Goal: Task Accomplishment & Management: Manage account settings

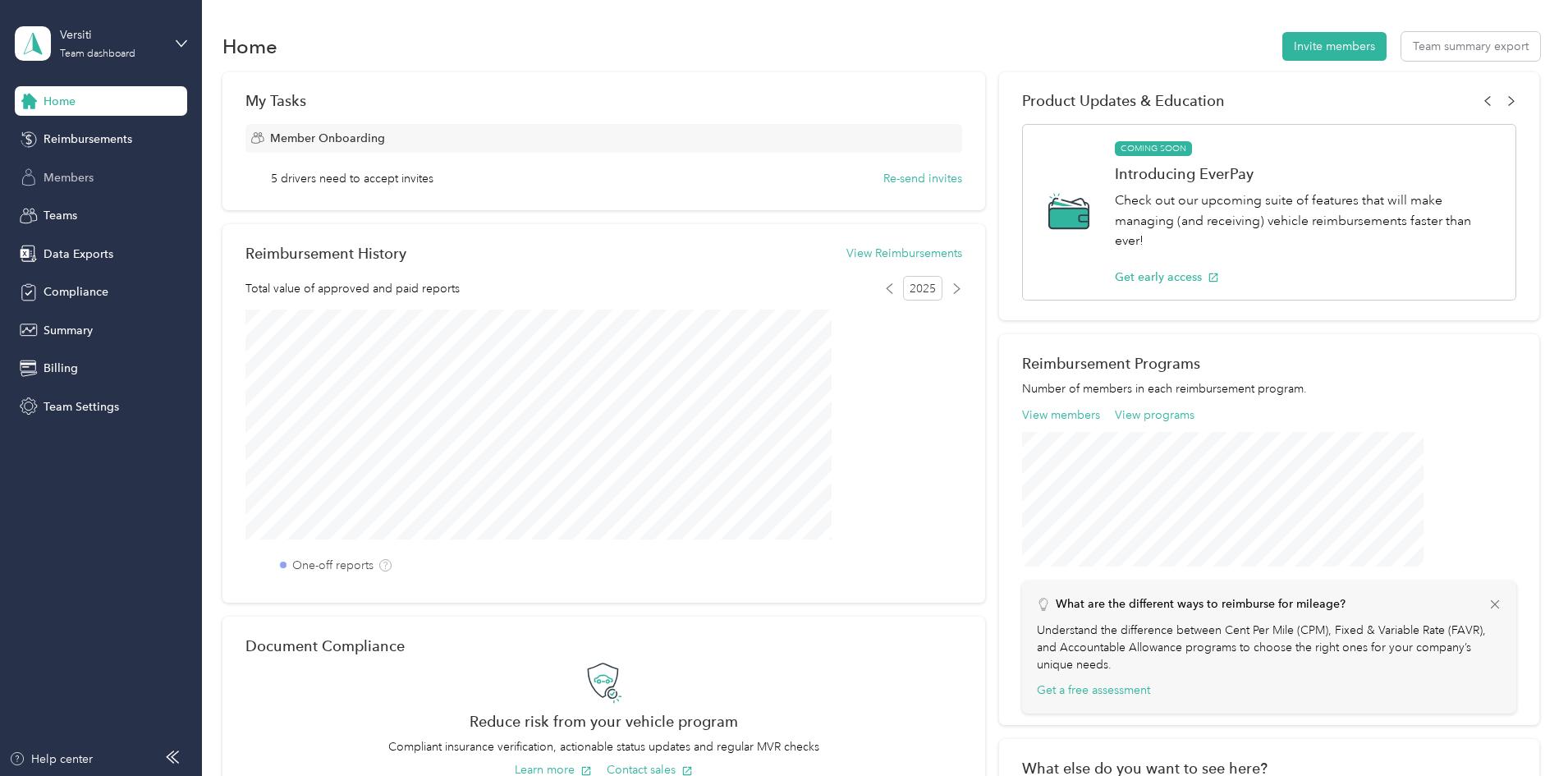
click at [58, 178] on span "Members" at bounding box center [68, 177] width 50 height 17
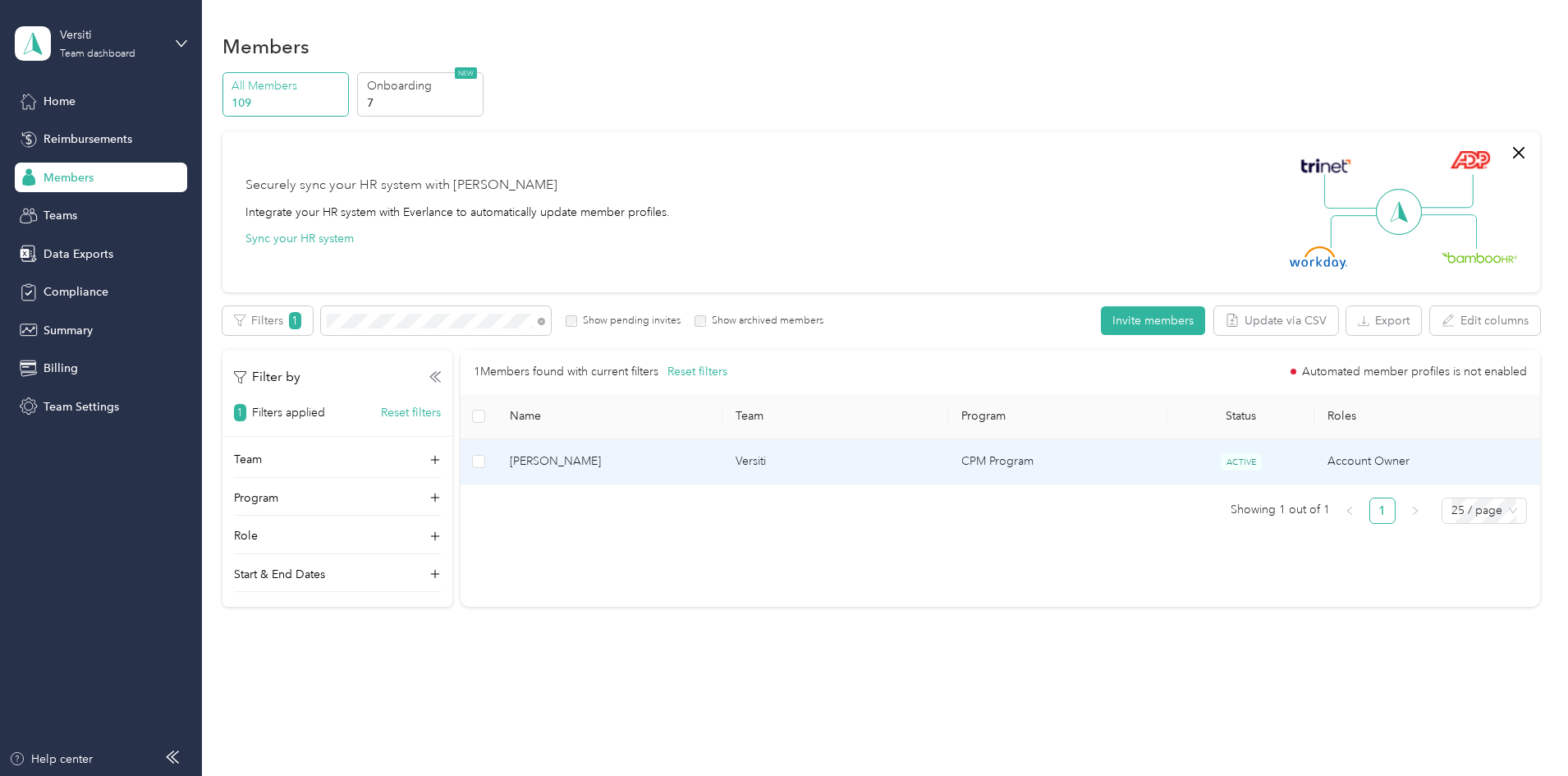
click at [694, 464] on span "[PERSON_NAME]" at bounding box center [609, 461] width 200 height 18
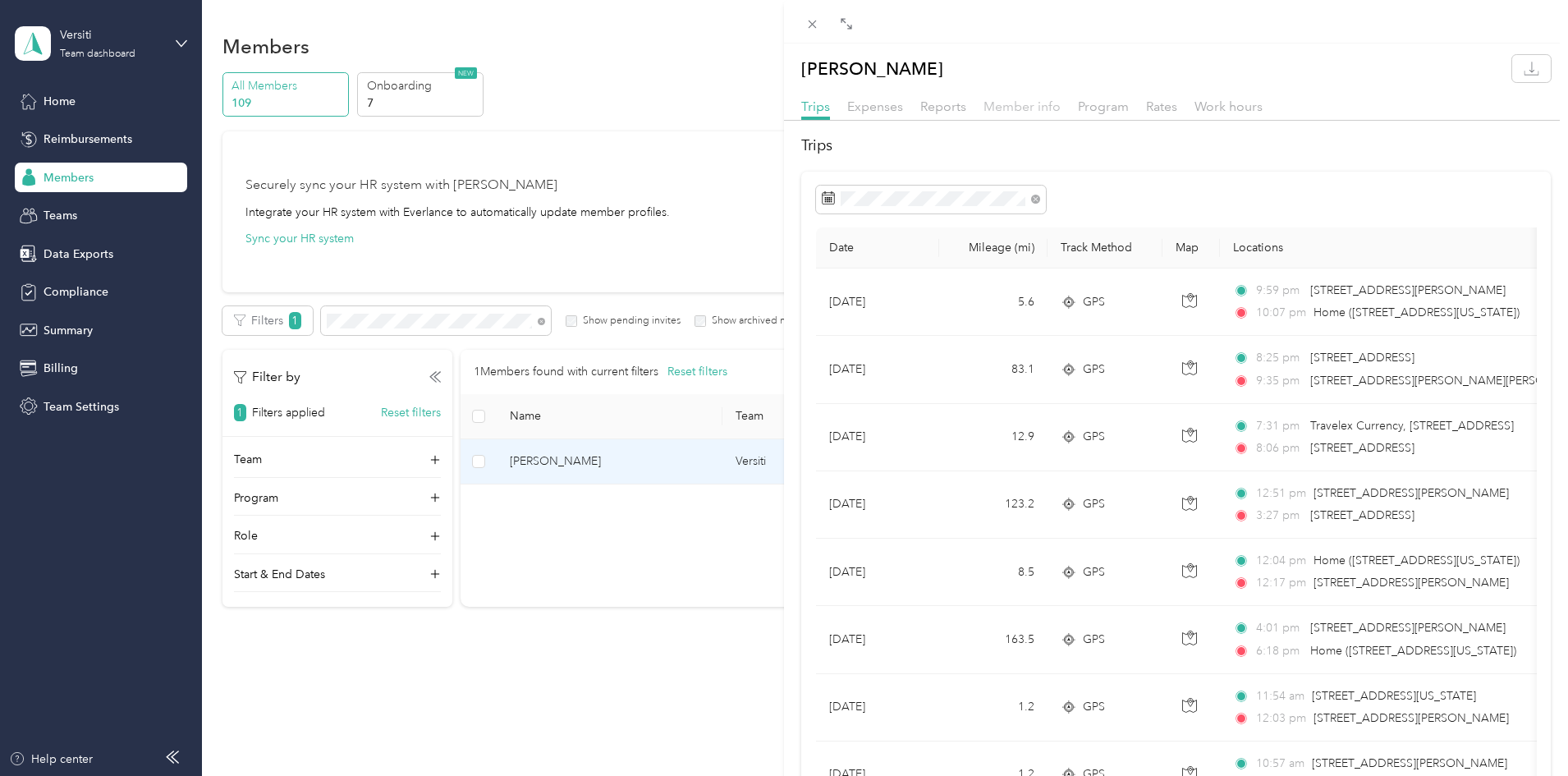
click at [1041, 104] on span "Member info" at bounding box center [1022, 106] width 77 height 15
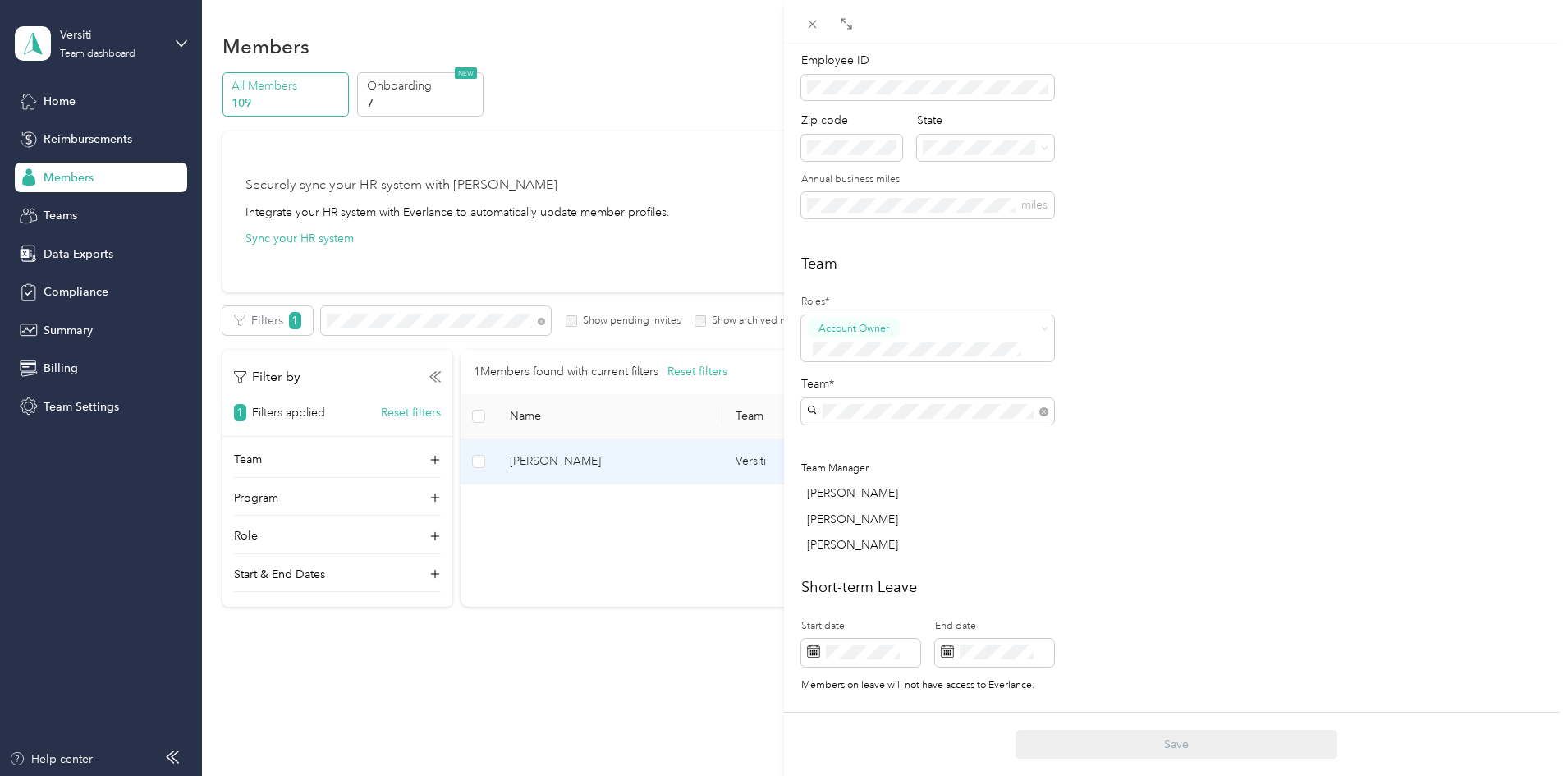
scroll to position [165, 0]
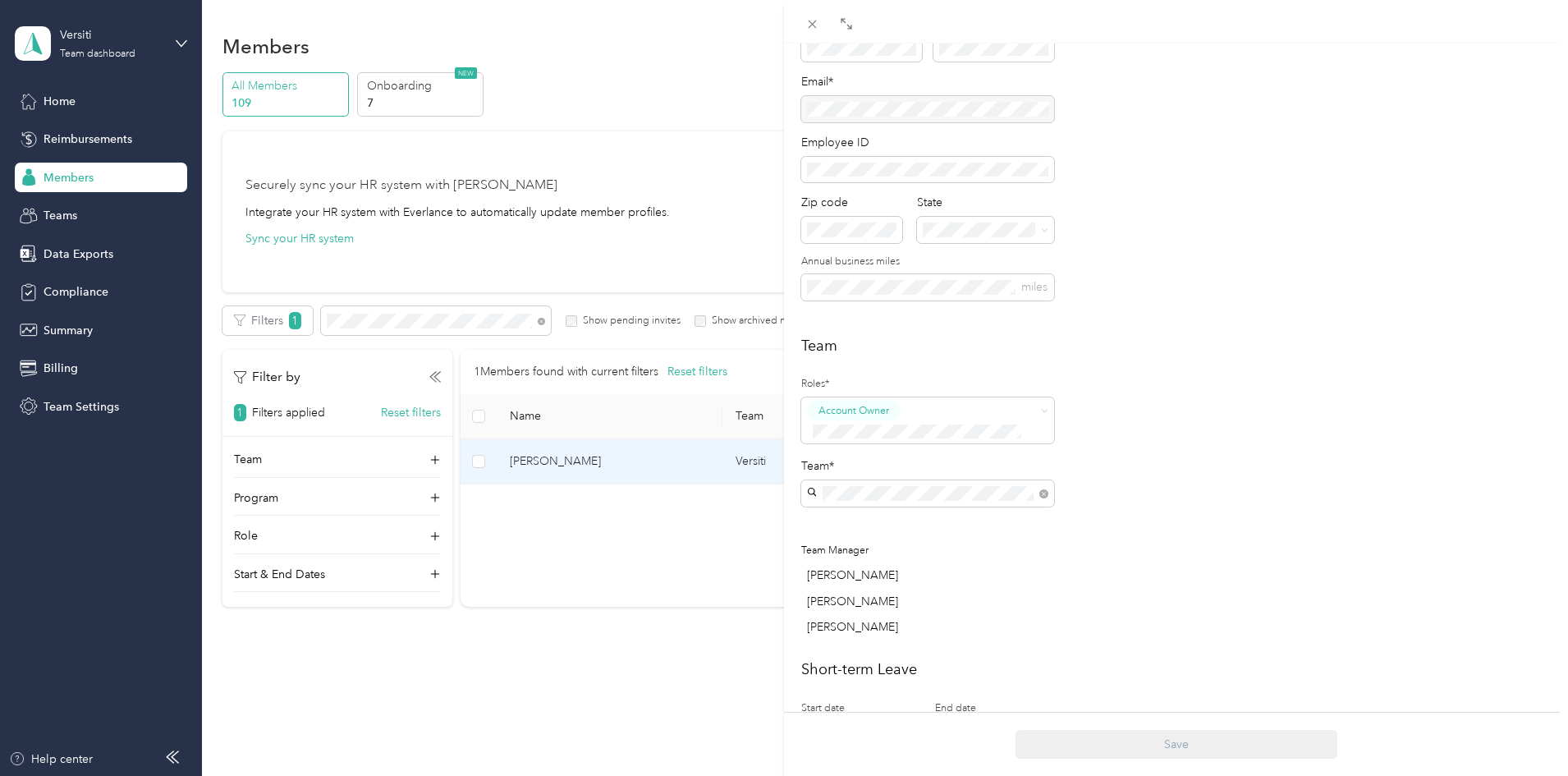
click at [1339, 421] on div "Team Roles* Account Owner Team* Team Manager [PERSON_NAME] [PERSON_NAME] [PERSO…" at bounding box center [1176, 489] width 750 height 309
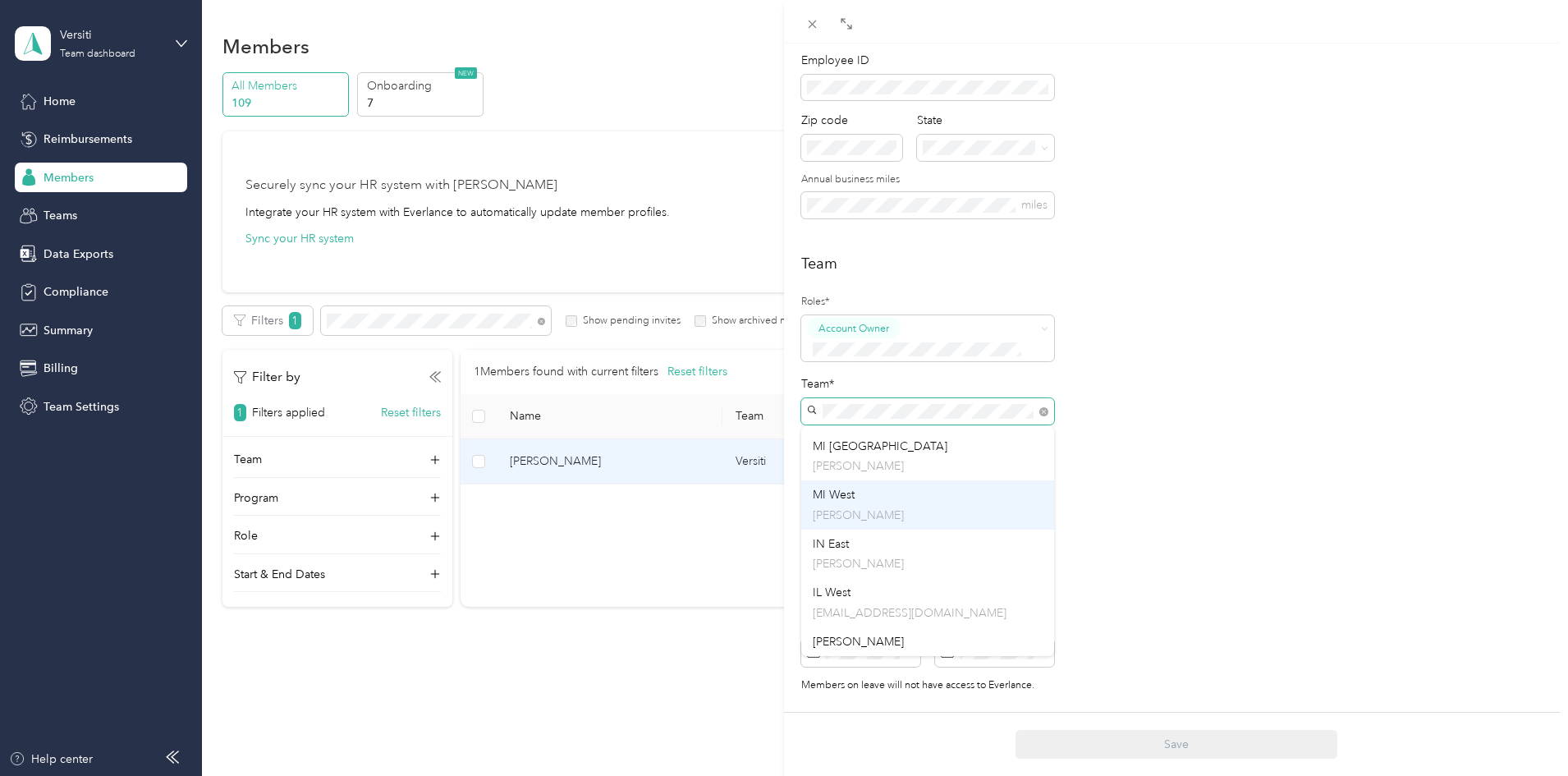
scroll to position [405, 0]
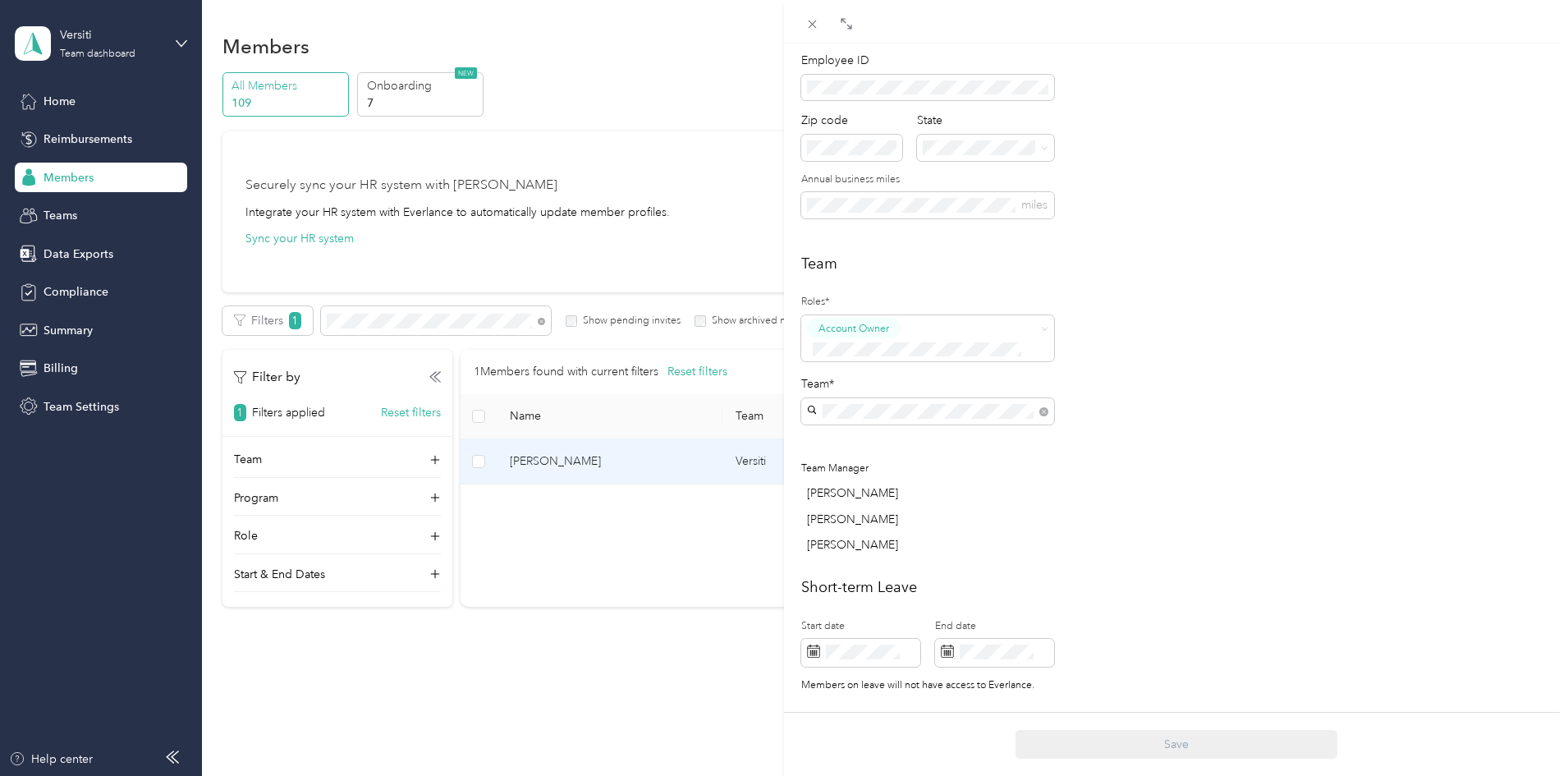
click at [892, 629] on div "[PERSON_NAME] No managers" at bounding box center [928, 631] width 230 height 38
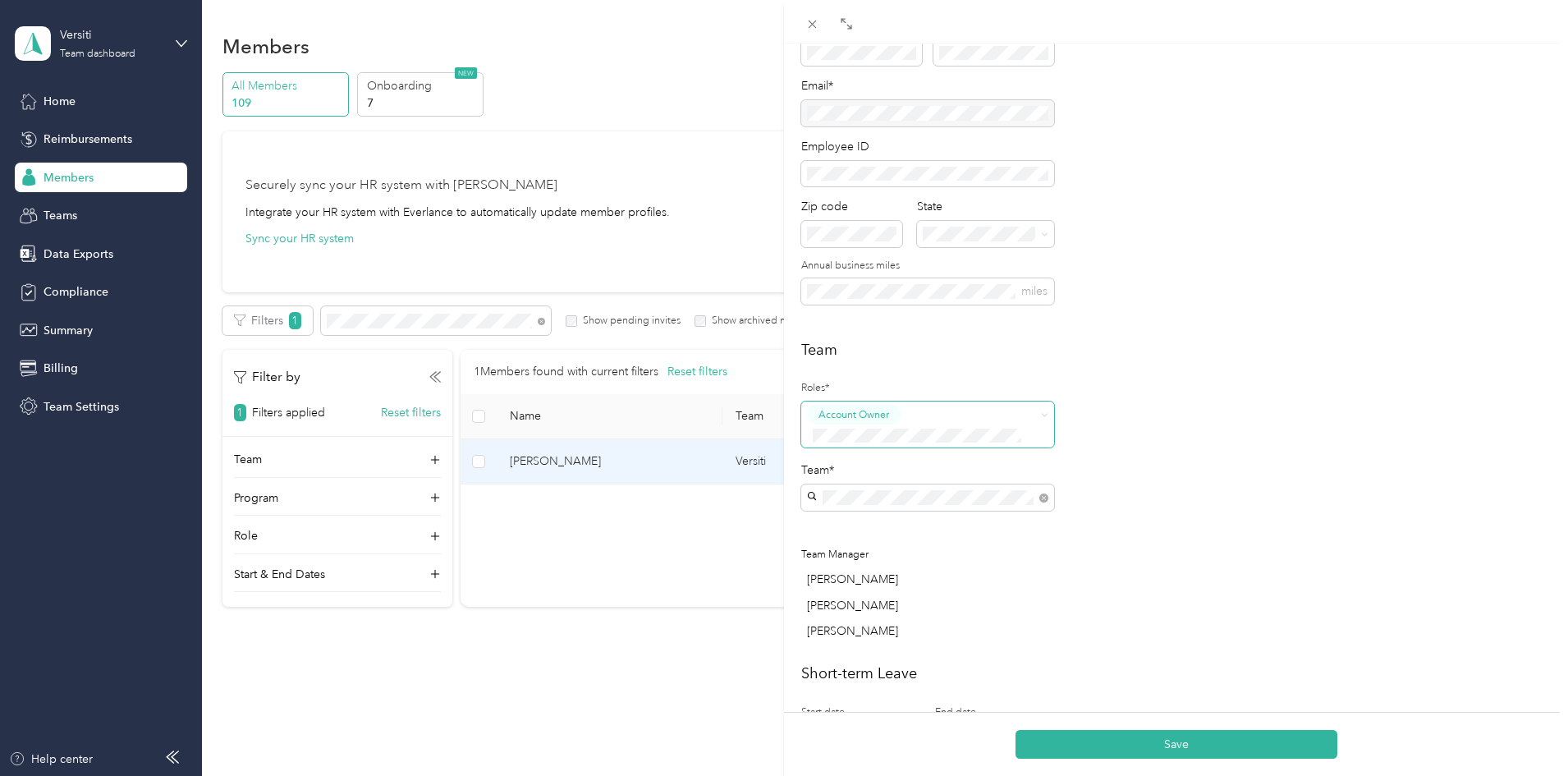
scroll to position [165, 0]
click at [1137, 747] on button "Save" at bounding box center [1176, 744] width 322 height 29
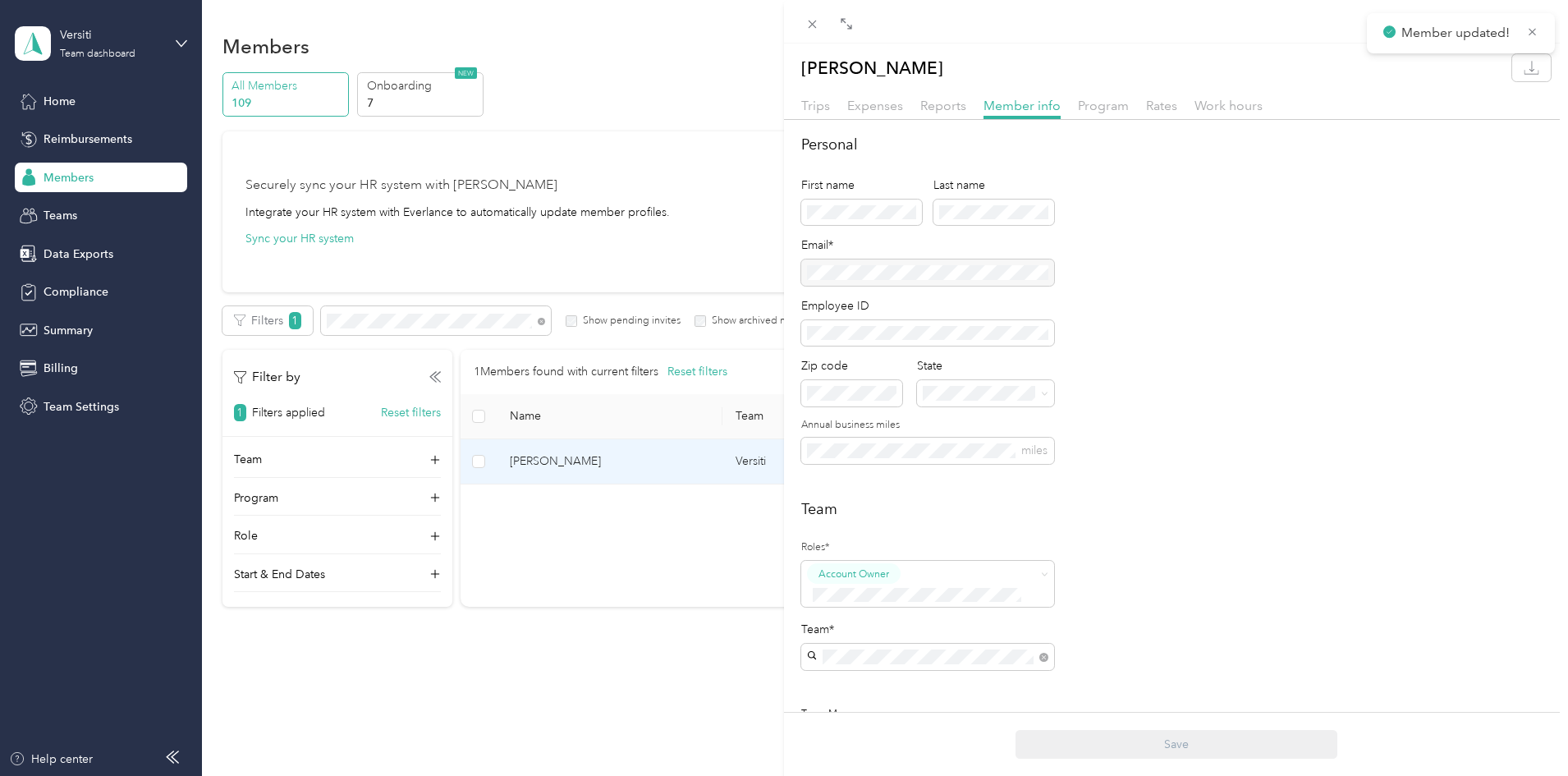
scroll to position [0, 0]
click at [945, 104] on span "Reports" at bounding box center [943, 106] width 46 height 15
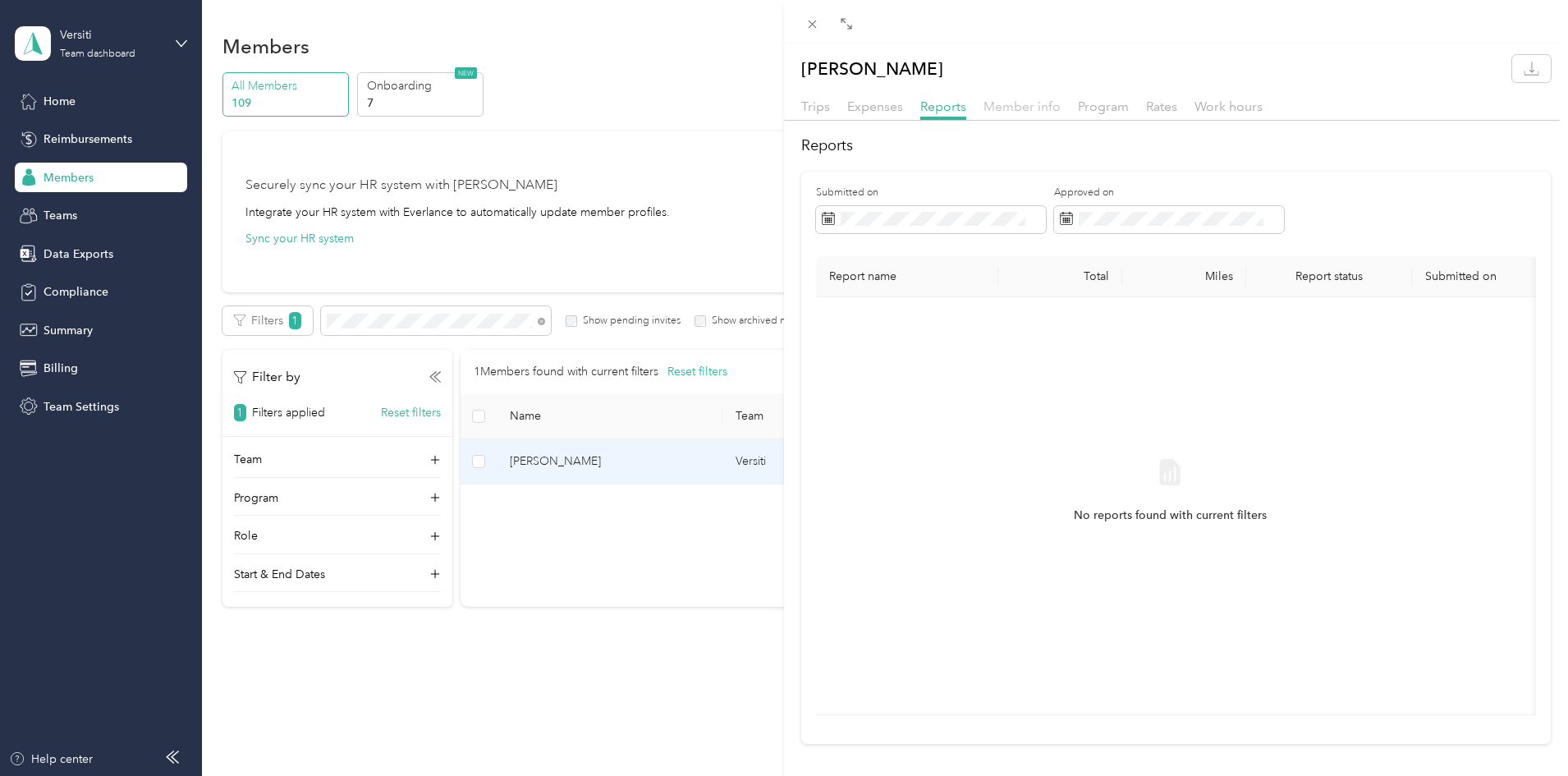
click at [1026, 103] on span "Member info" at bounding box center [1022, 106] width 77 height 15
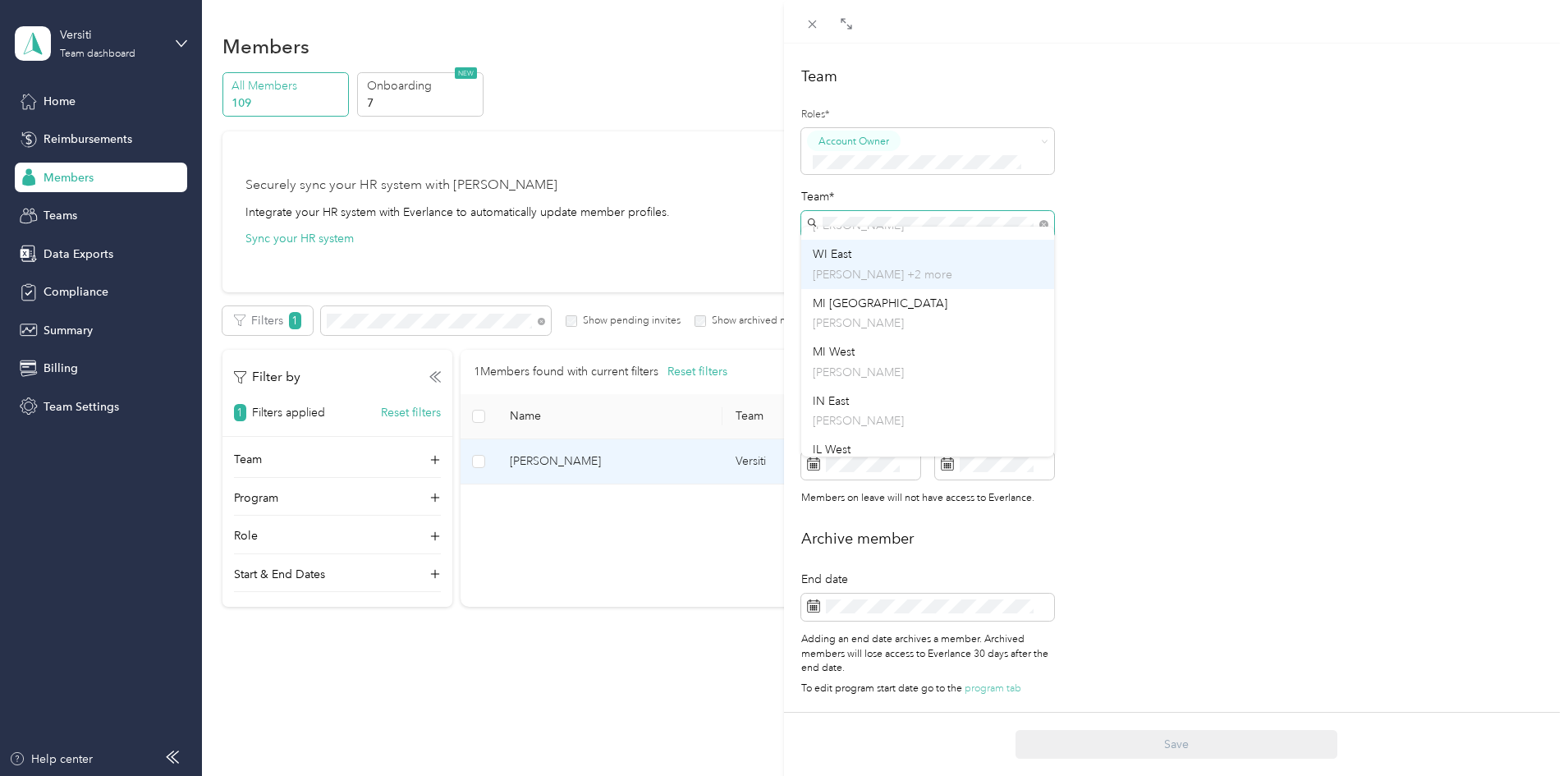
scroll to position [405, 0]
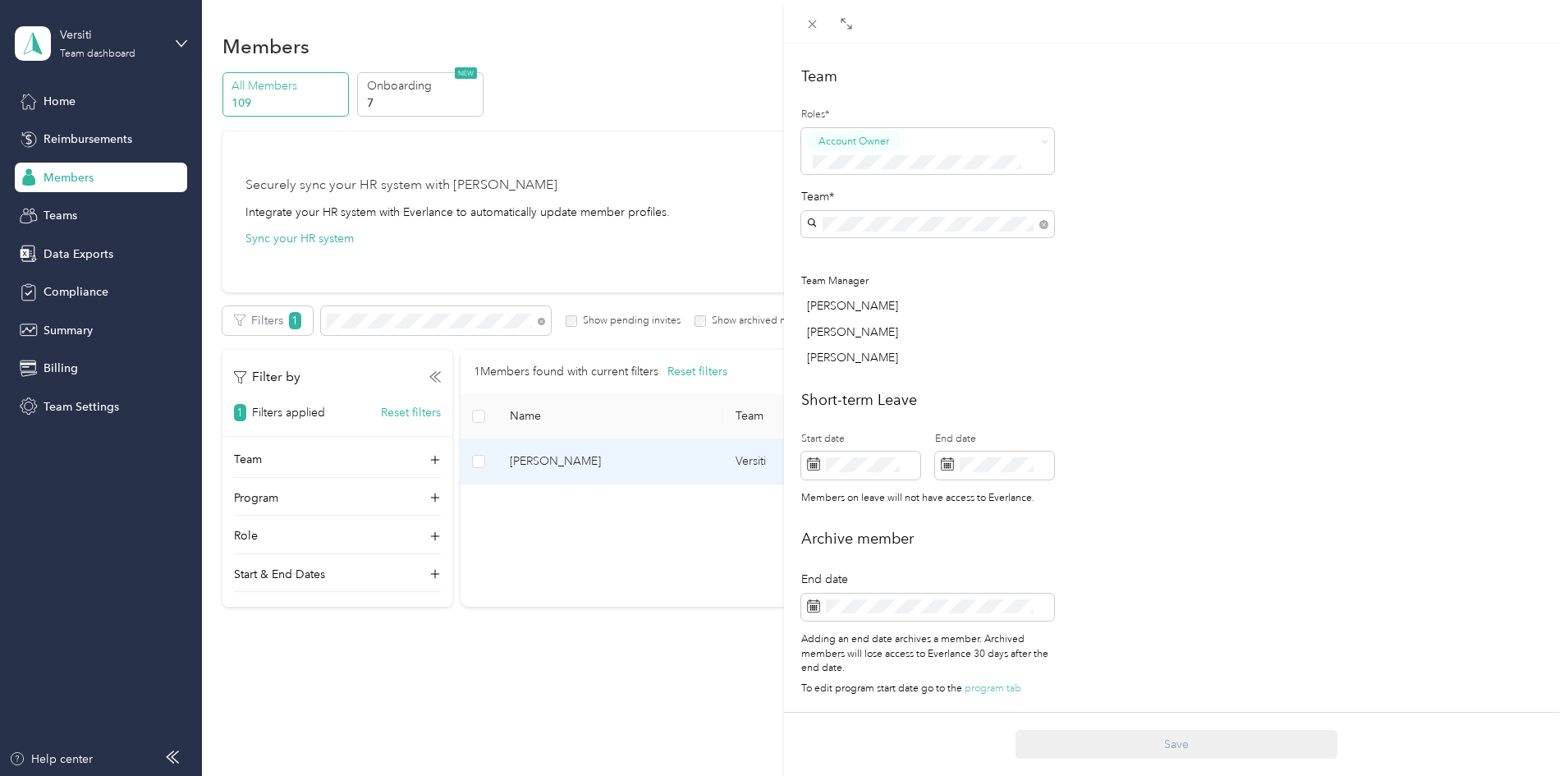
click at [896, 431] on div "[PERSON_NAME] No managers" at bounding box center [928, 431] width 230 height 38
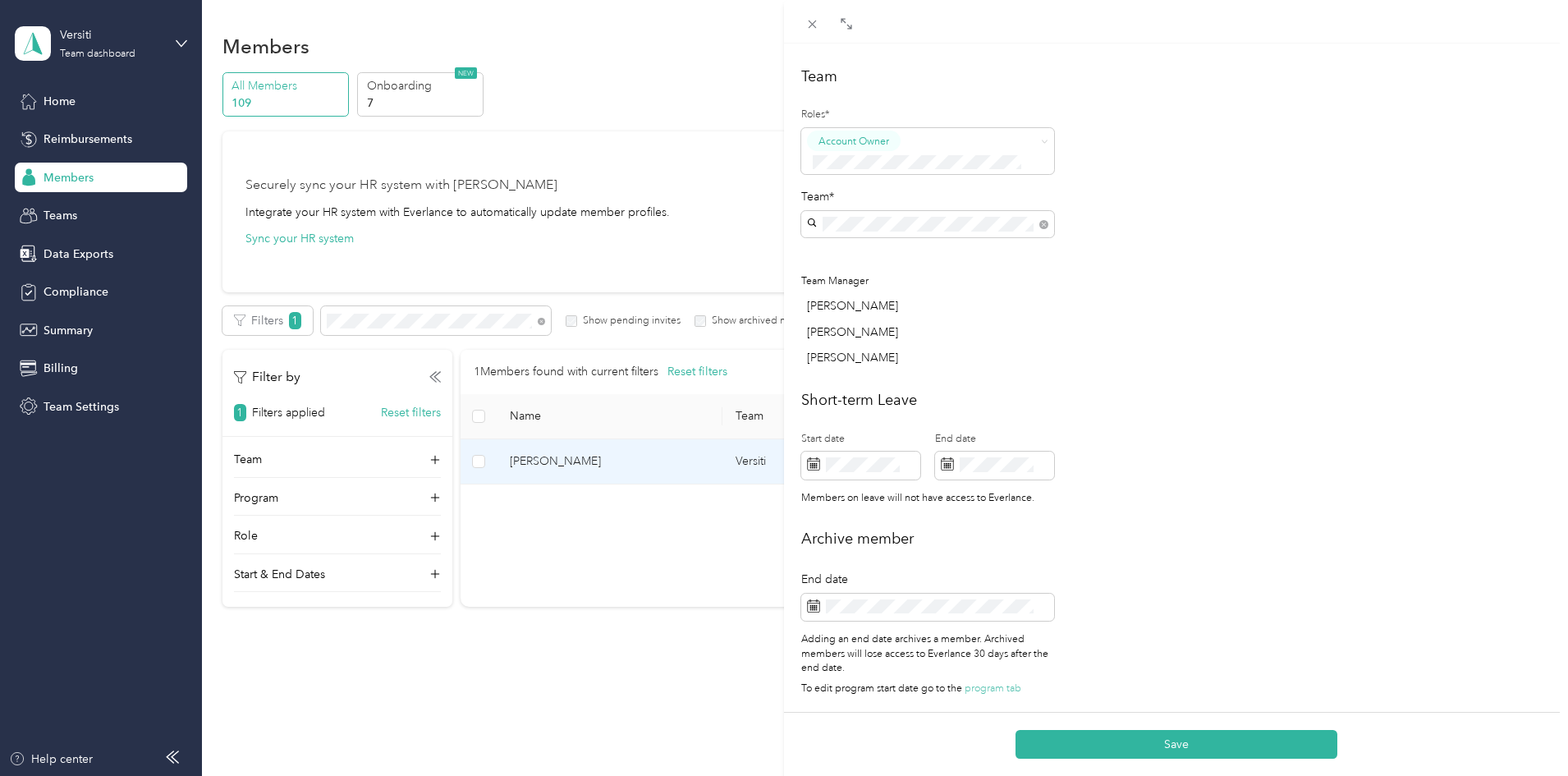
click at [865, 305] on div "Rachelle Treymann Ashley Ellingsworth Amy Smith" at bounding box center [928, 332] width 253 height 69
click at [906, 139] on div "Account Owner" at bounding box center [917, 150] width 220 height 40
click at [891, 275] on div "Manager" at bounding box center [928, 269] width 230 height 21
click at [1093, 327] on div "Team Roles* Account Owner Manager Team* Team Manager Rachelle Treymann Ashley E…" at bounding box center [1176, 221] width 750 height 309
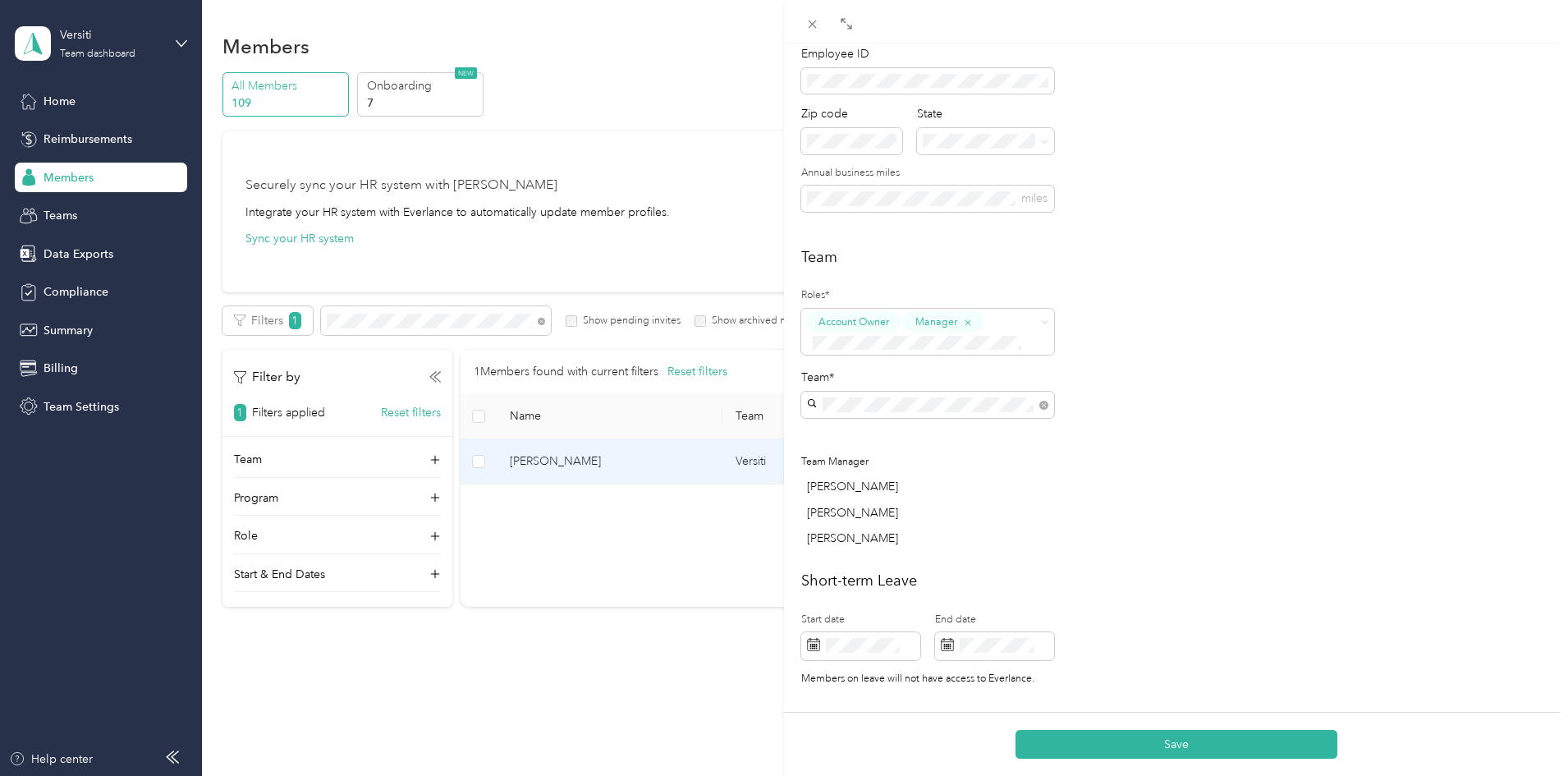
scroll to position [364, 0]
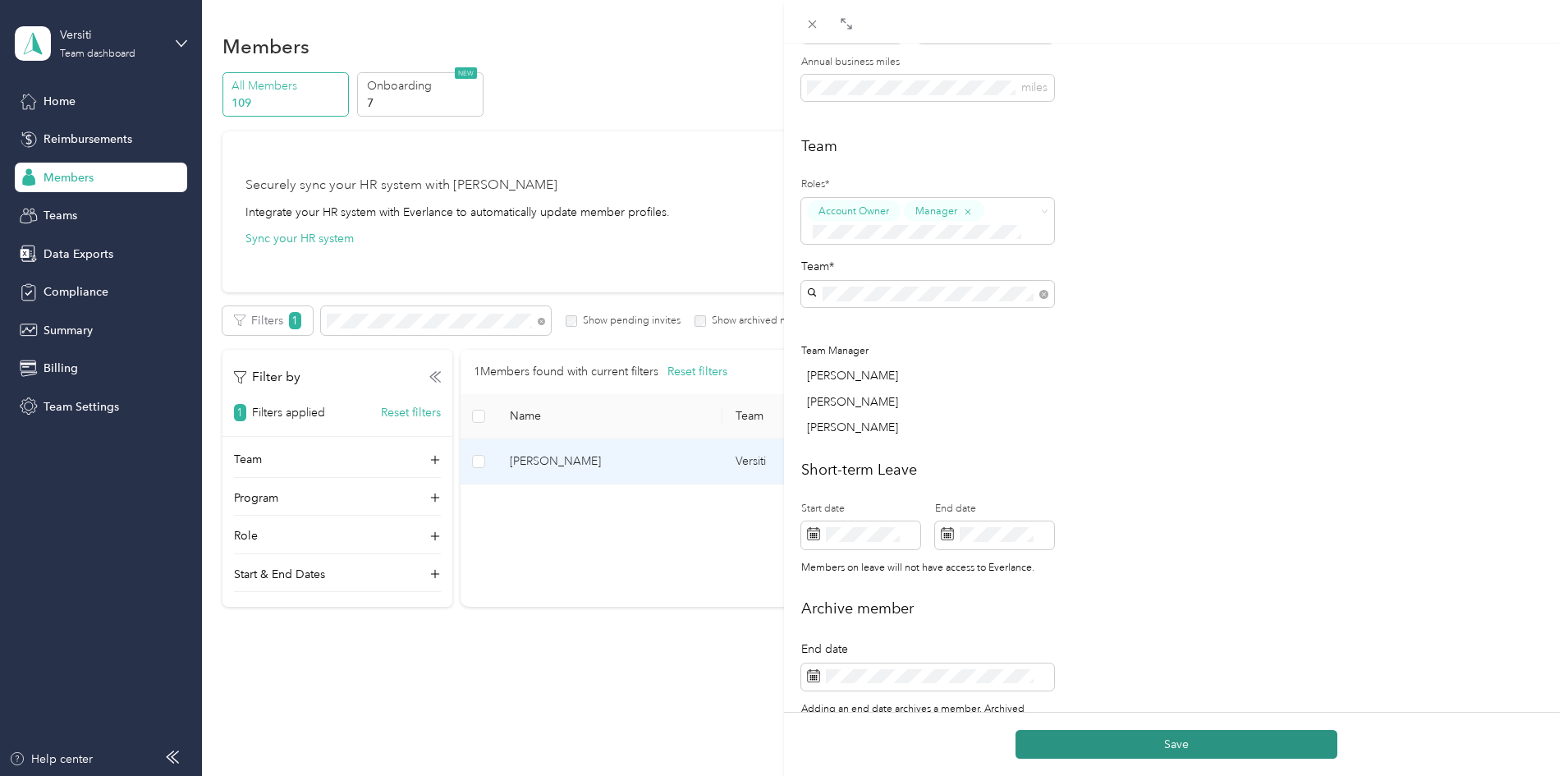
click at [1176, 751] on button "Save" at bounding box center [1176, 744] width 322 height 29
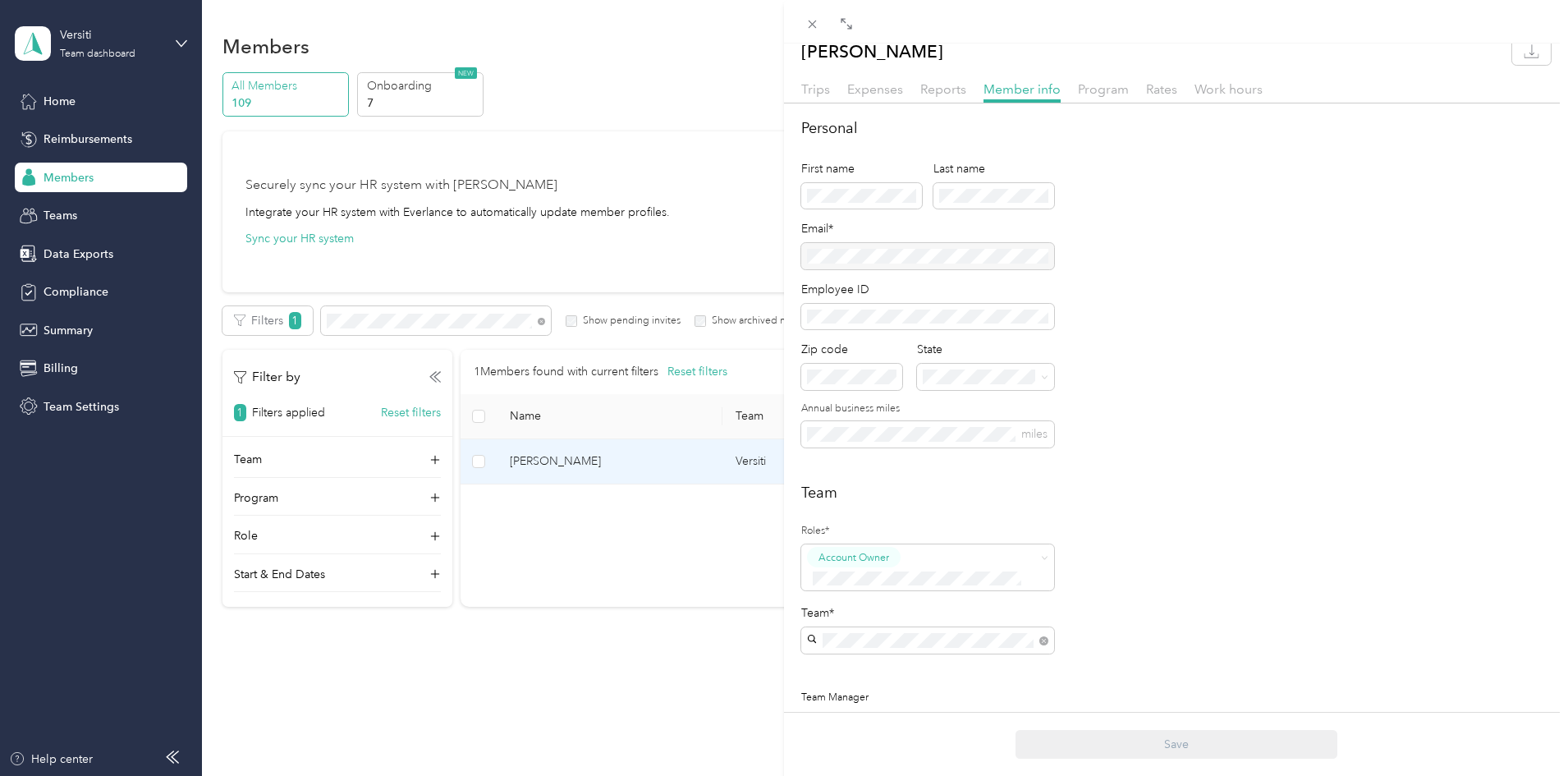
scroll to position [0, 0]
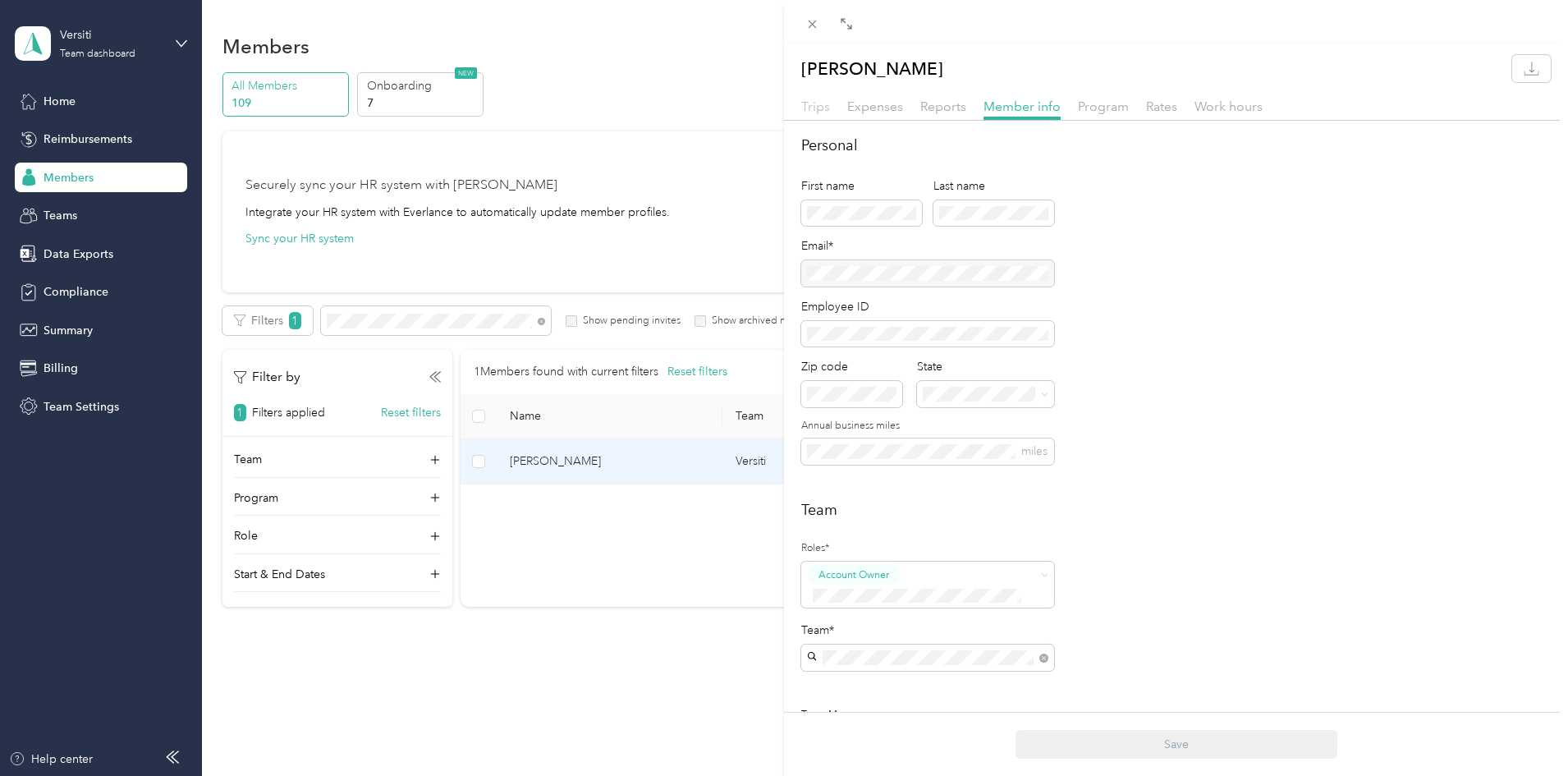
click at [811, 104] on span "Trips" at bounding box center [816, 106] width 29 height 15
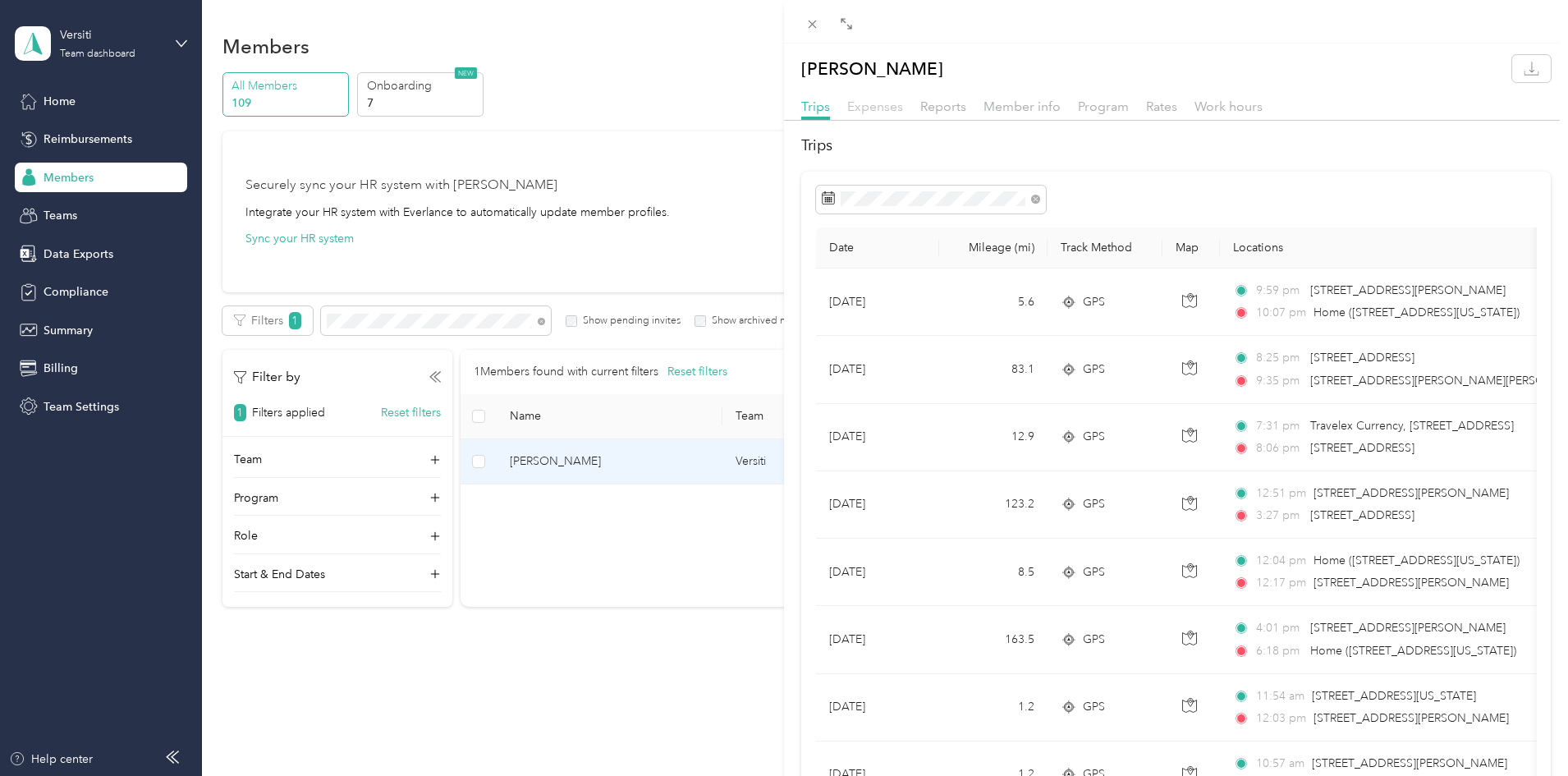
click at [879, 113] on span "Expenses" at bounding box center [875, 106] width 56 height 15
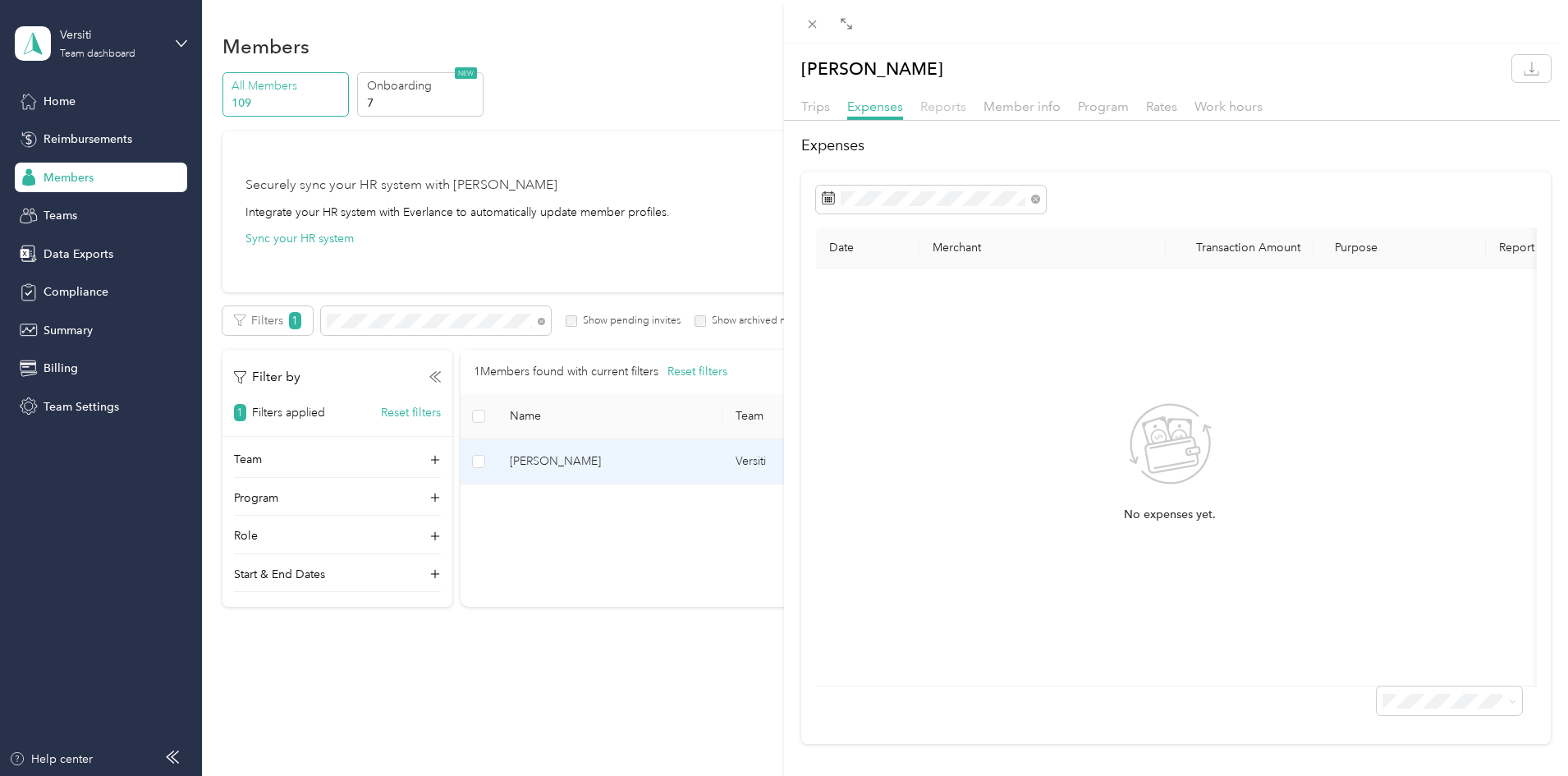
click at [940, 108] on span "Reports" at bounding box center [943, 106] width 46 height 15
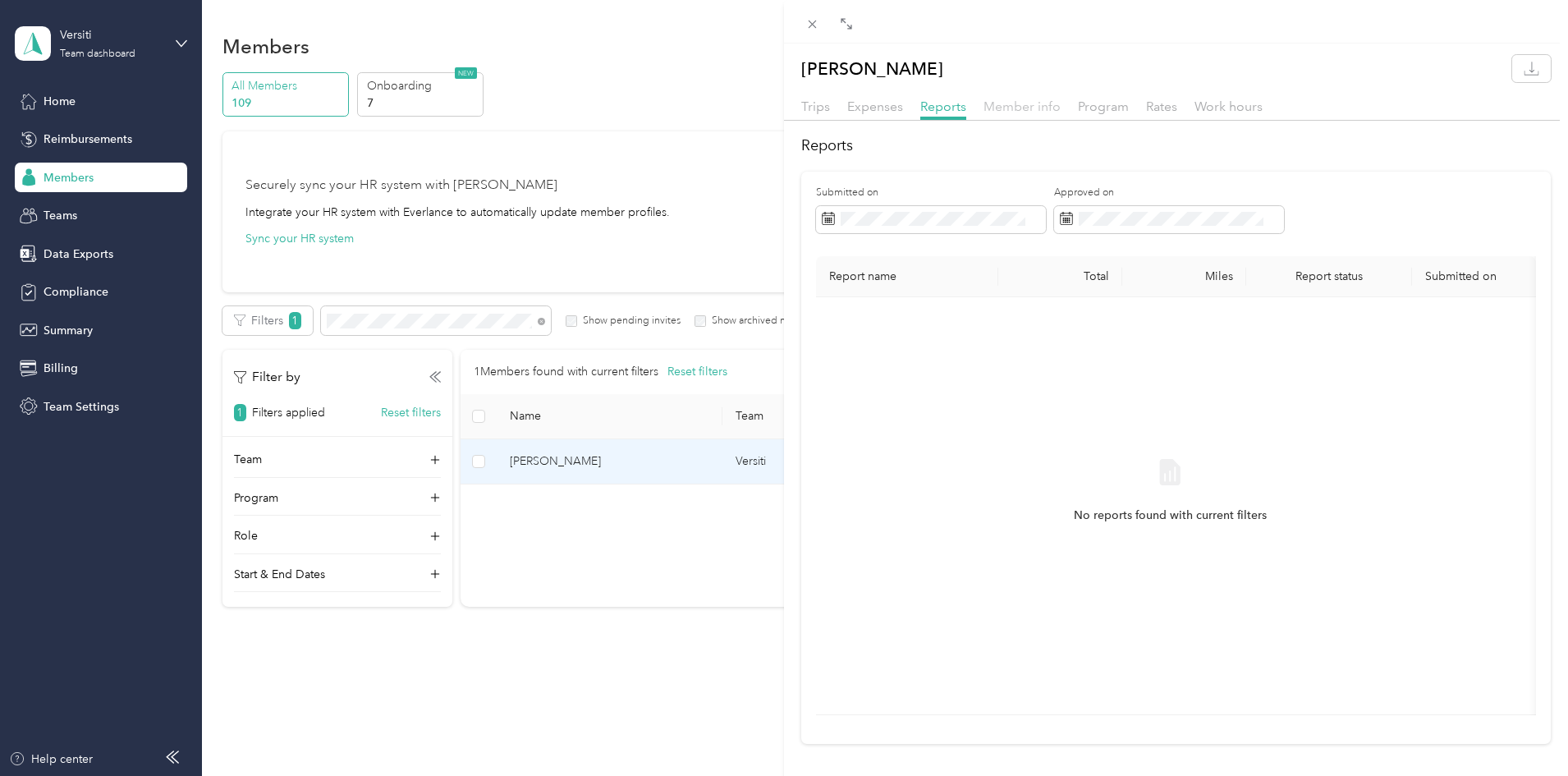
click at [1005, 106] on span "Member info" at bounding box center [1022, 106] width 77 height 15
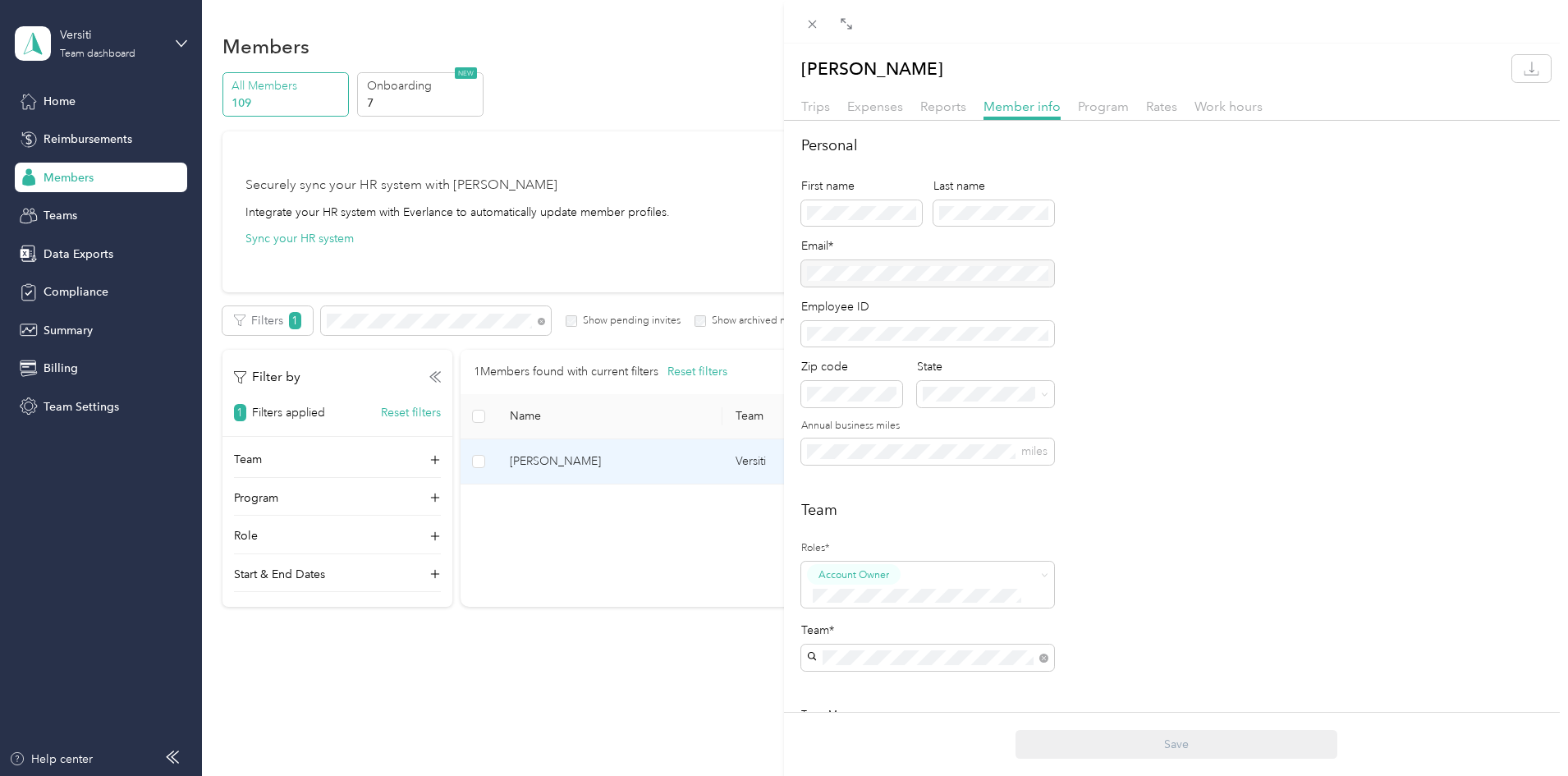
click at [1102, 115] on div "Program" at bounding box center [1103, 107] width 51 height 21
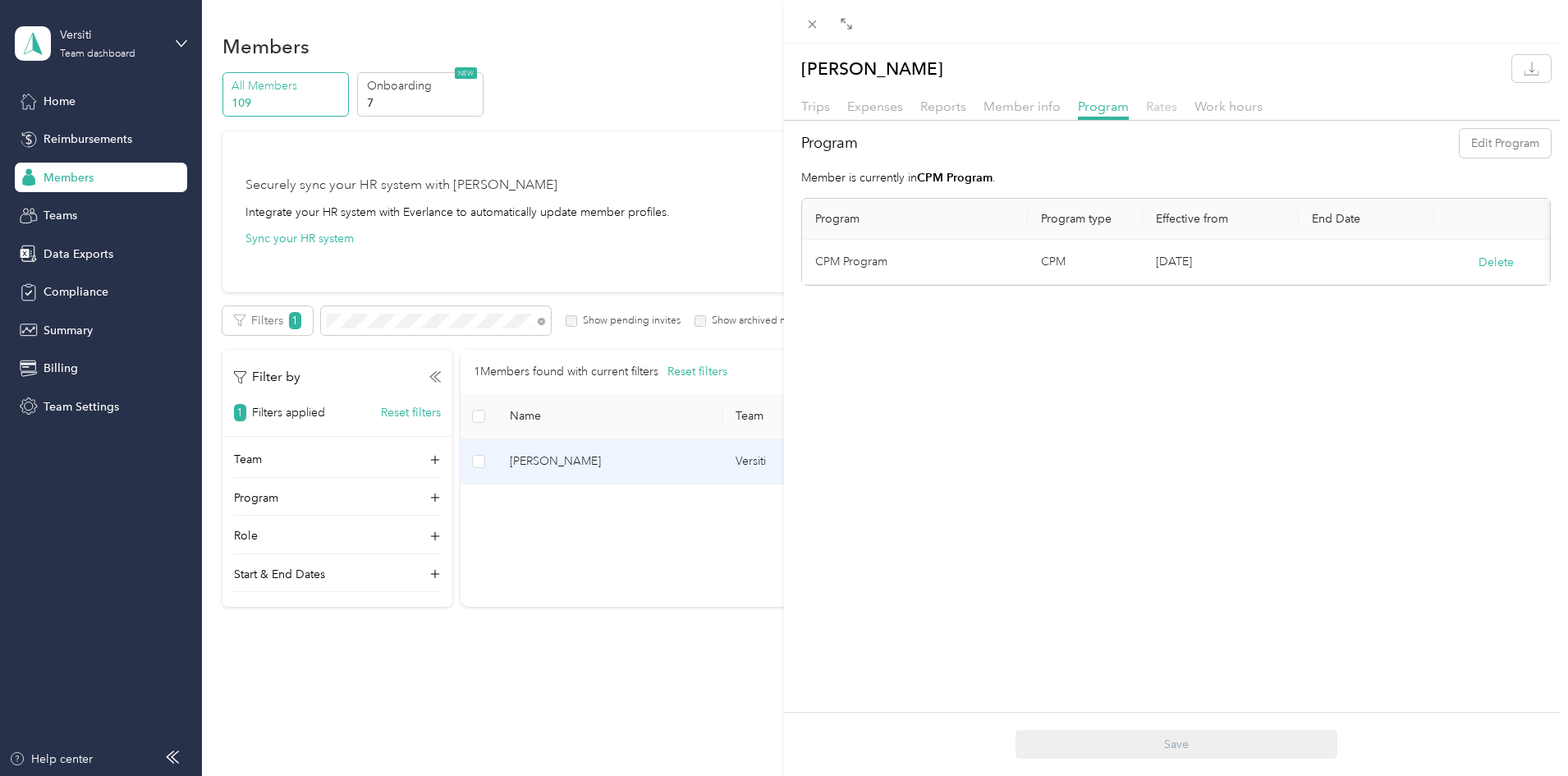
click at [1154, 111] on span "Rates" at bounding box center [1162, 106] width 32 height 15
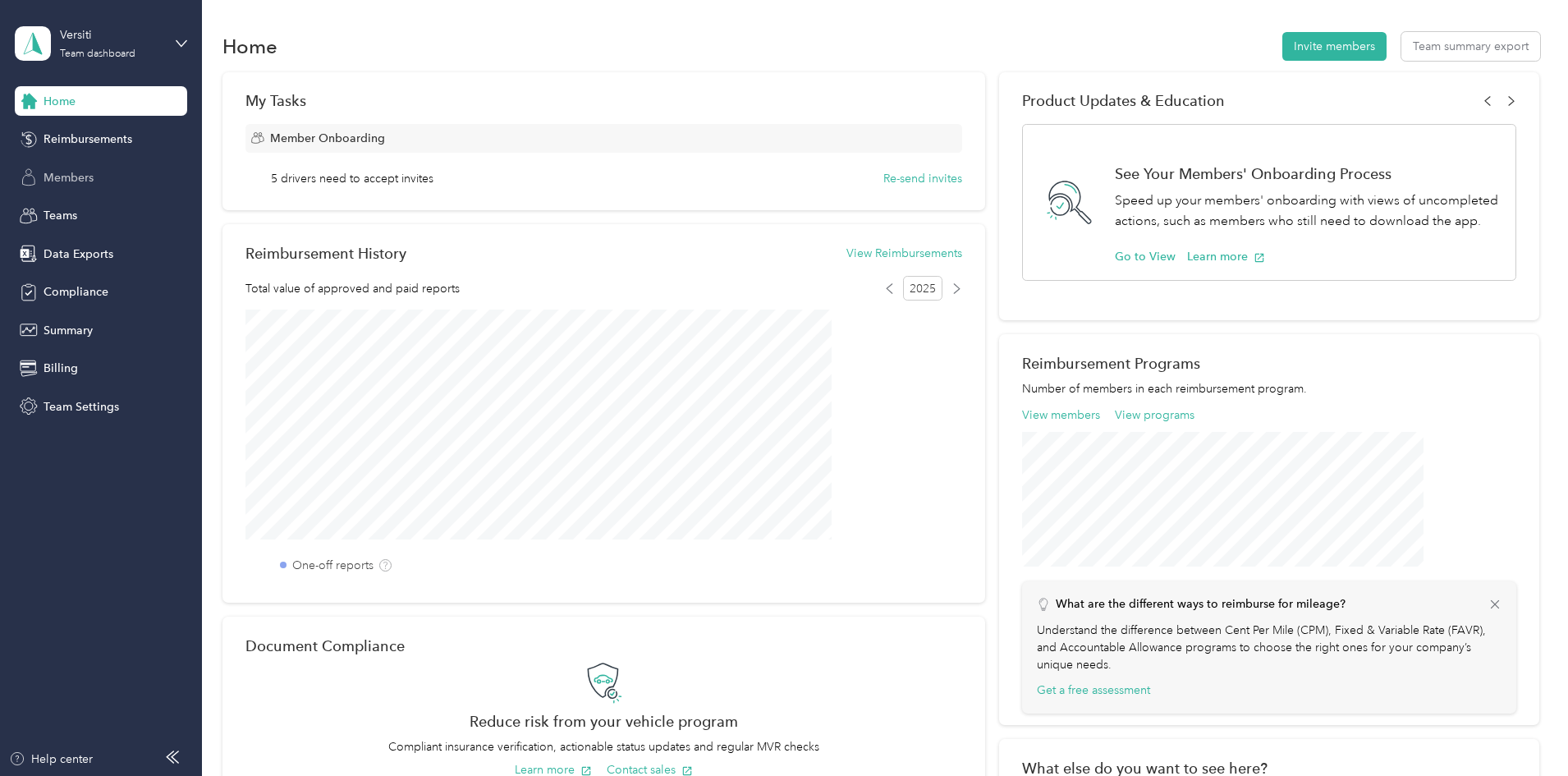
click at [60, 182] on span "Members" at bounding box center [68, 177] width 50 height 17
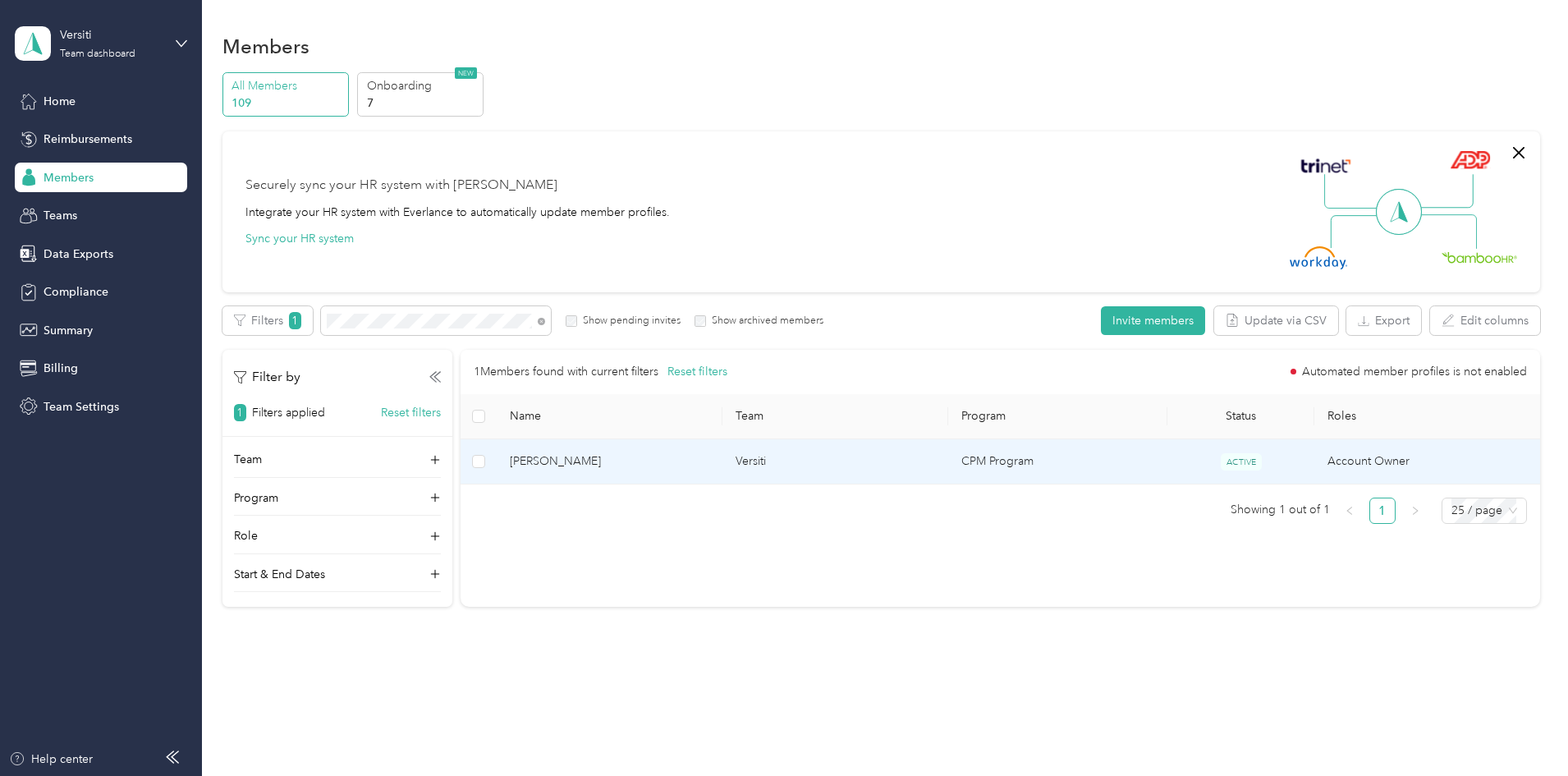
click at [701, 467] on span "[PERSON_NAME]" at bounding box center [609, 461] width 200 height 18
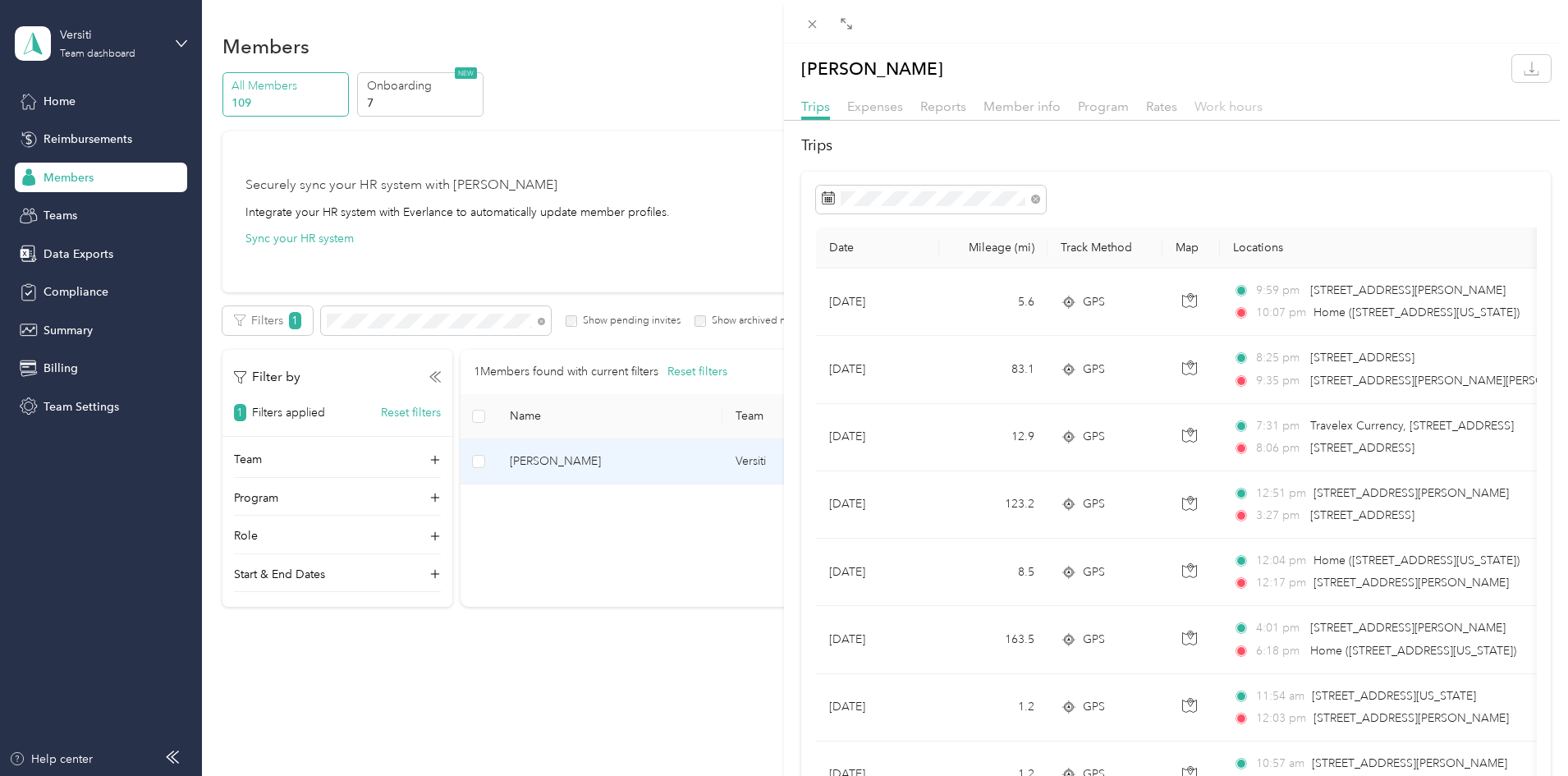
click at [1255, 109] on span "Work hours" at bounding box center [1228, 106] width 68 height 15
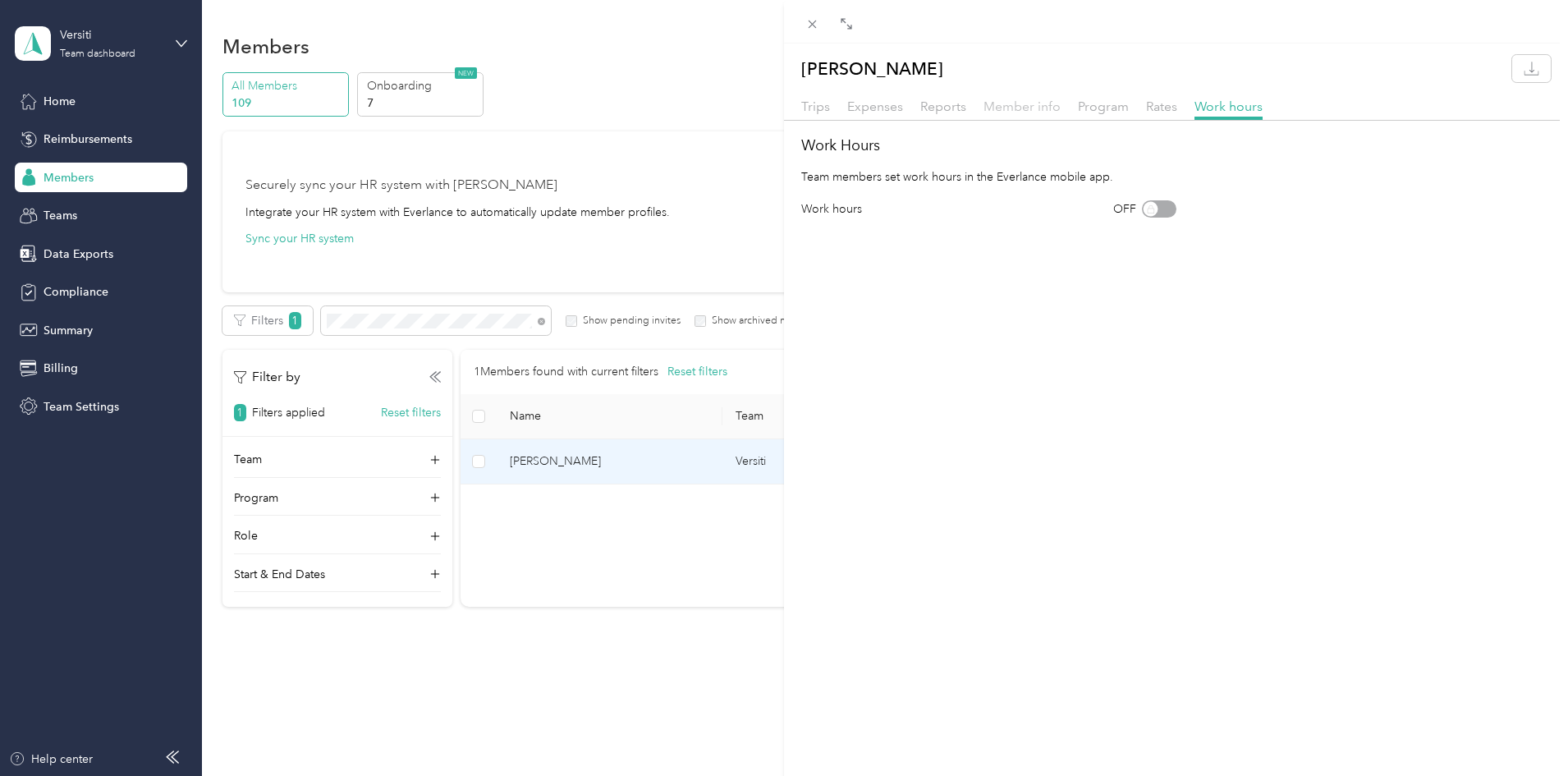
click at [1028, 104] on span "Member info" at bounding box center [1022, 106] width 77 height 15
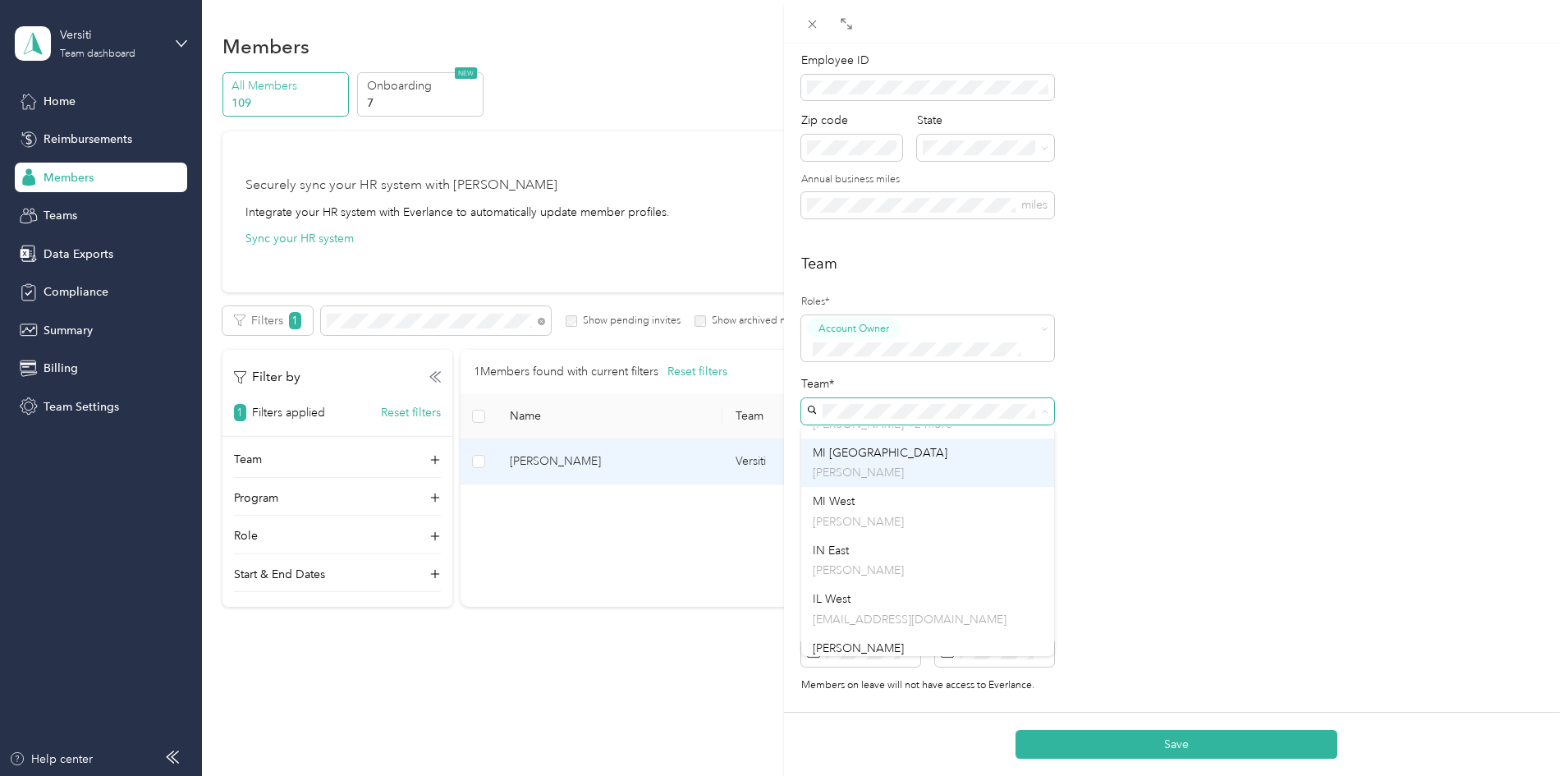
scroll to position [405, 0]
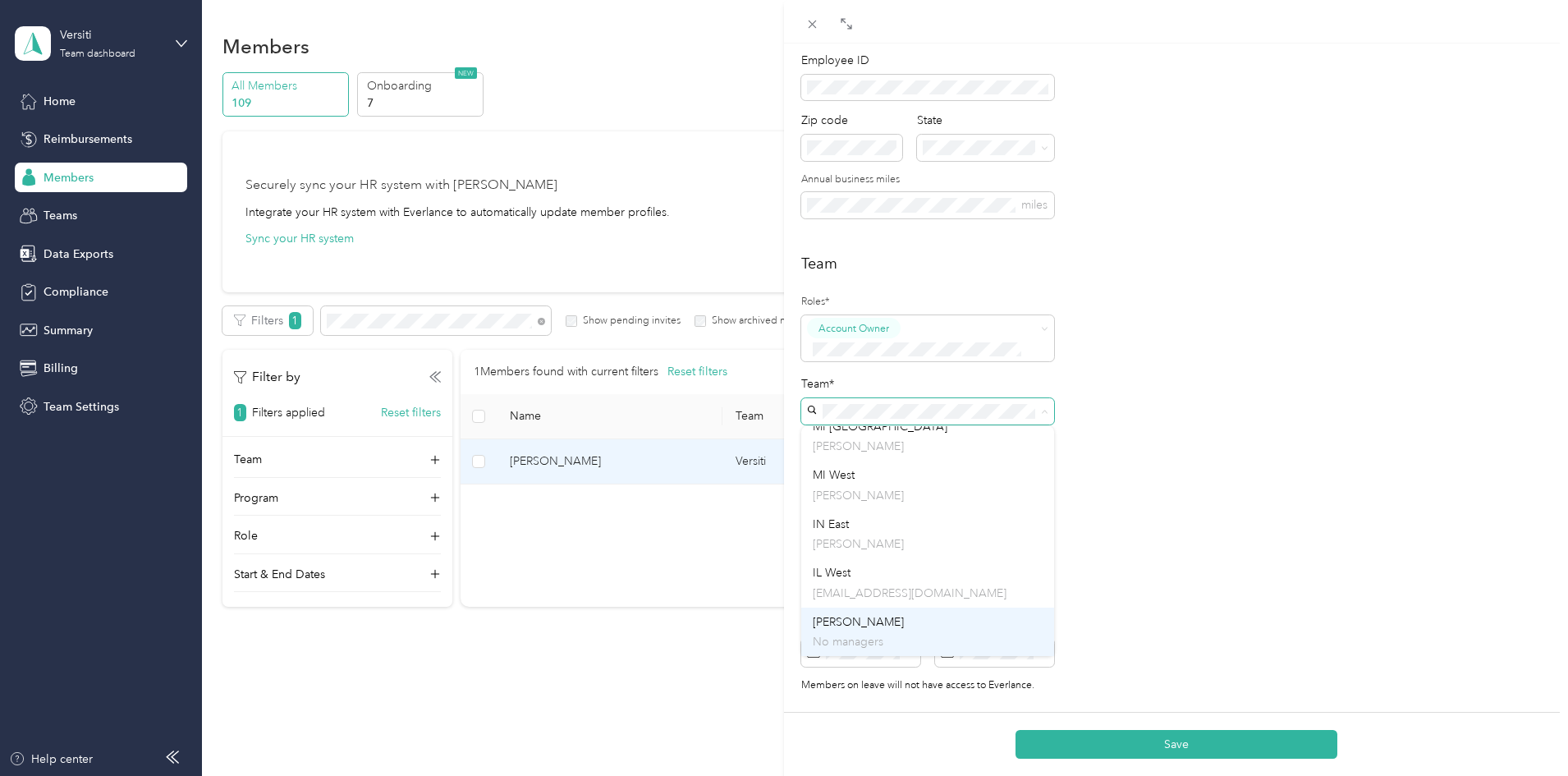
click at [901, 631] on div "[PERSON_NAME] No managers" at bounding box center [928, 632] width 230 height 38
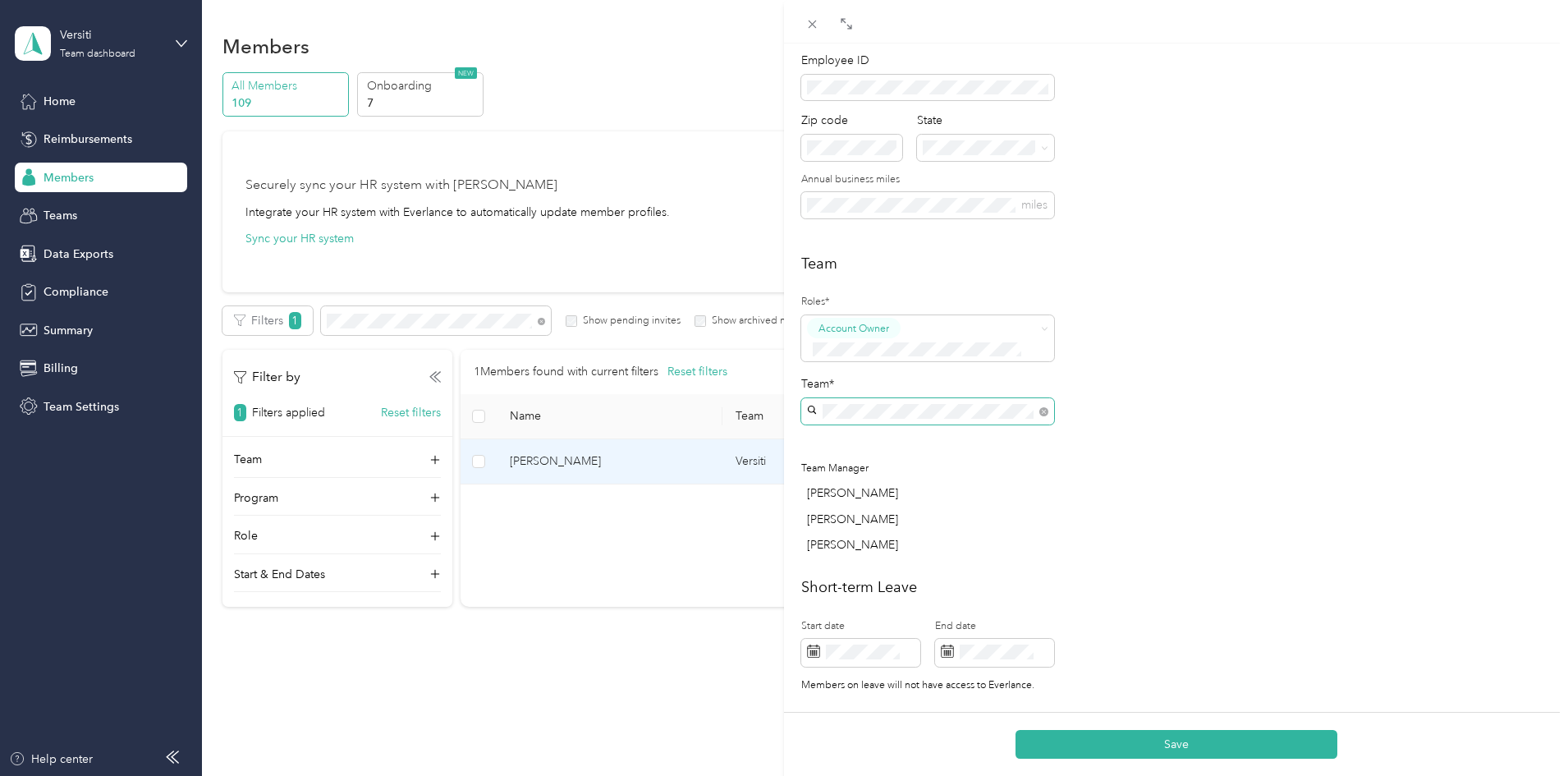
click at [1132, 511] on div "Team Roles* Account Owner Team* Team Manager [PERSON_NAME] [PERSON_NAME] [PERSO…" at bounding box center [1176, 408] width 750 height 309
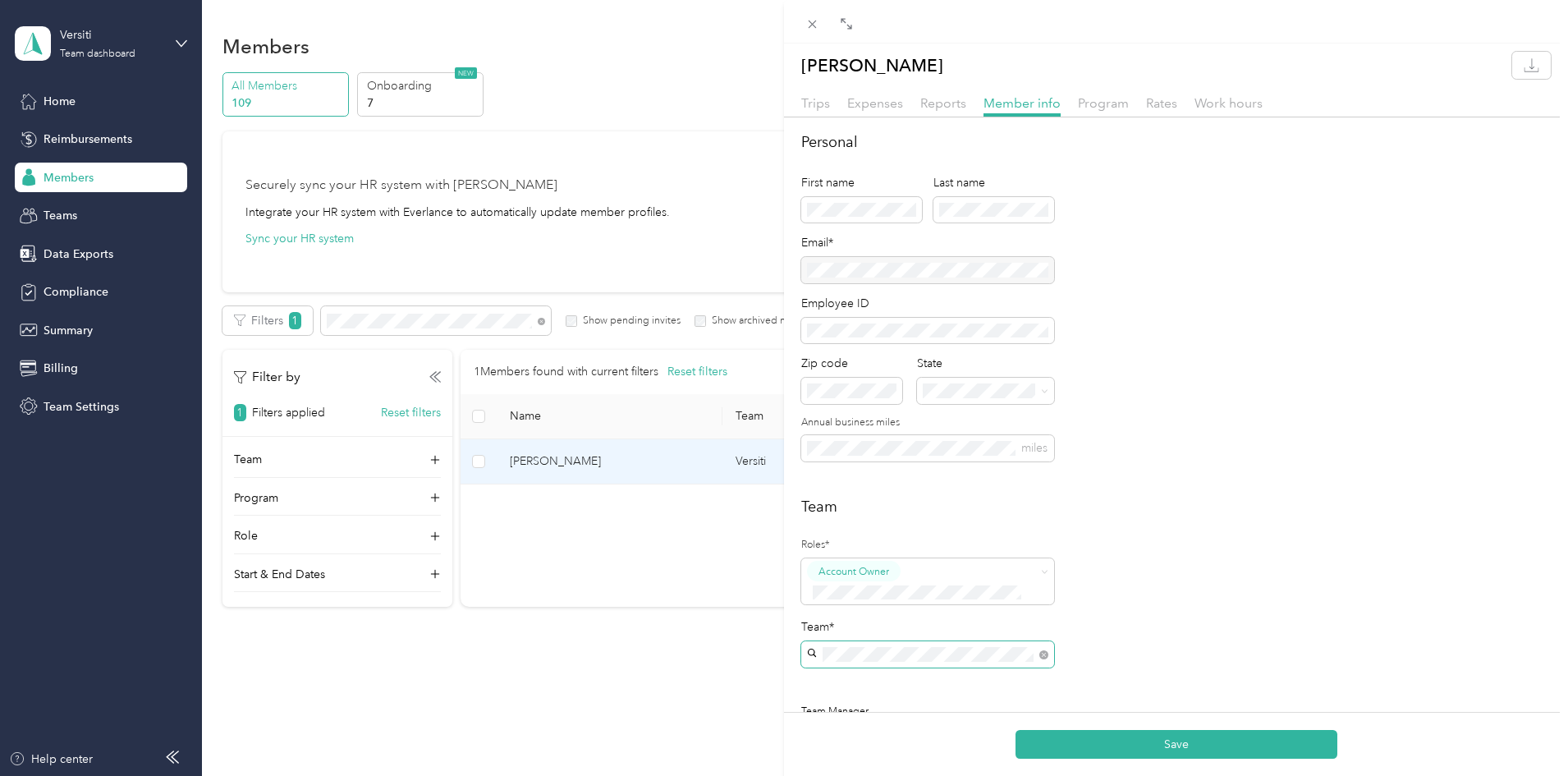
scroll to position [0, 0]
click at [1261, 740] on button "Save" at bounding box center [1176, 744] width 322 height 29
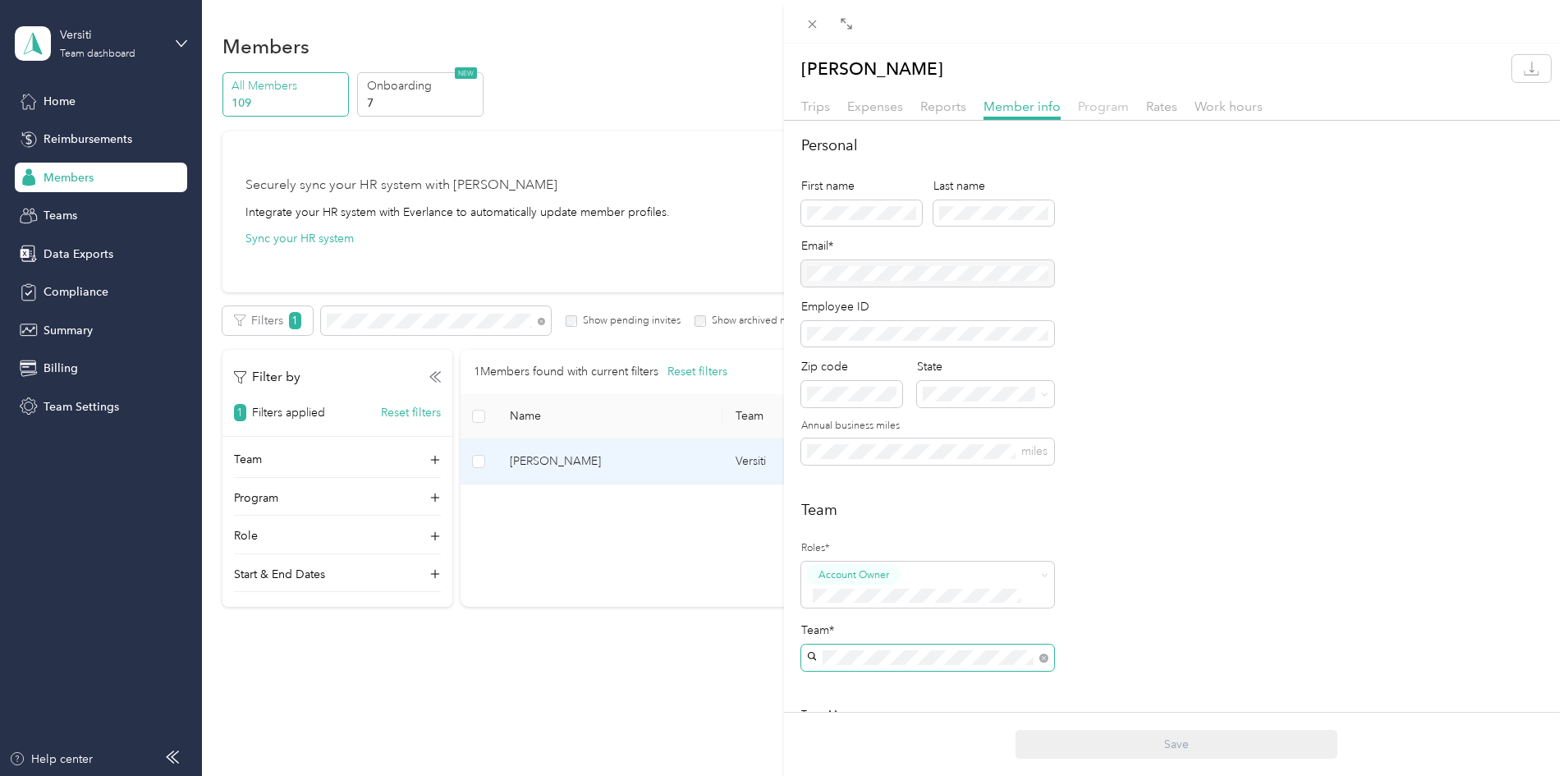
click at [1107, 111] on span "Program" at bounding box center [1103, 106] width 51 height 15
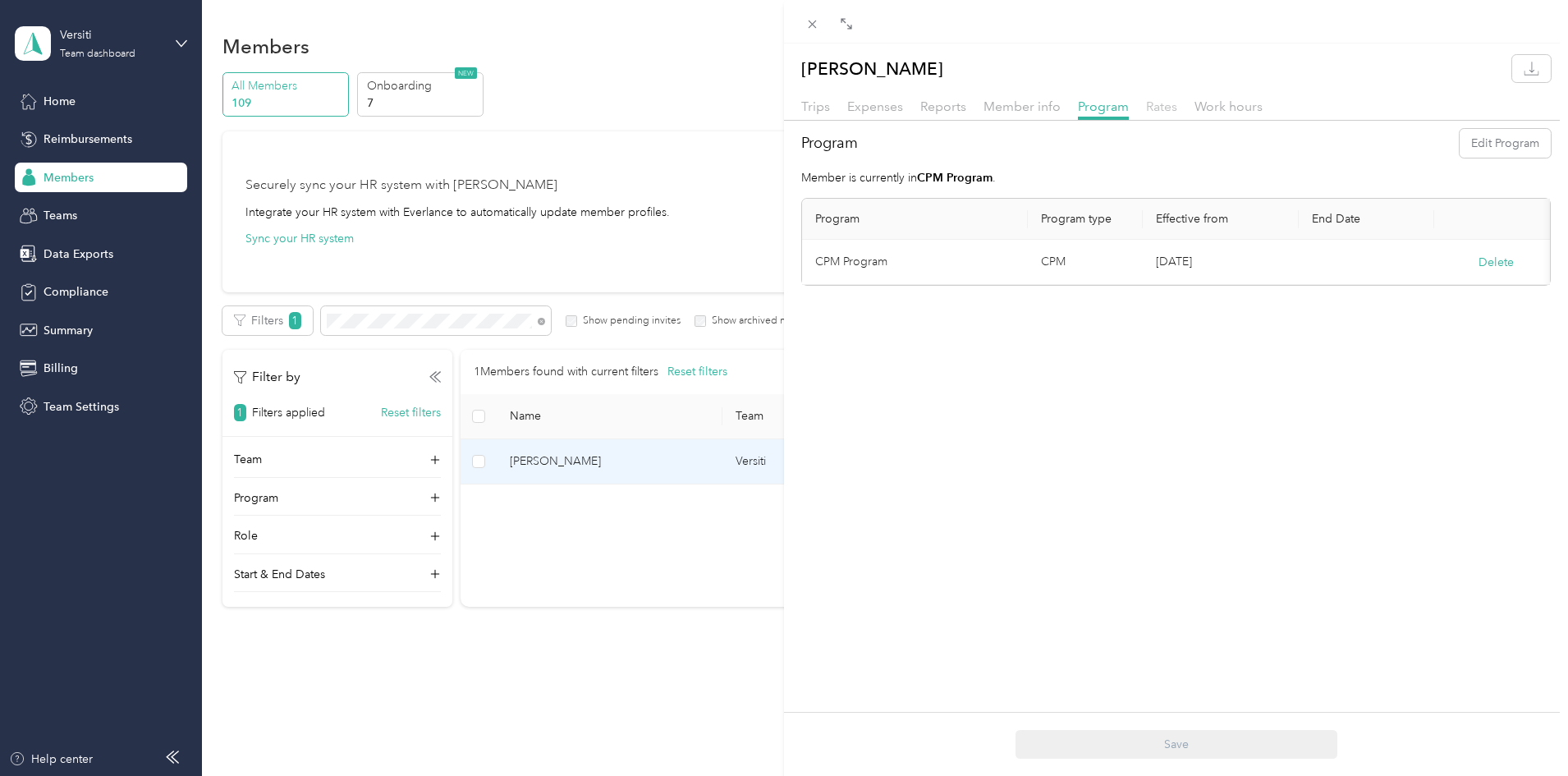
click at [1170, 104] on span "Rates" at bounding box center [1162, 106] width 32 height 15
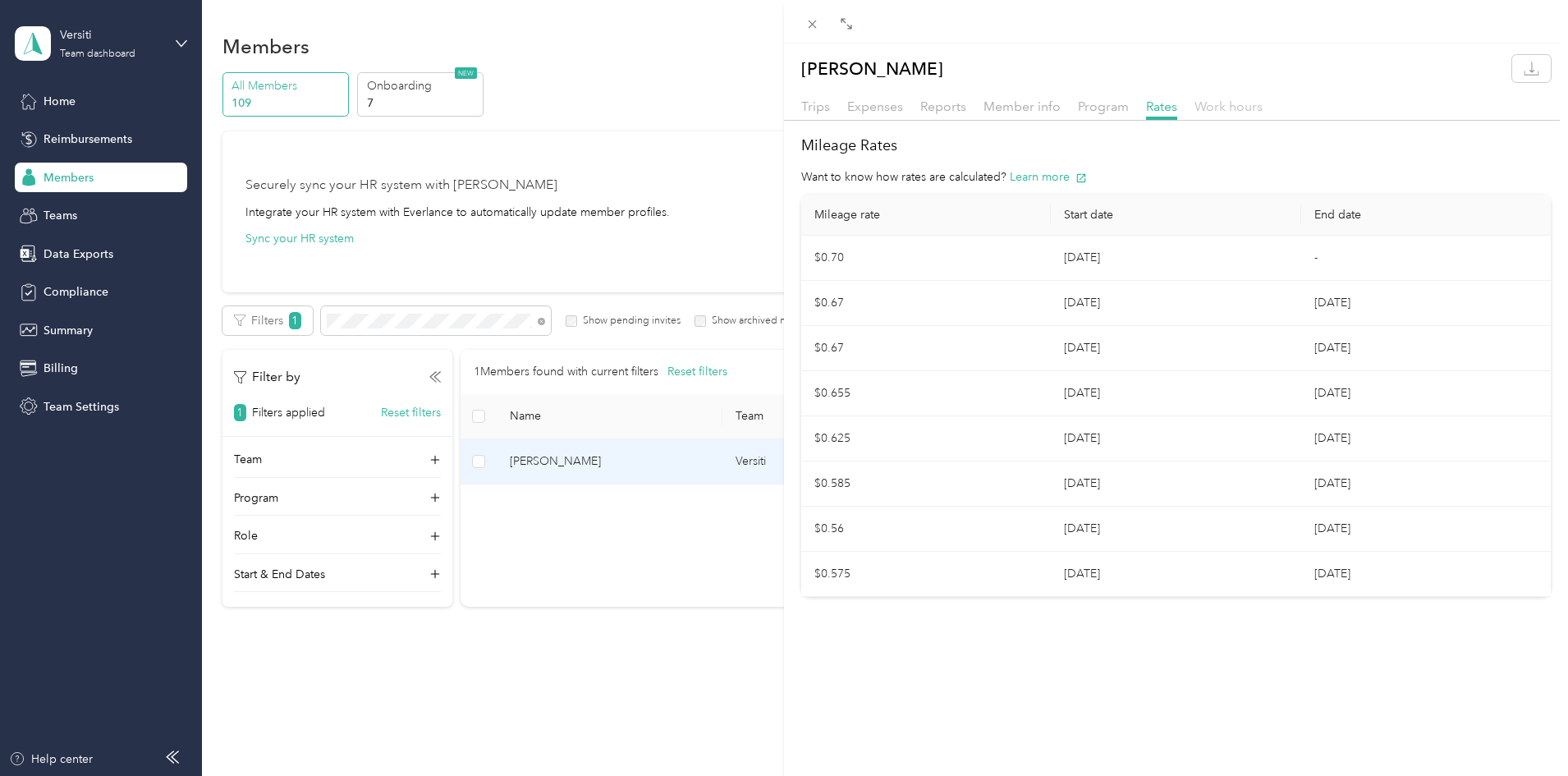
click at [1220, 106] on span "Work hours" at bounding box center [1228, 106] width 68 height 15
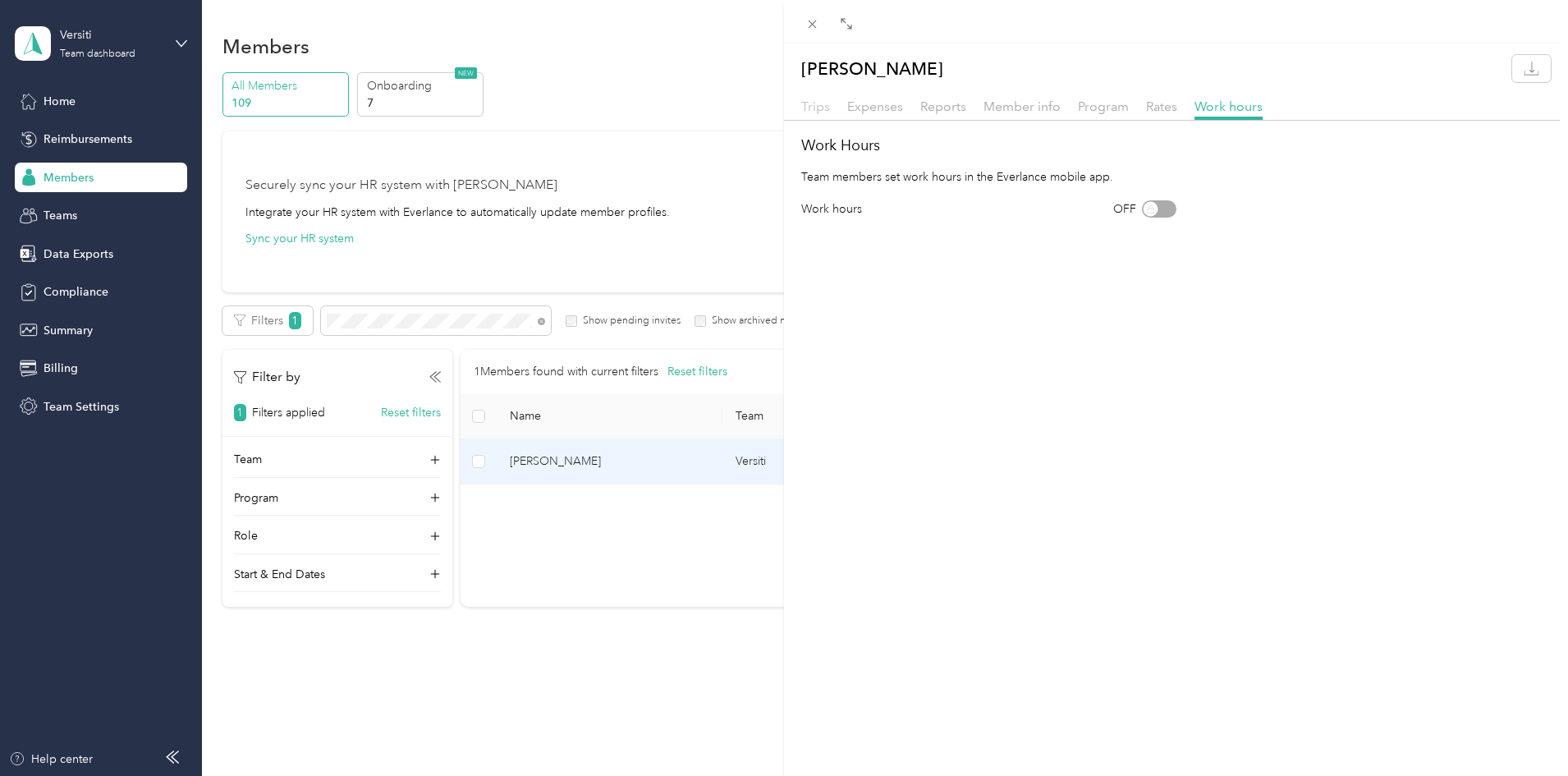
click at [824, 107] on span "Trips" at bounding box center [816, 106] width 29 height 15
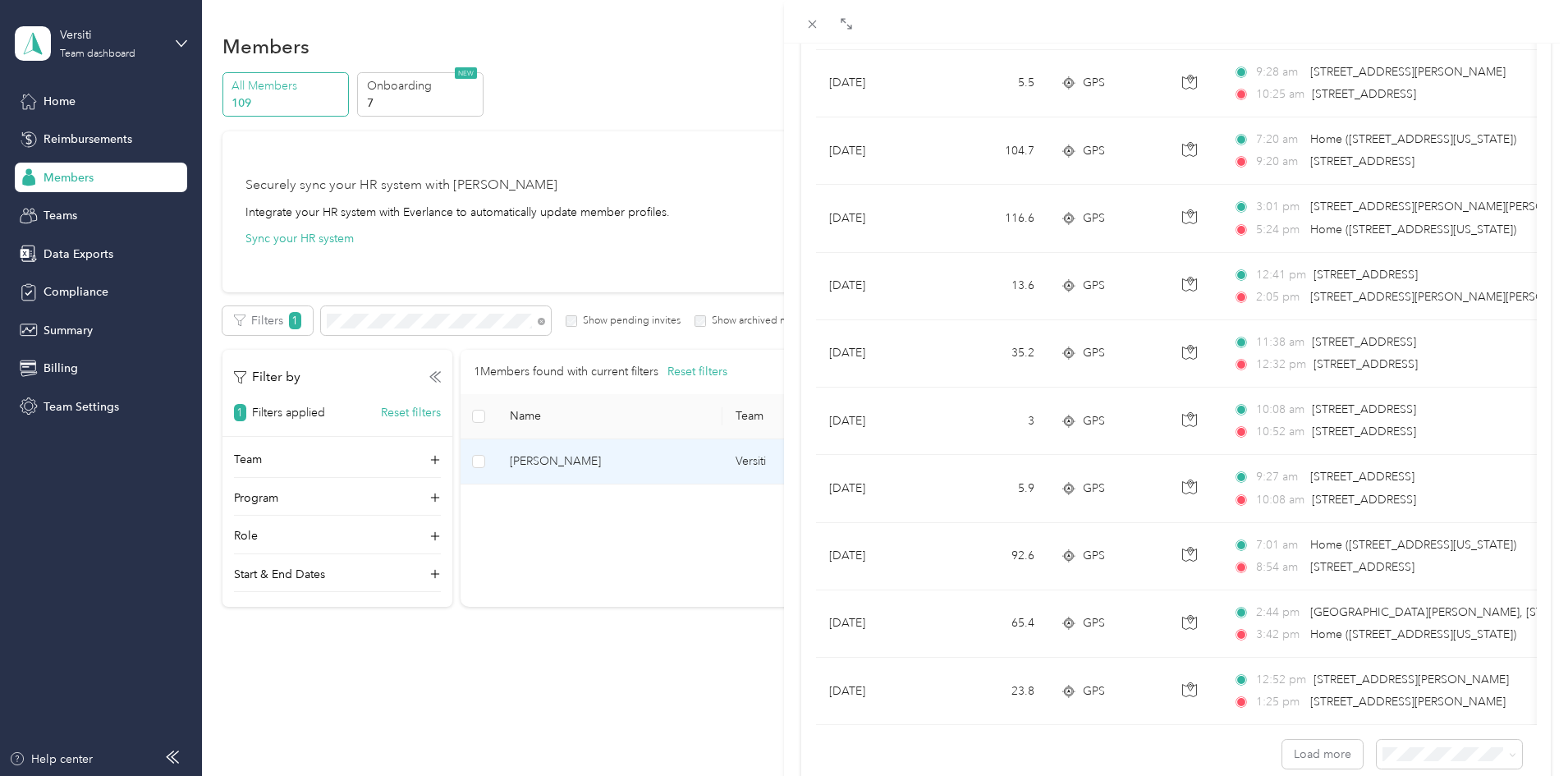
click at [573, 662] on div "[PERSON_NAME] Trips Expenses Reports Member info Program Rates Work hours Trips…" at bounding box center [784, 388] width 1568 height 776
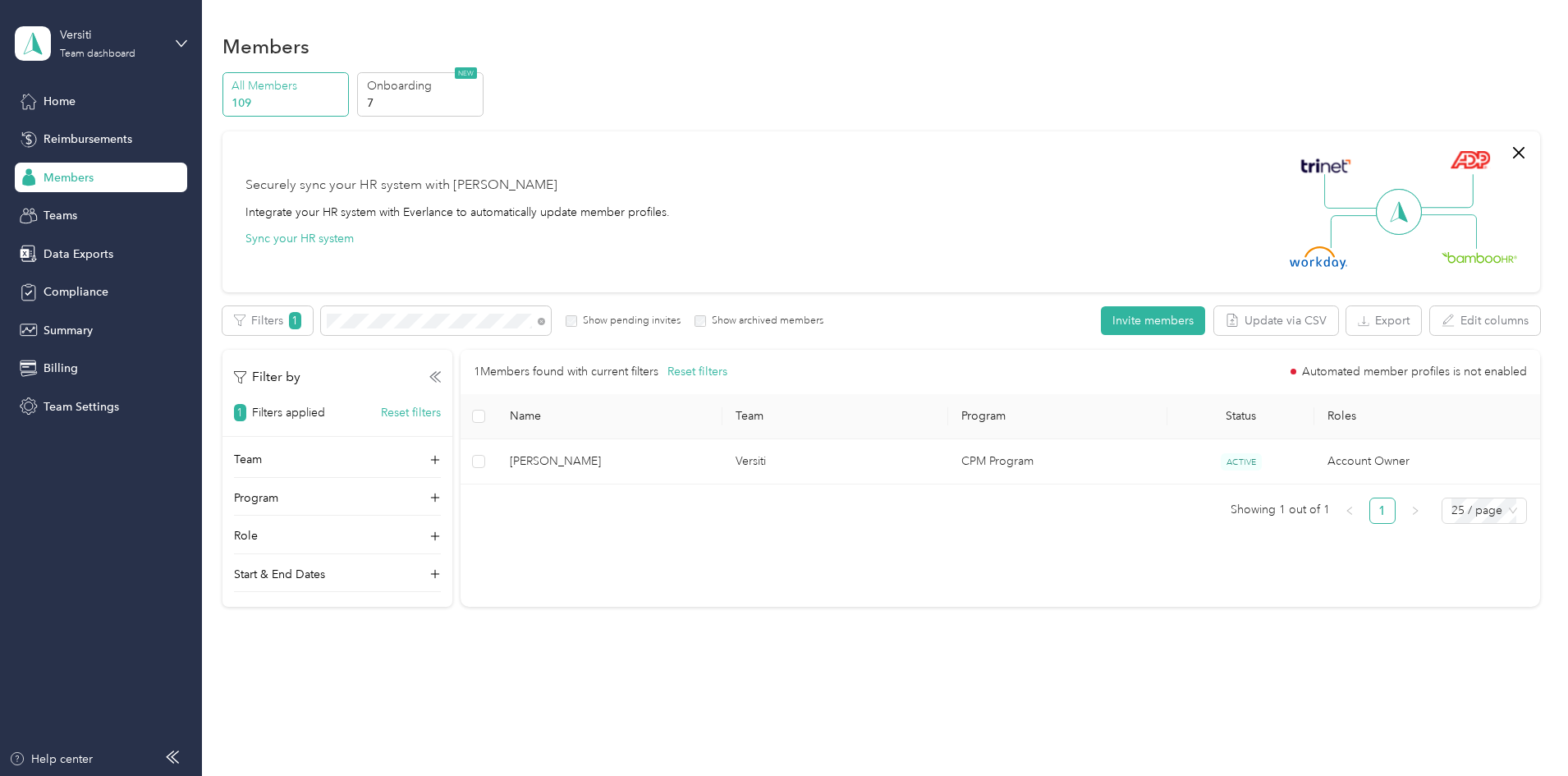
scroll to position [50, 0]
click at [235, 292] on div "All Members 109 Onboarding 7 NEW Securely sync your HR system with Everlance In…" at bounding box center [881, 346] width 1318 height 549
click at [71, 105] on span "Home" at bounding box center [59, 101] width 32 height 17
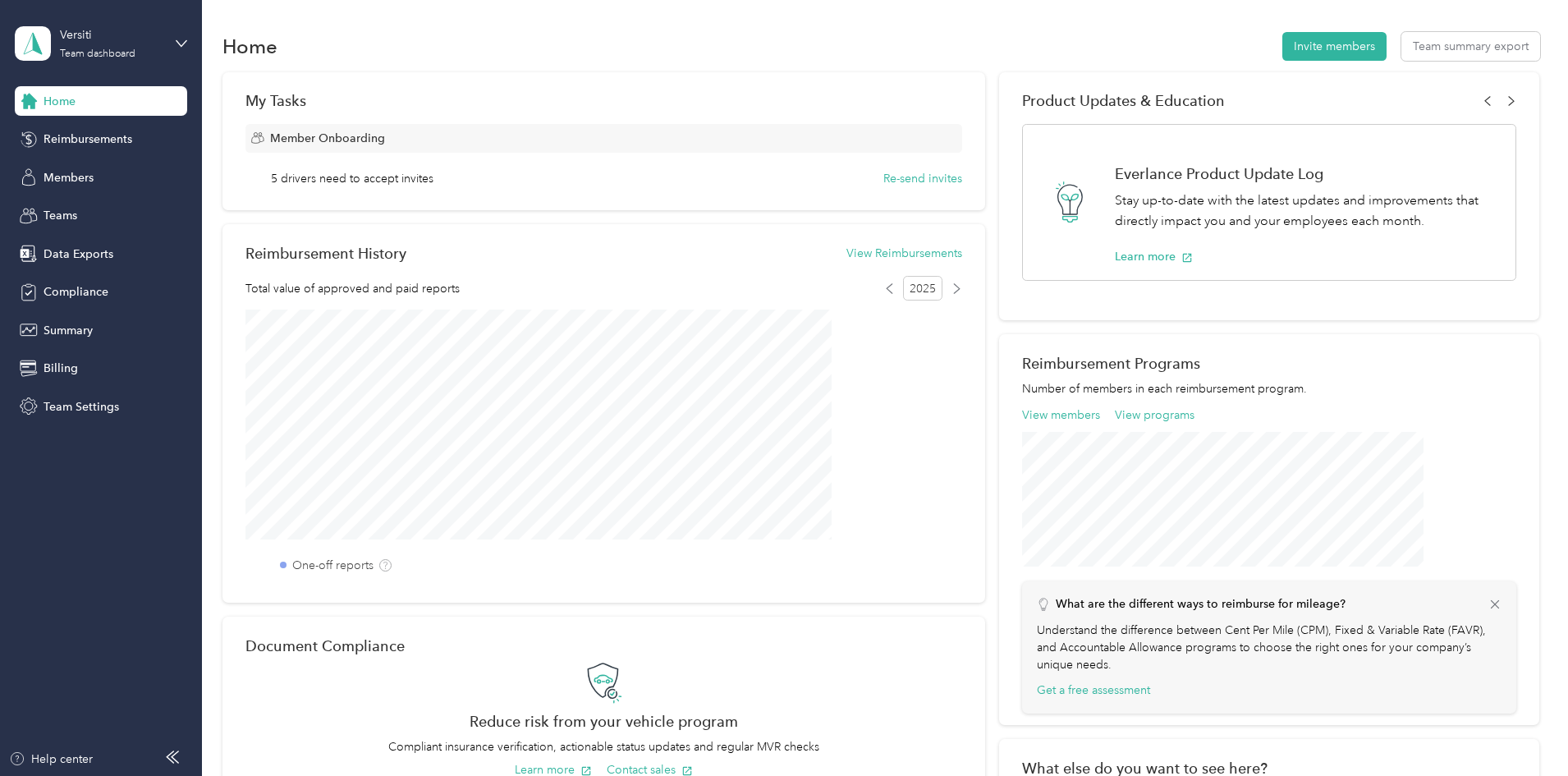
drag, startPoint x: 1510, startPoint y: 186, endPoint x: 1319, endPoint y: 740, distance: 586.0
click at [1508, 190] on div "My Tasks Member Onboarding 5 drivers need to accept invites Re-send invites Rei…" at bounding box center [881, 465] width 1318 height 785
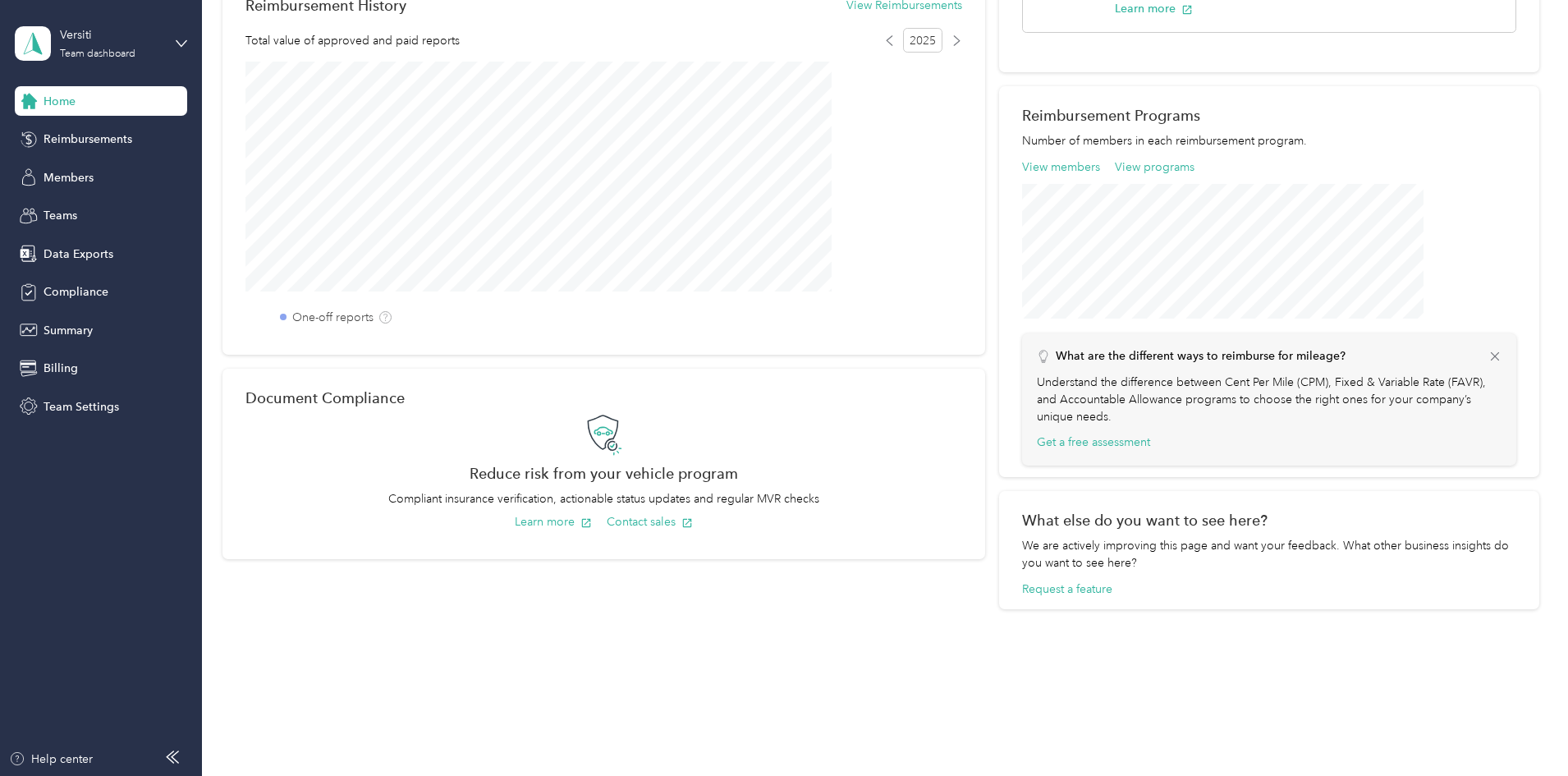
scroll to position [251, 0]
click at [94, 407] on span "Team Settings" at bounding box center [81, 406] width 76 height 17
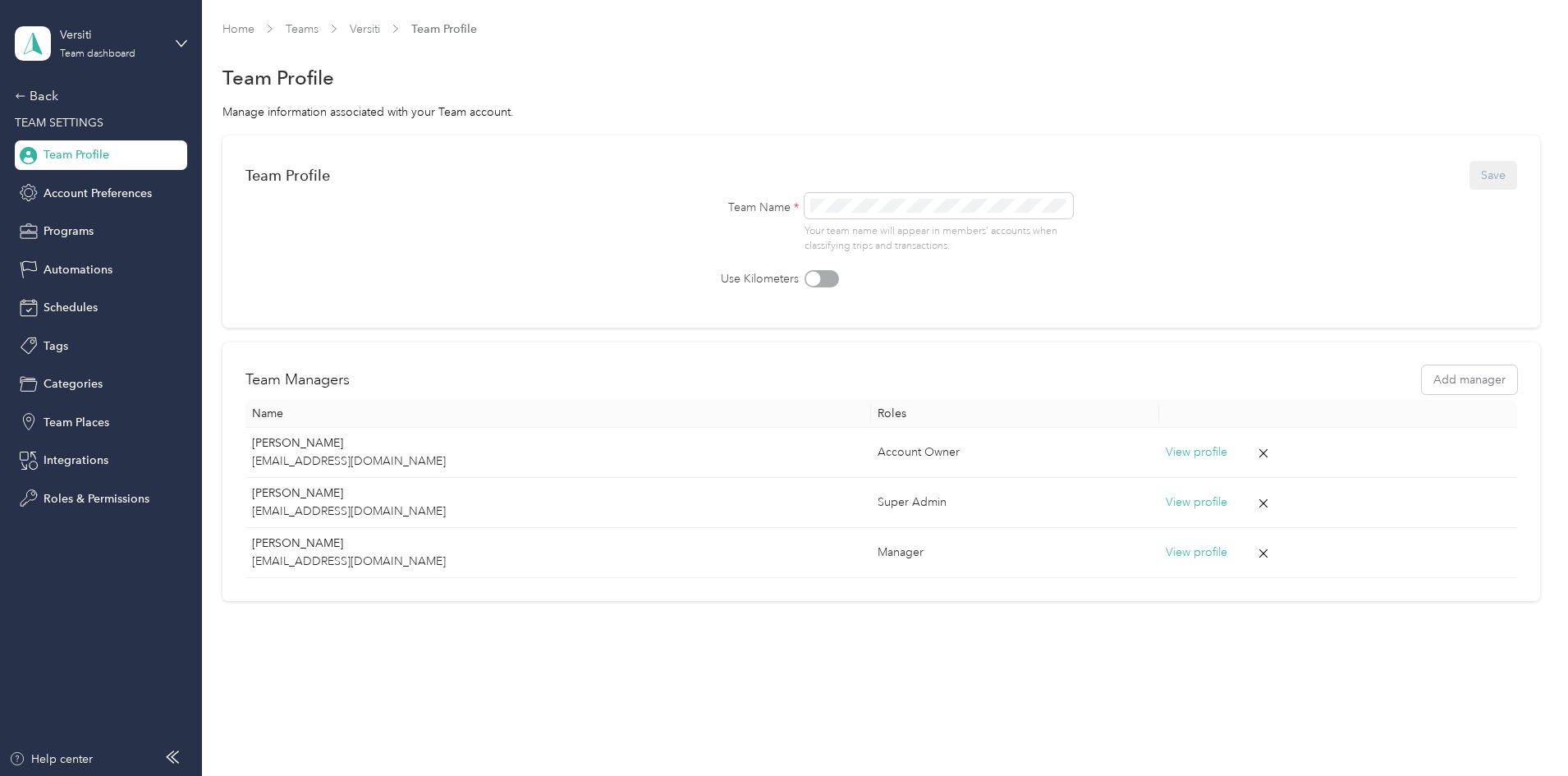
click at [1147, 238] on form "Team Profile Save Team Name * Your team name will appear in members’ accounts w…" at bounding box center [881, 222] width 1272 height 129
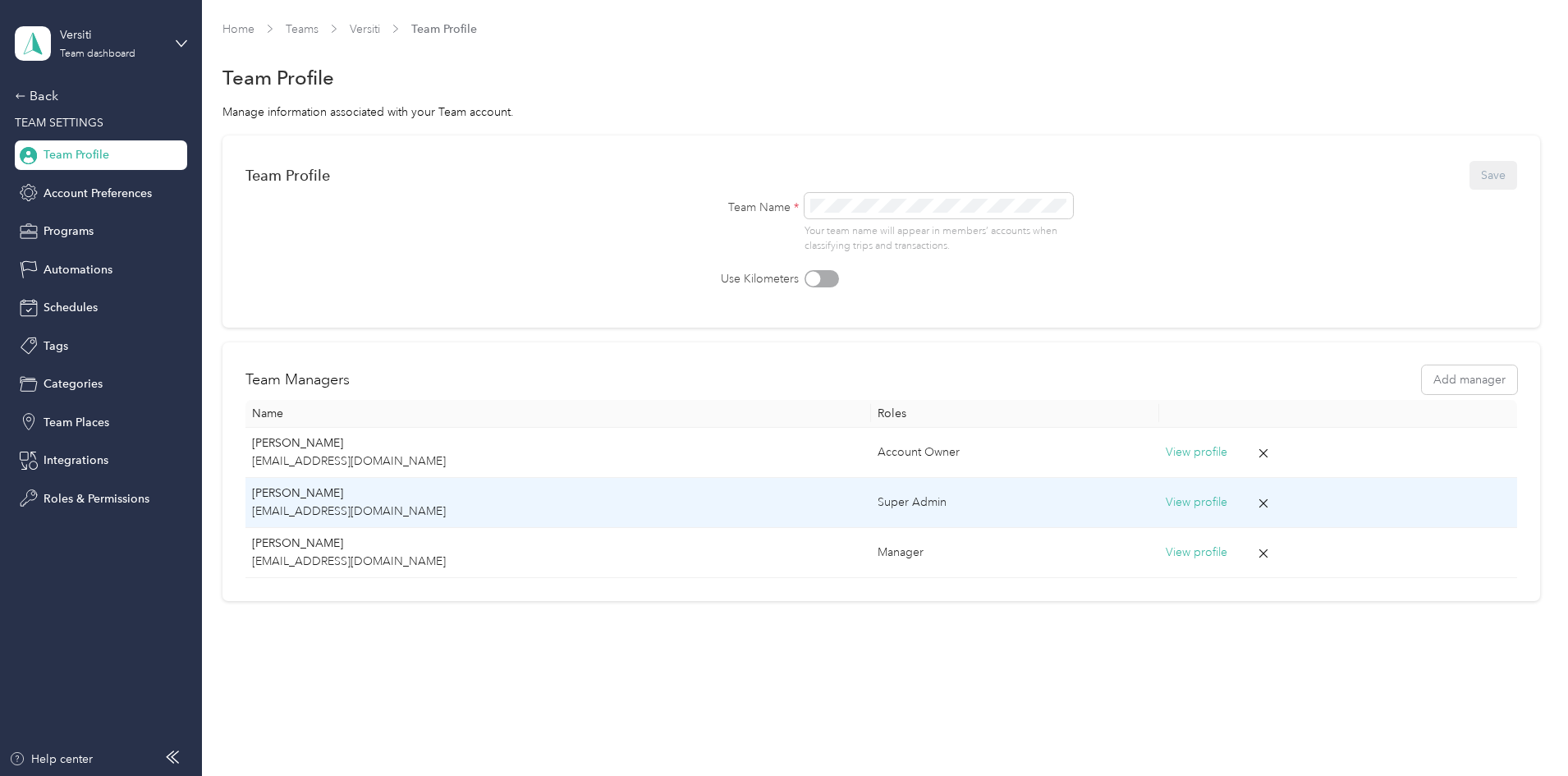
click at [1166, 507] on button "View profile" at bounding box center [1196, 503] width 61 height 18
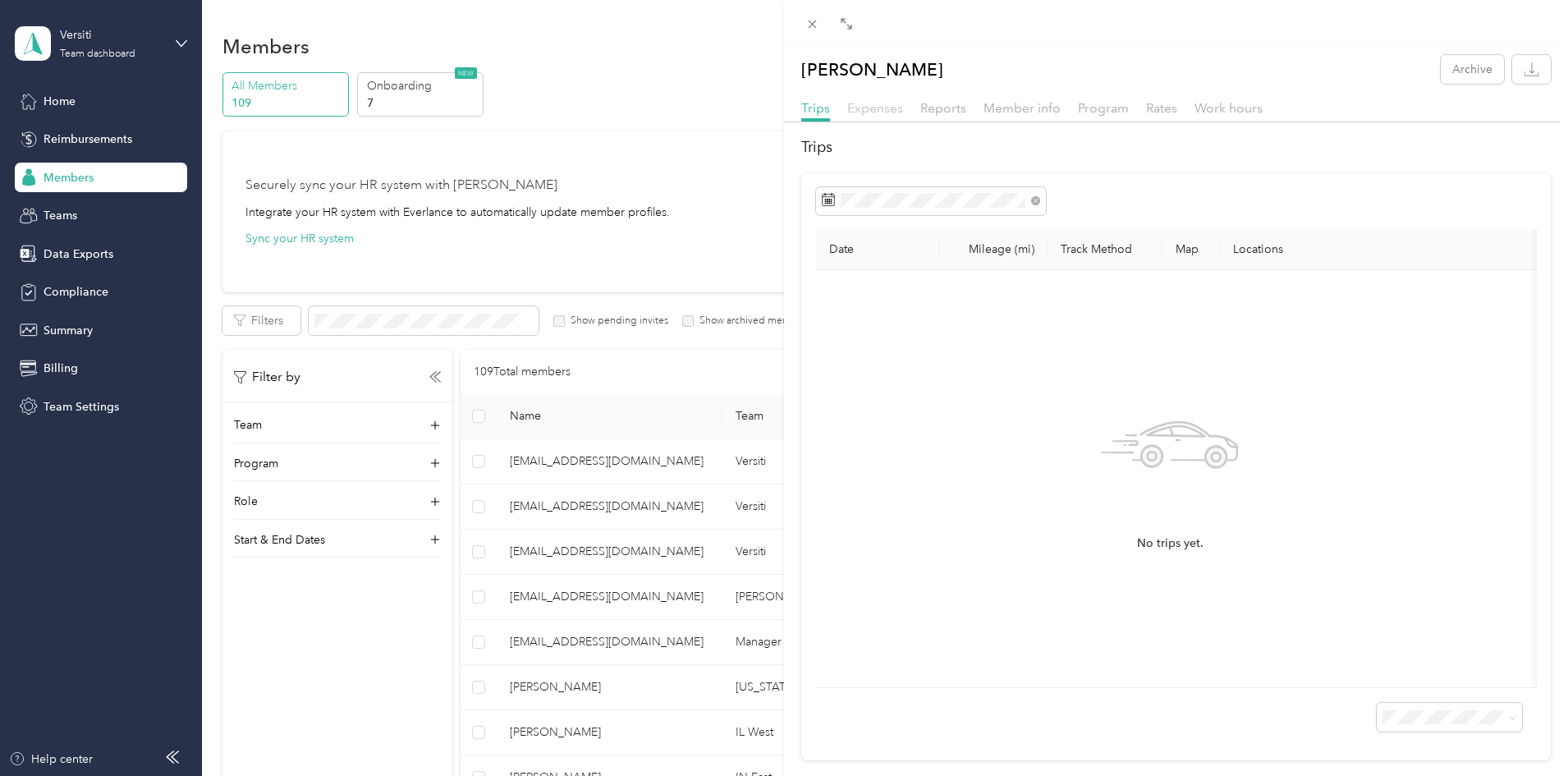
click at [893, 111] on span "Expenses" at bounding box center [875, 108] width 56 height 15
click at [950, 108] on span "Reports" at bounding box center [943, 108] width 46 height 15
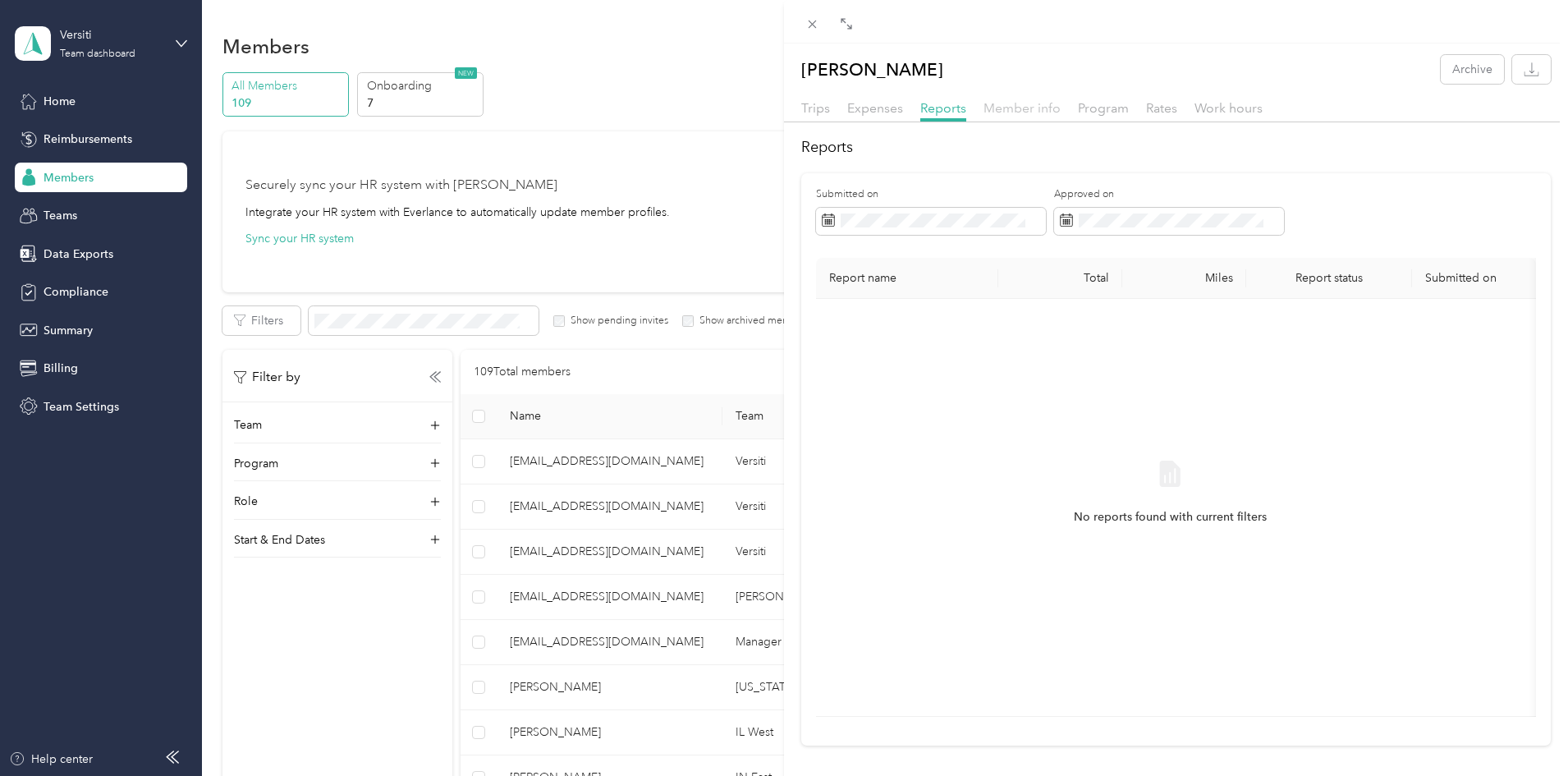
click at [1013, 105] on span "Member info" at bounding box center [1022, 108] width 77 height 15
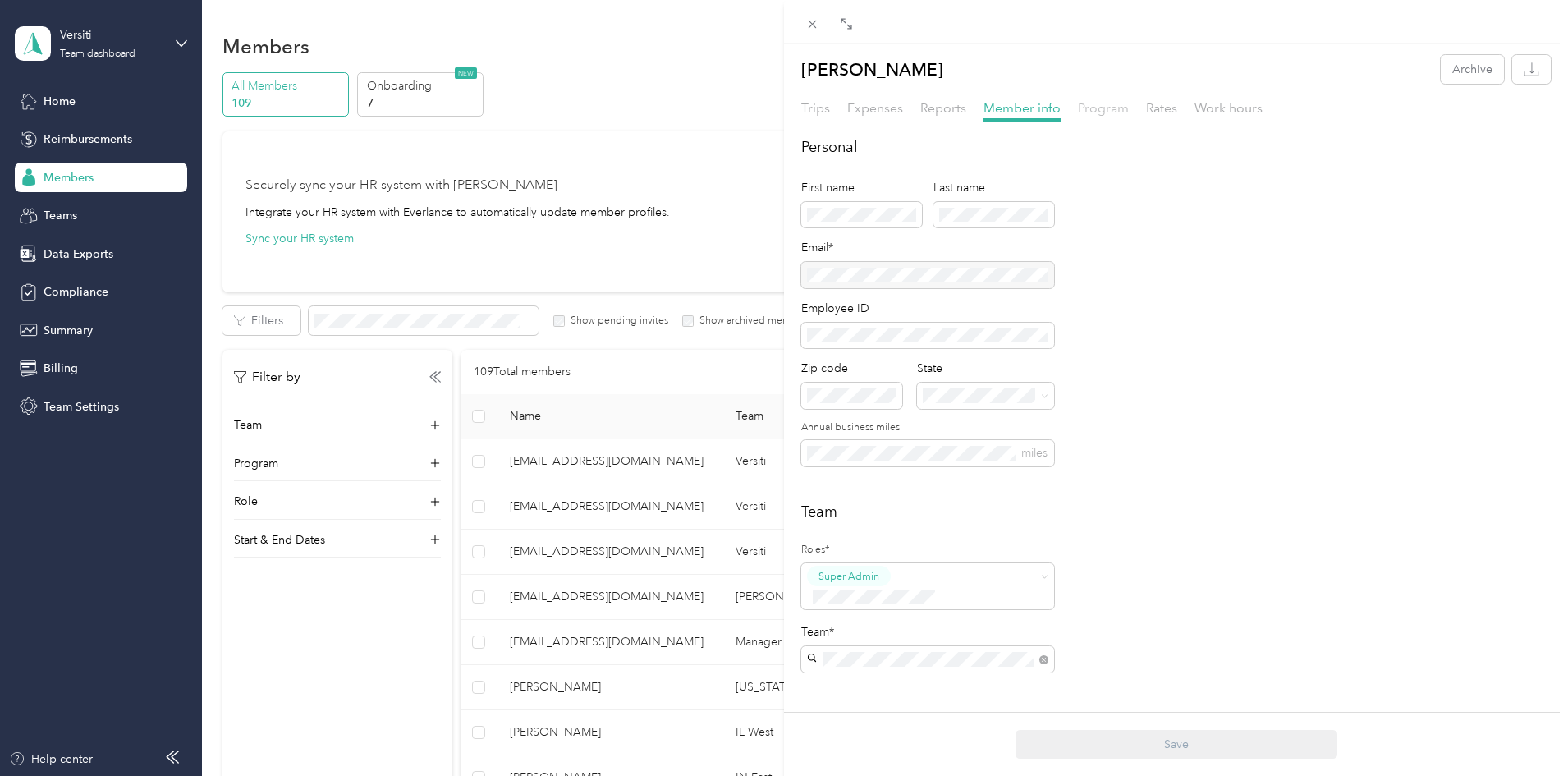
click at [1084, 112] on span "Program" at bounding box center [1103, 108] width 51 height 15
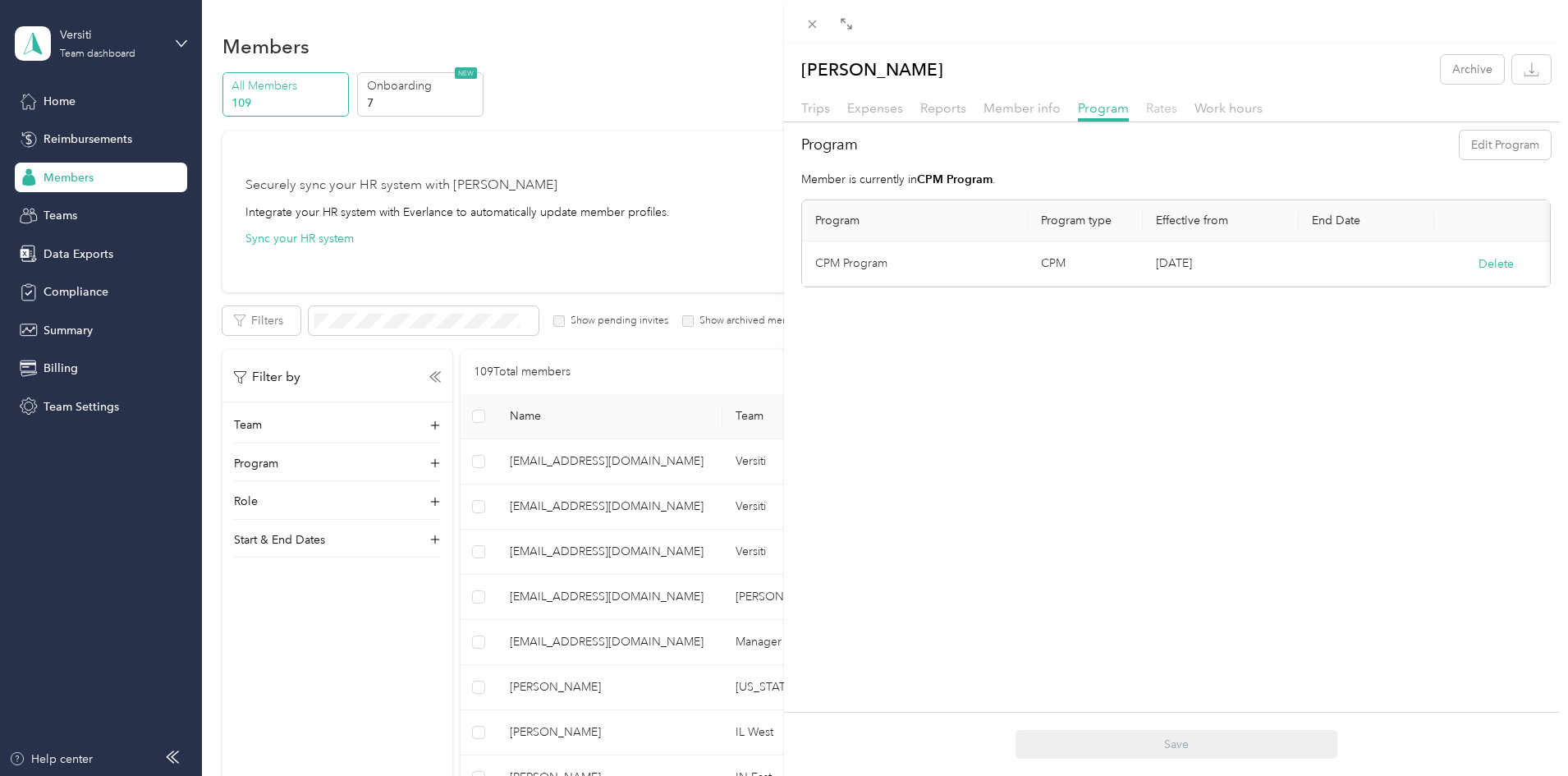
click at [1170, 108] on span "Rates" at bounding box center [1162, 108] width 32 height 15
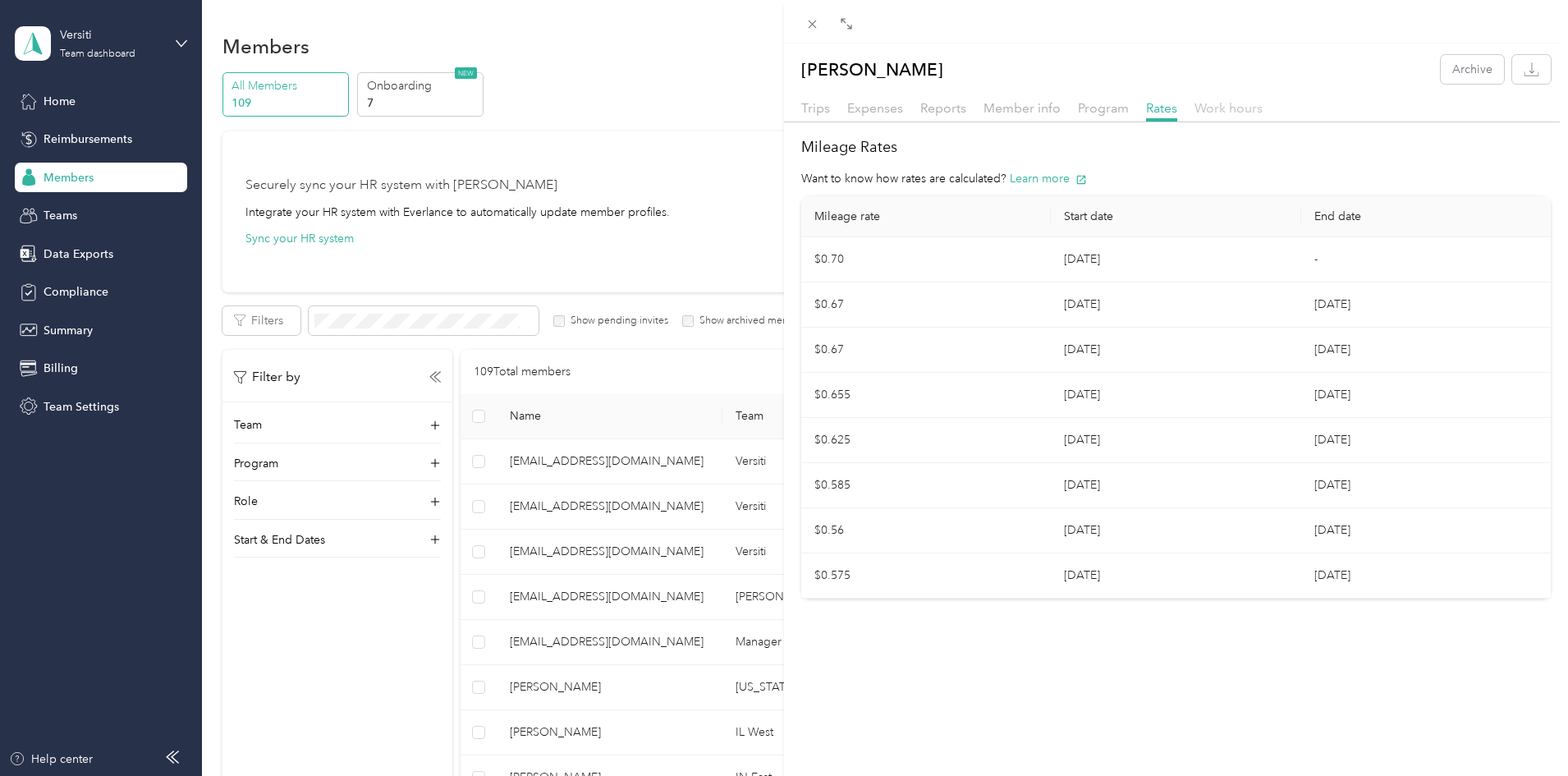
click at [1231, 106] on span "Work hours" at bounding box center [1228, 108] width 68 height 15
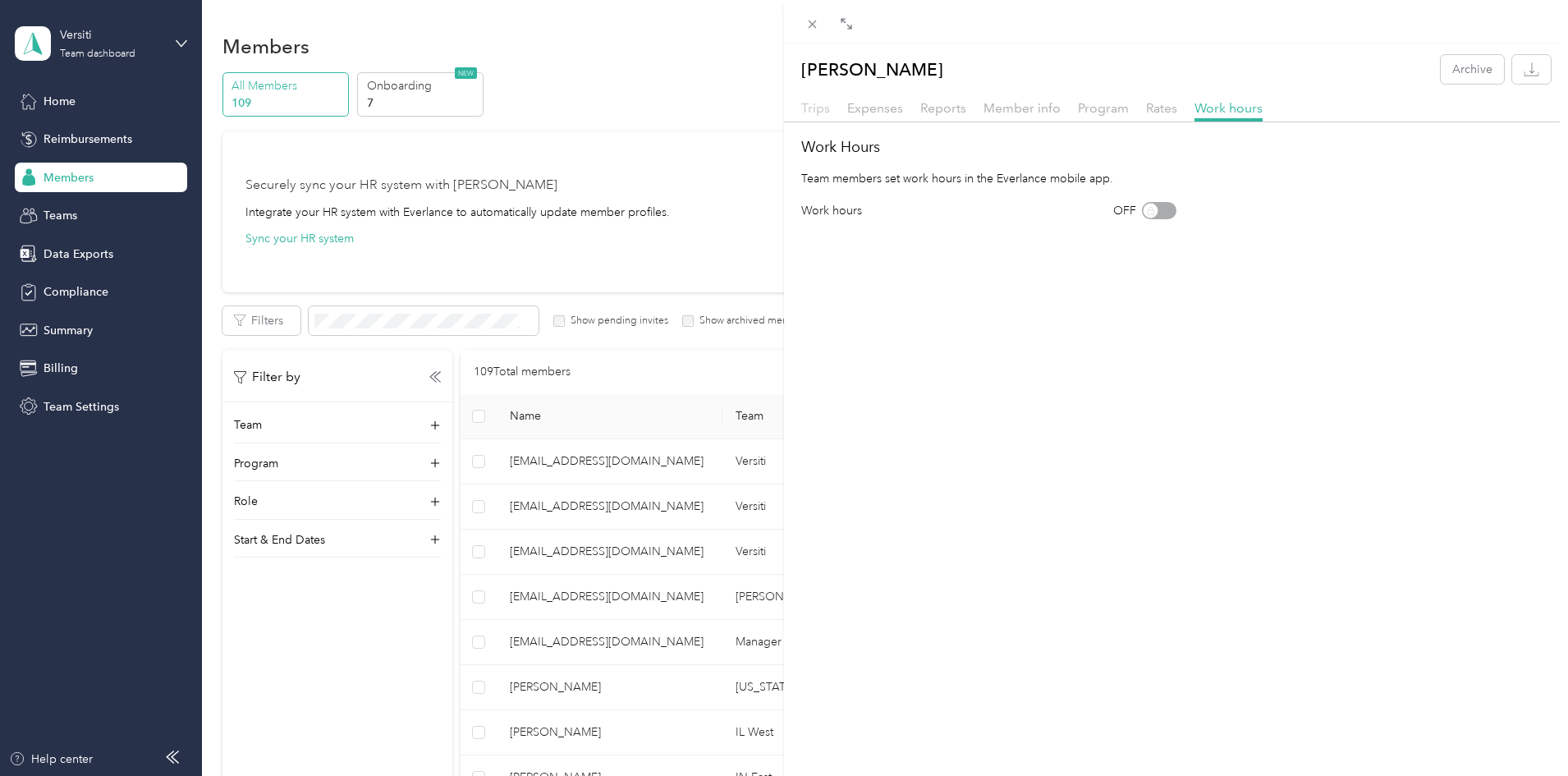
click at [817, 109] on span "Trips" at bounding box center [816, 108] width 29 height 15
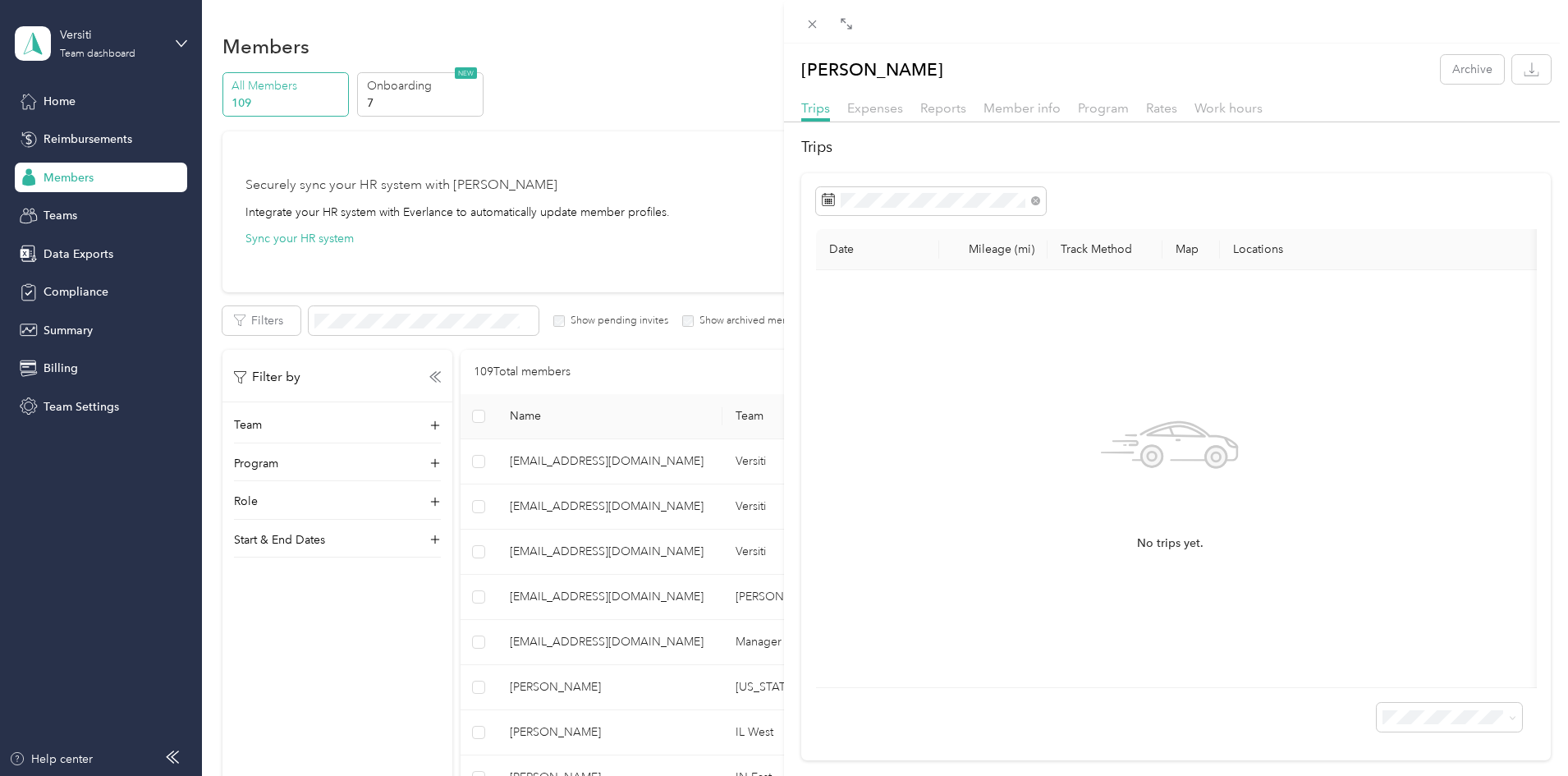
click at [85, 251] on div "[PERSON_NAME] Archive Trips Expenses Reports Member info Program Rates Work hou…" at bounding box center [784, 388] width 1568 height 776
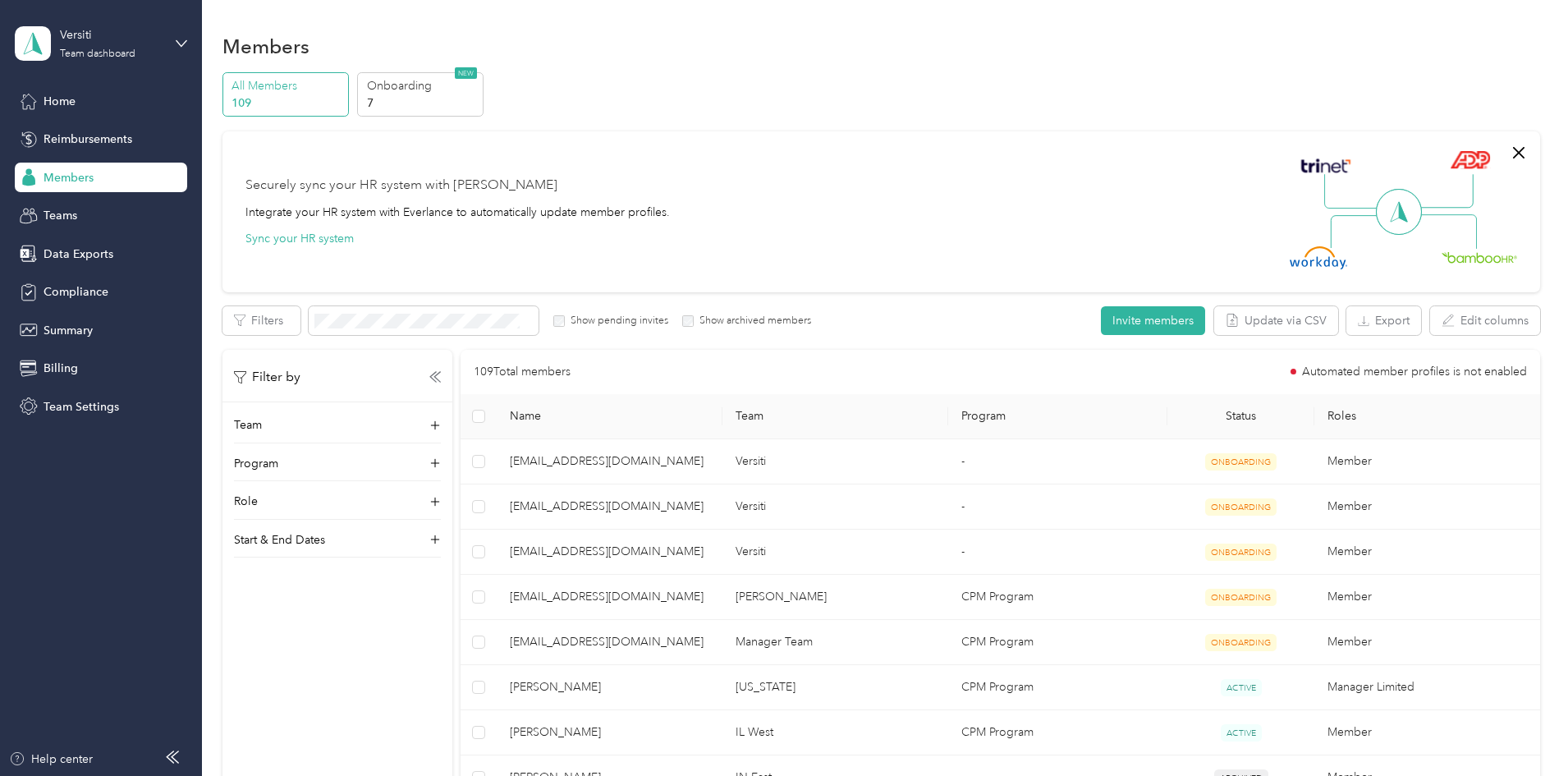
click at [84, 253] on span "Data Exports" at bounding box center [78, 253] width 70 height 17
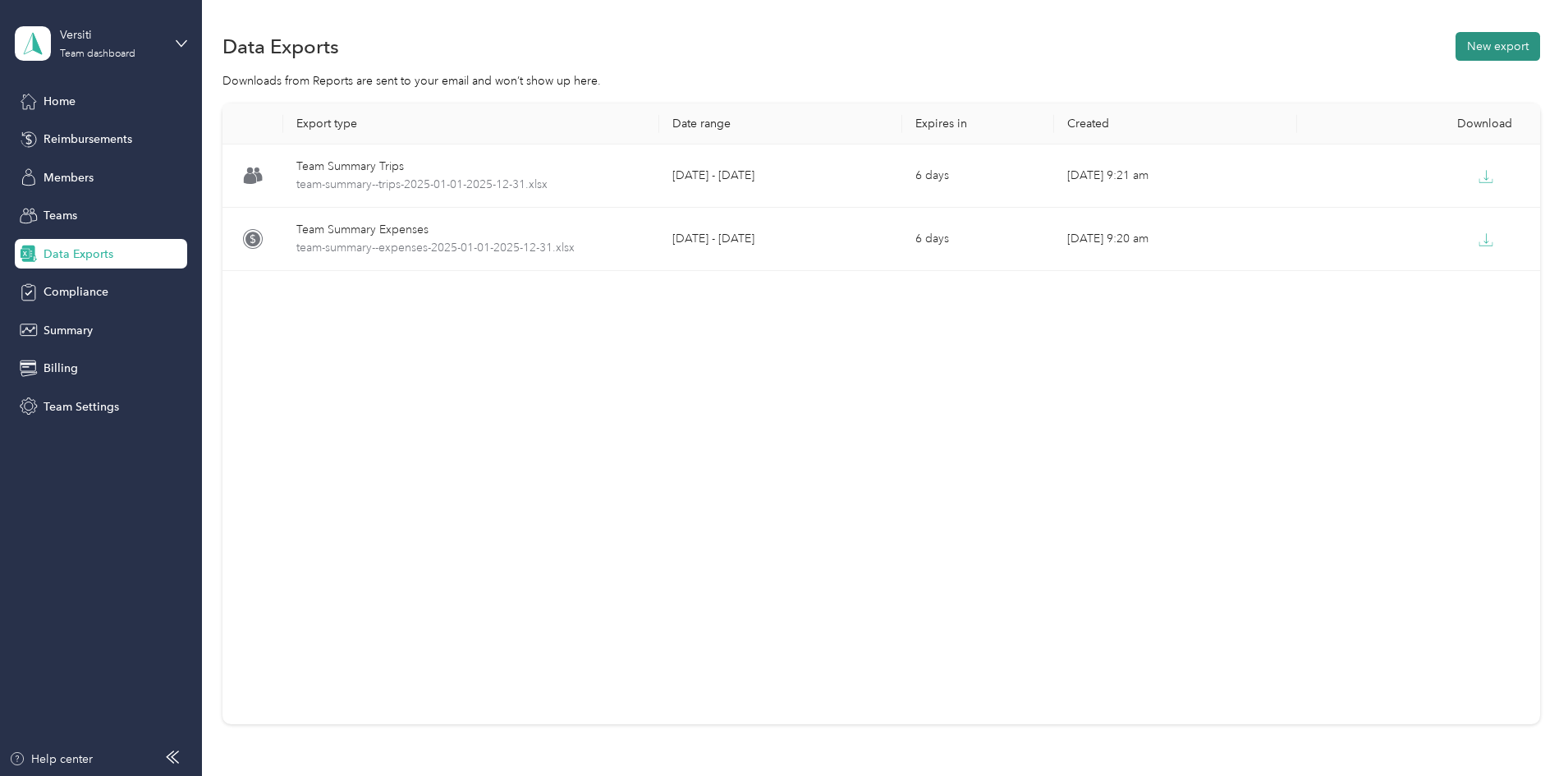
click at [1456, 49] on button "New export" at bounding box center [1498, 46] width 85 height 29
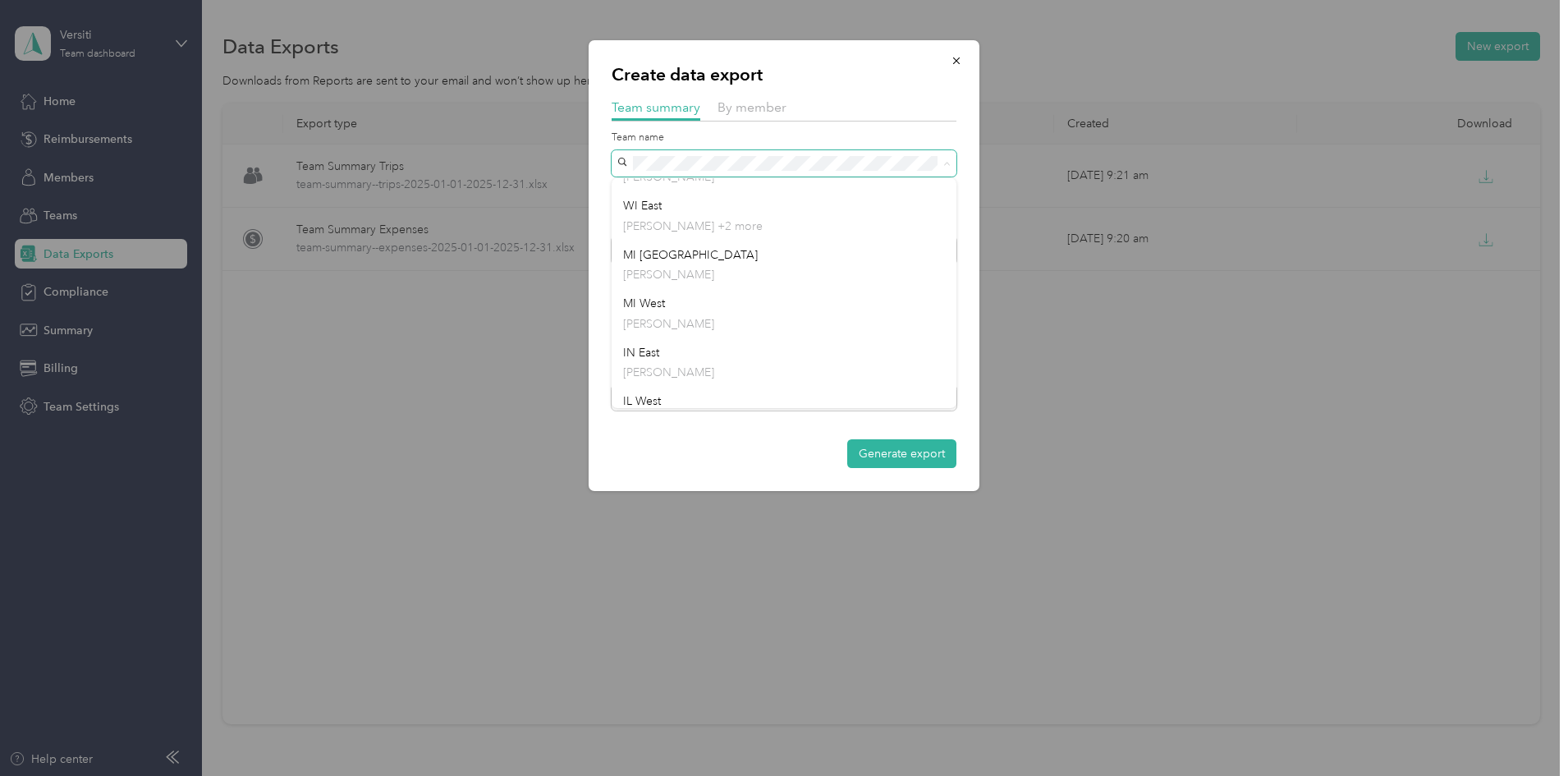
scroll to position [405, 0]
click at [705, 447] on div "Generate export" at bounding box center [783, 454] width 345 height 29
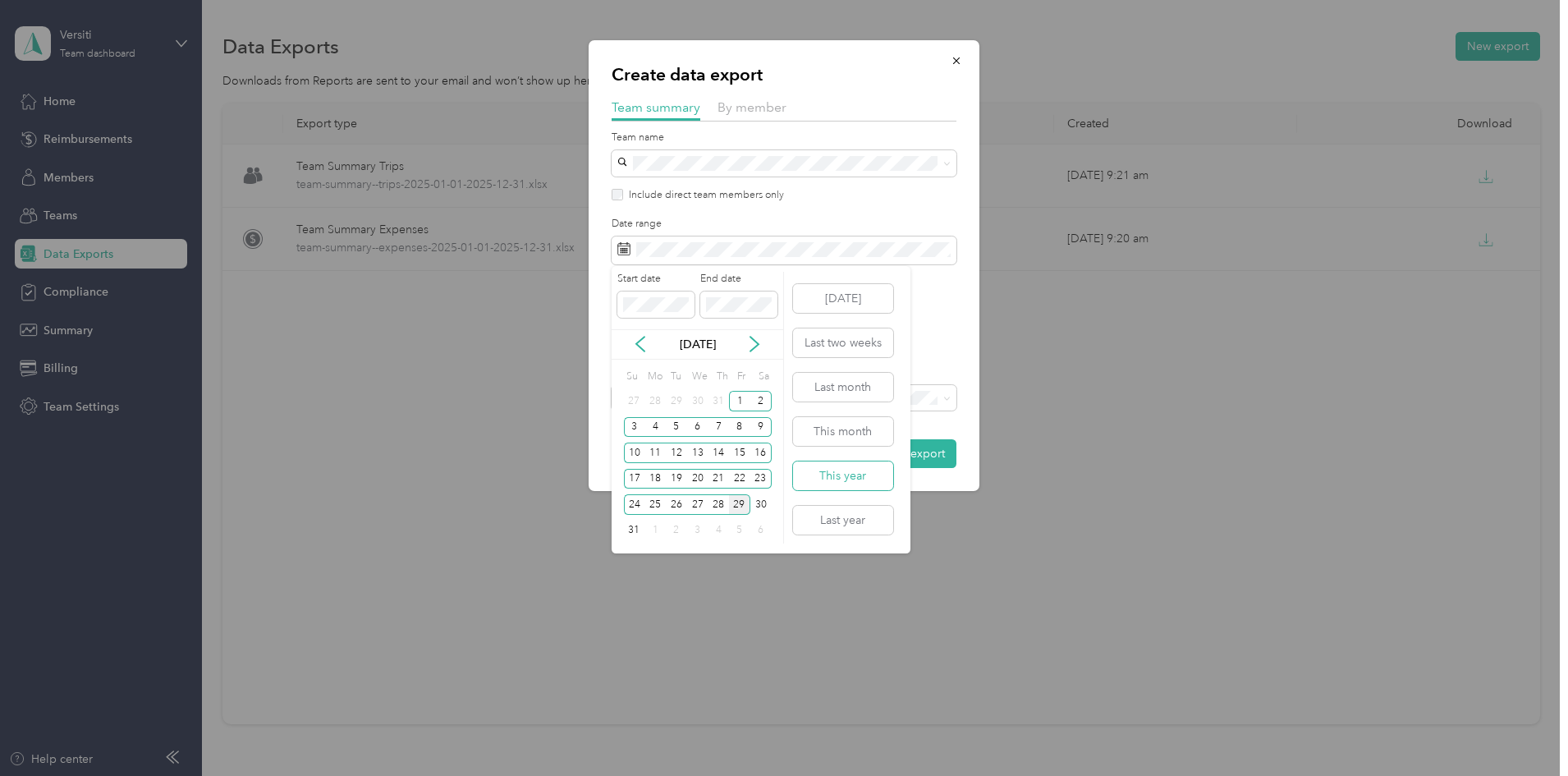
click at [852, 479] on button "This year" at bounding box center [843, 476] width 100 height 29
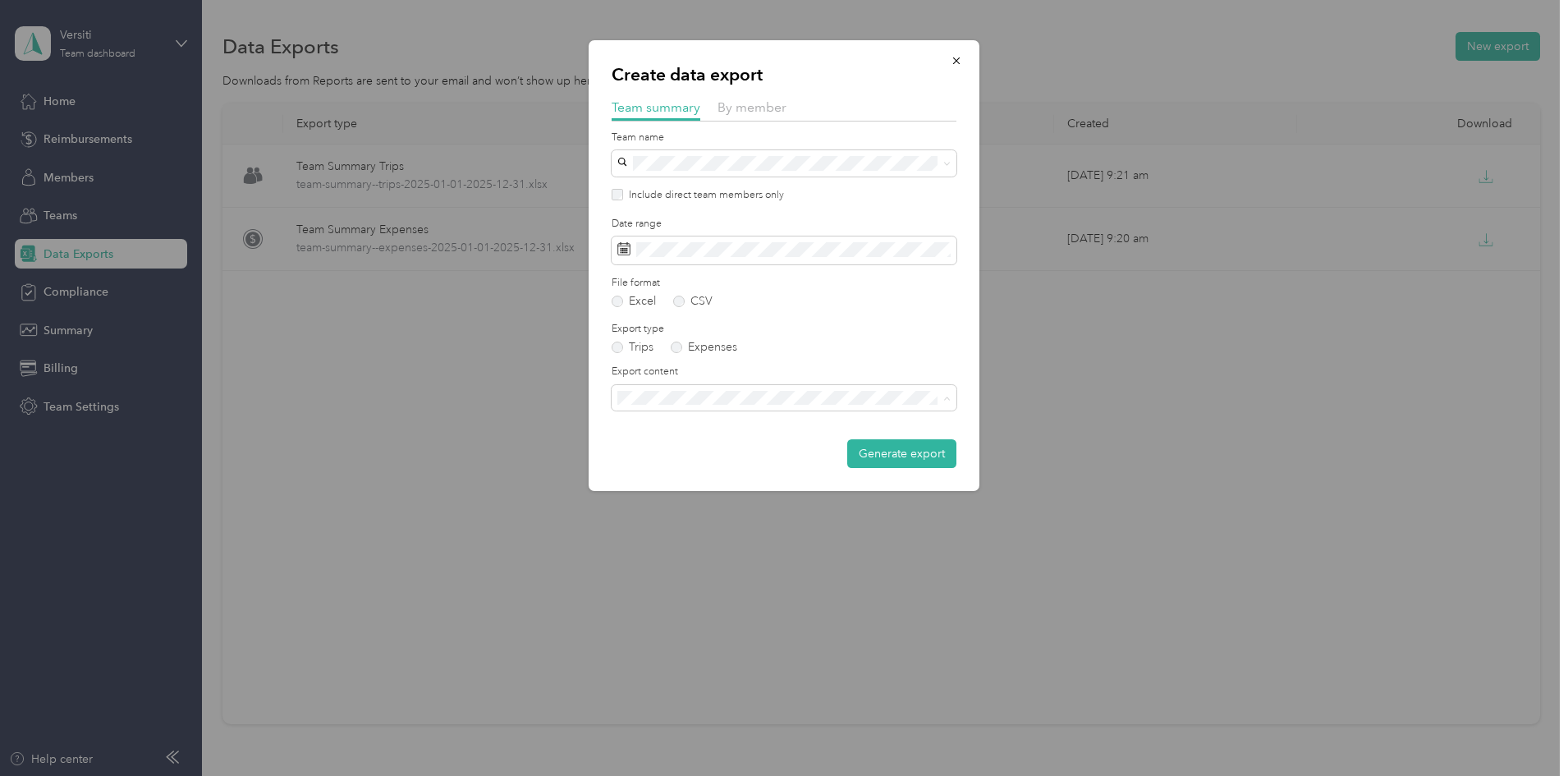
click at [675, 451] on span "Summary and full trips list" at bounding box center [688, 455] width 131 height 14
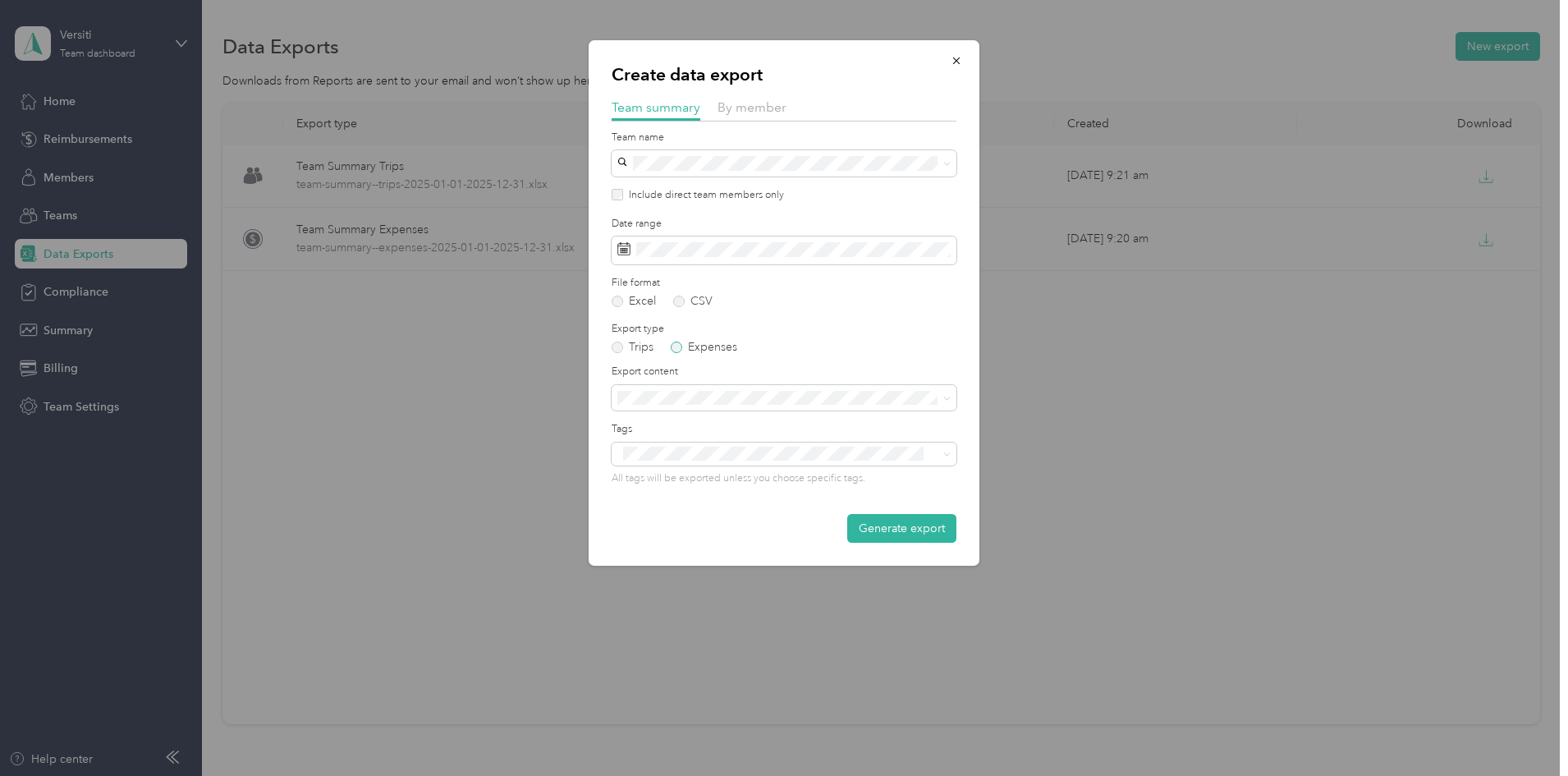
click at [682, 346] on label "Expenses" at bounding box center [704, 347] width 67 height 12
click at [619, 344] on label "Trips" at bounding box center [632, 347] width 42 height 12
click at [902, 535] on button "Generate export" at bounding box center [902, 528] width 109 height 29
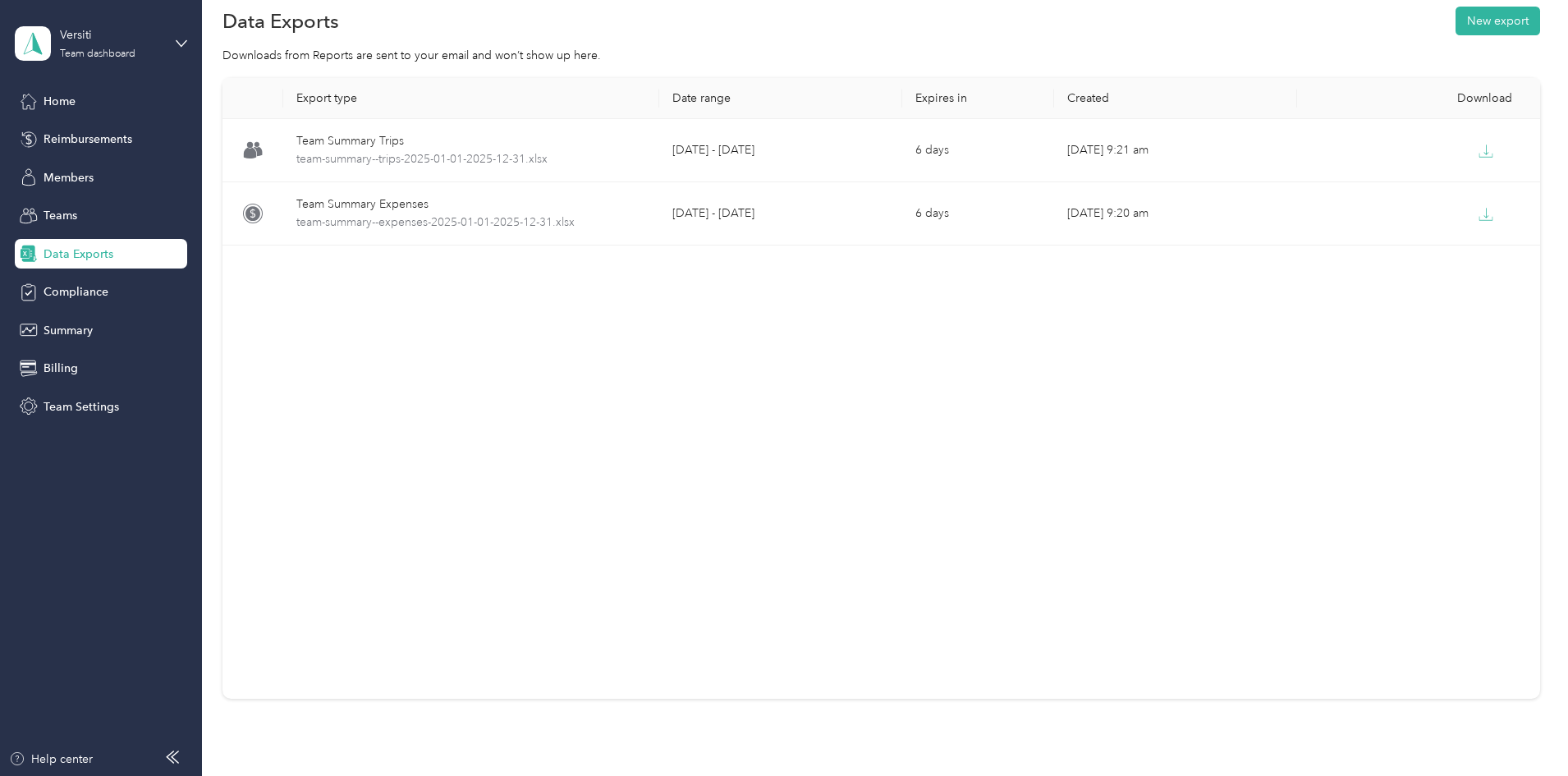
scroll to position [0, 0]
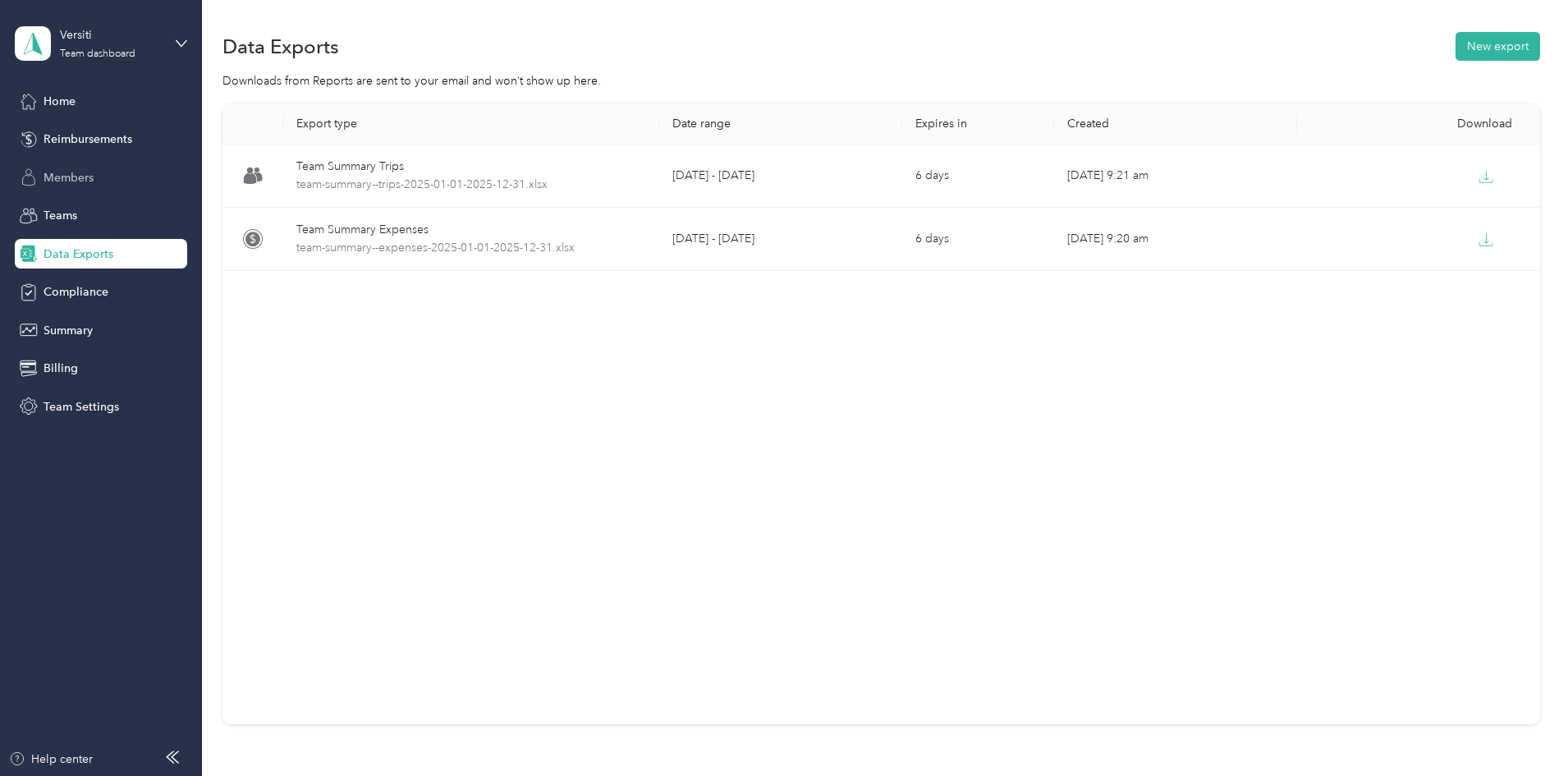
click at [77, 175] on span "Members" at bounding box center [68, 177] width 50 height 17
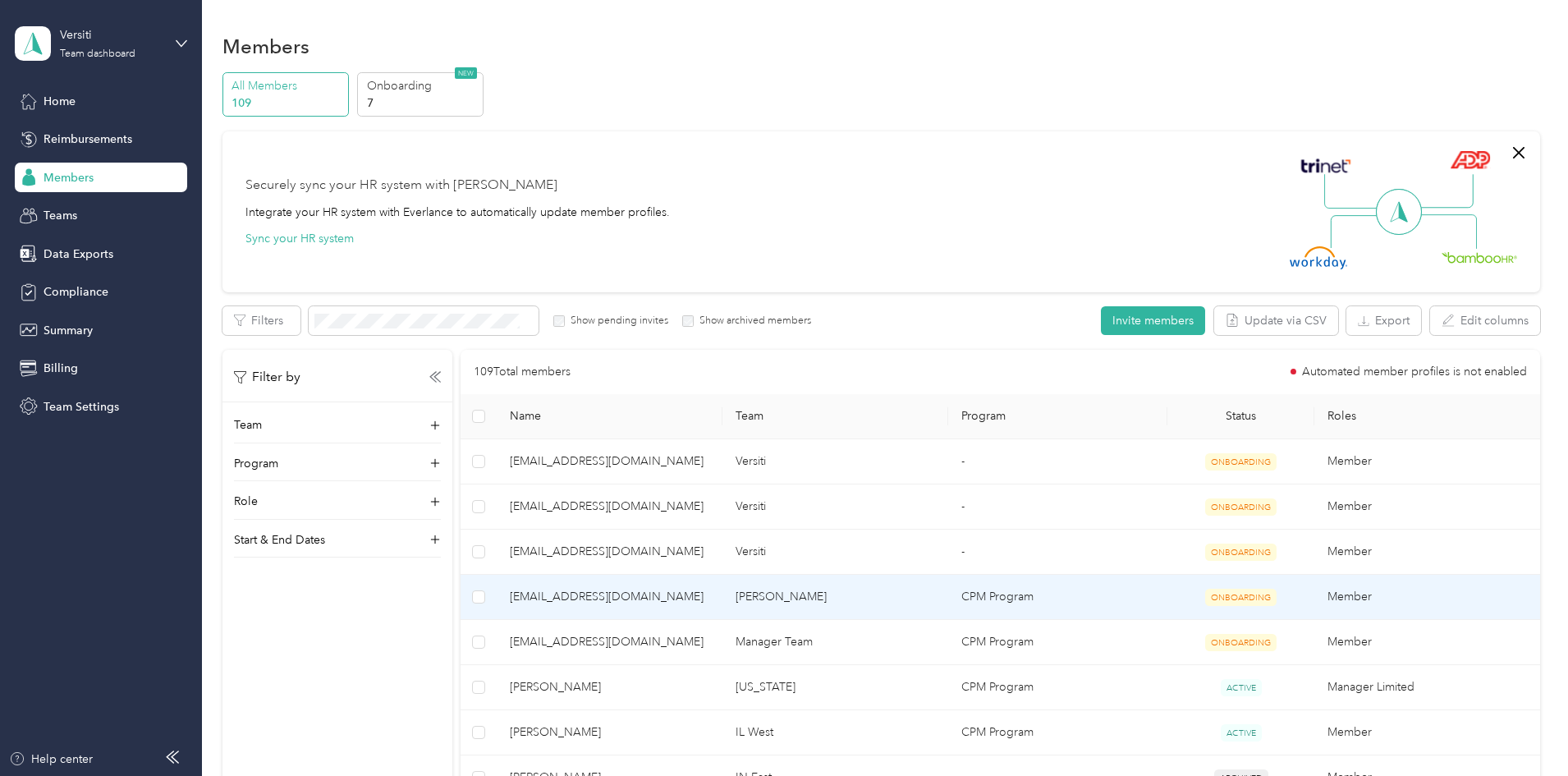
click at [640, 599] on span "[EMAIL_ADDRESS][DOMAIN_NAME]" at bounding box center [609, 597] width 200 height 18
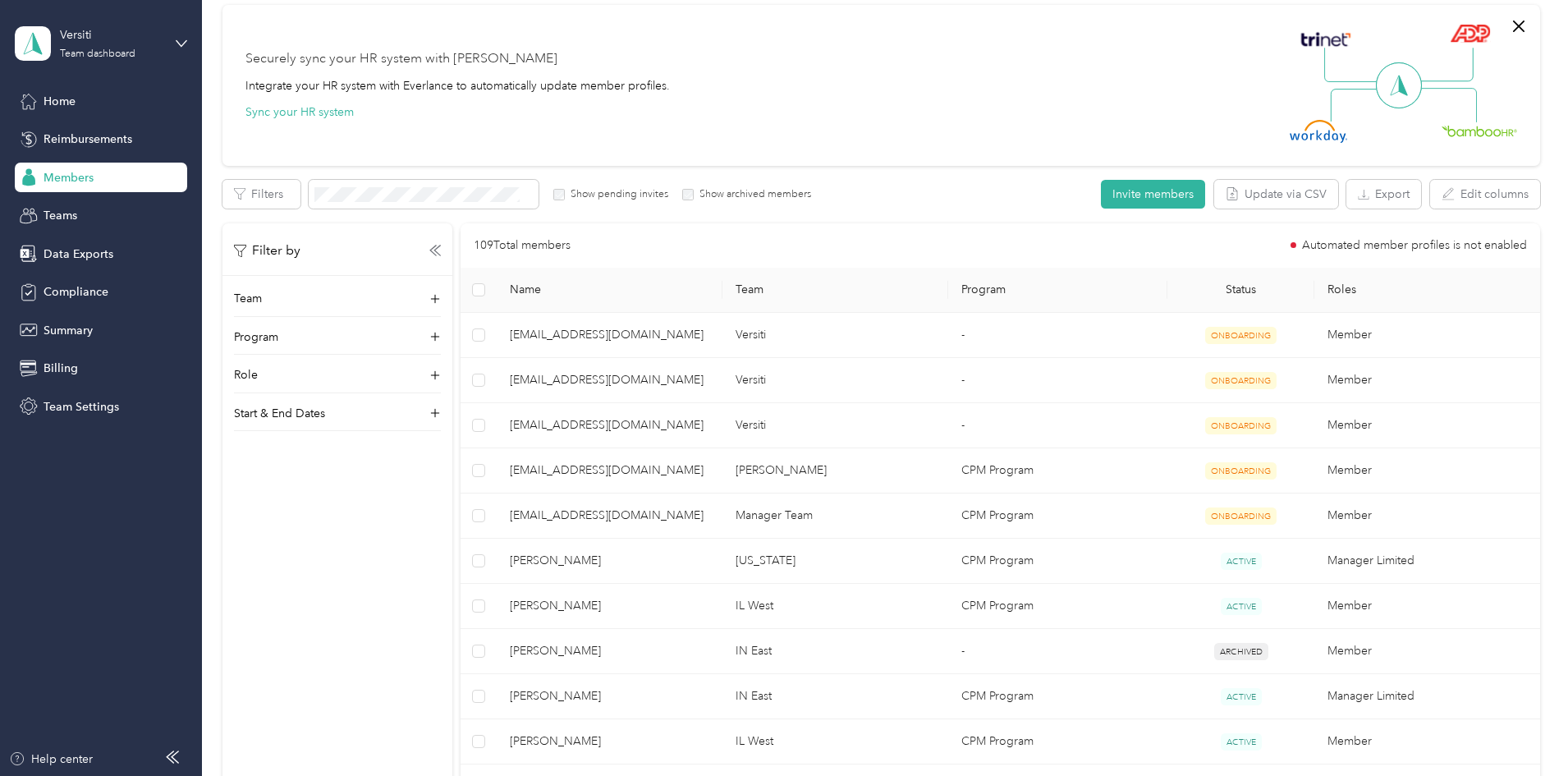
scroll to position [126, 0]
click at [69, 254] on span "Data Exports" at bounding box center [78, 253] width 70 height 17
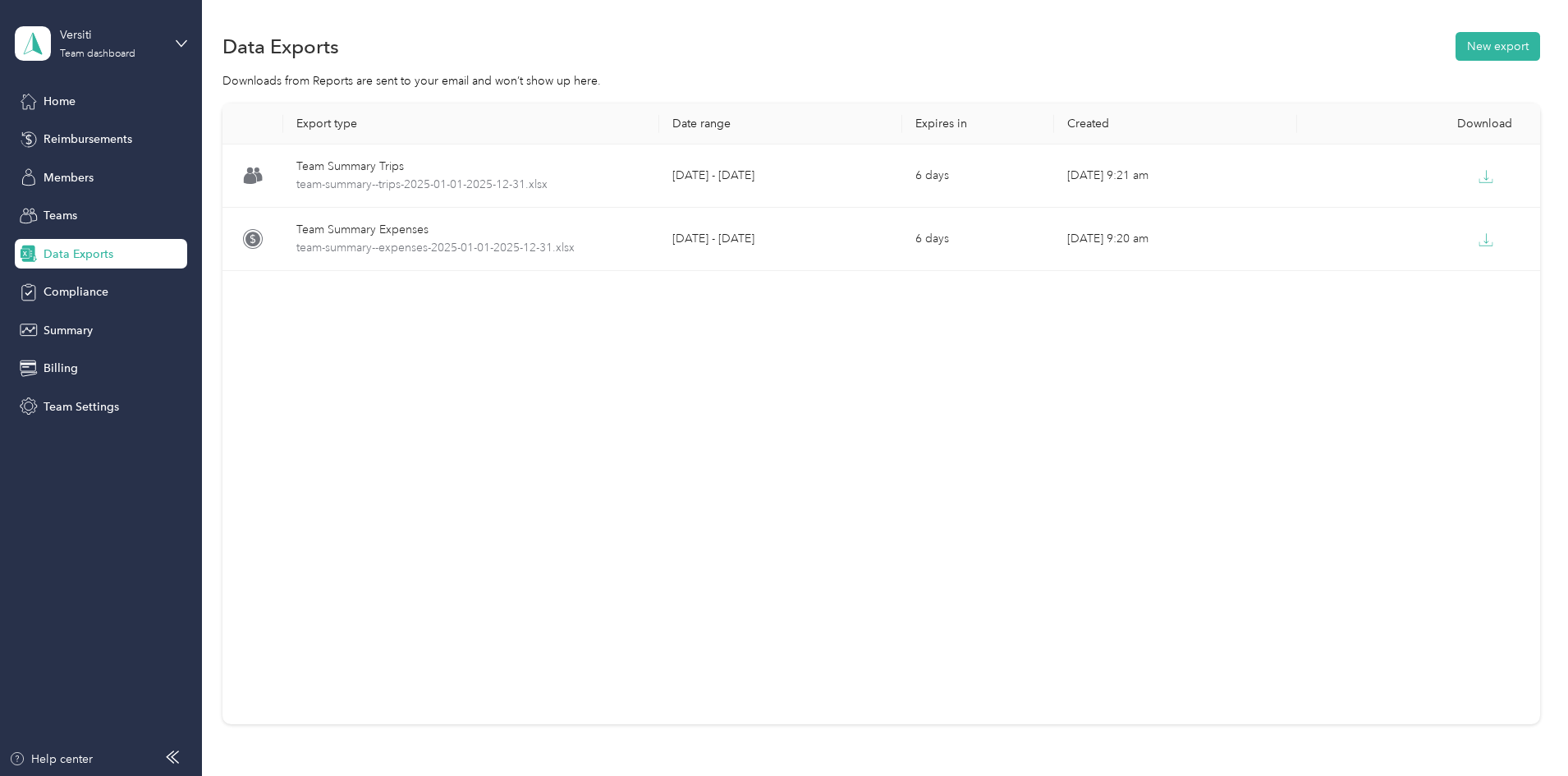
click at [71, 156] on div "Home Reimbursements Members Teams Data Exports Compliance Summary Billing Team …" at bounding box center [100, 253] width 173 height 335
click at [70, 169] on span "Members" at bounding box center [68, 177] width 50 height 17
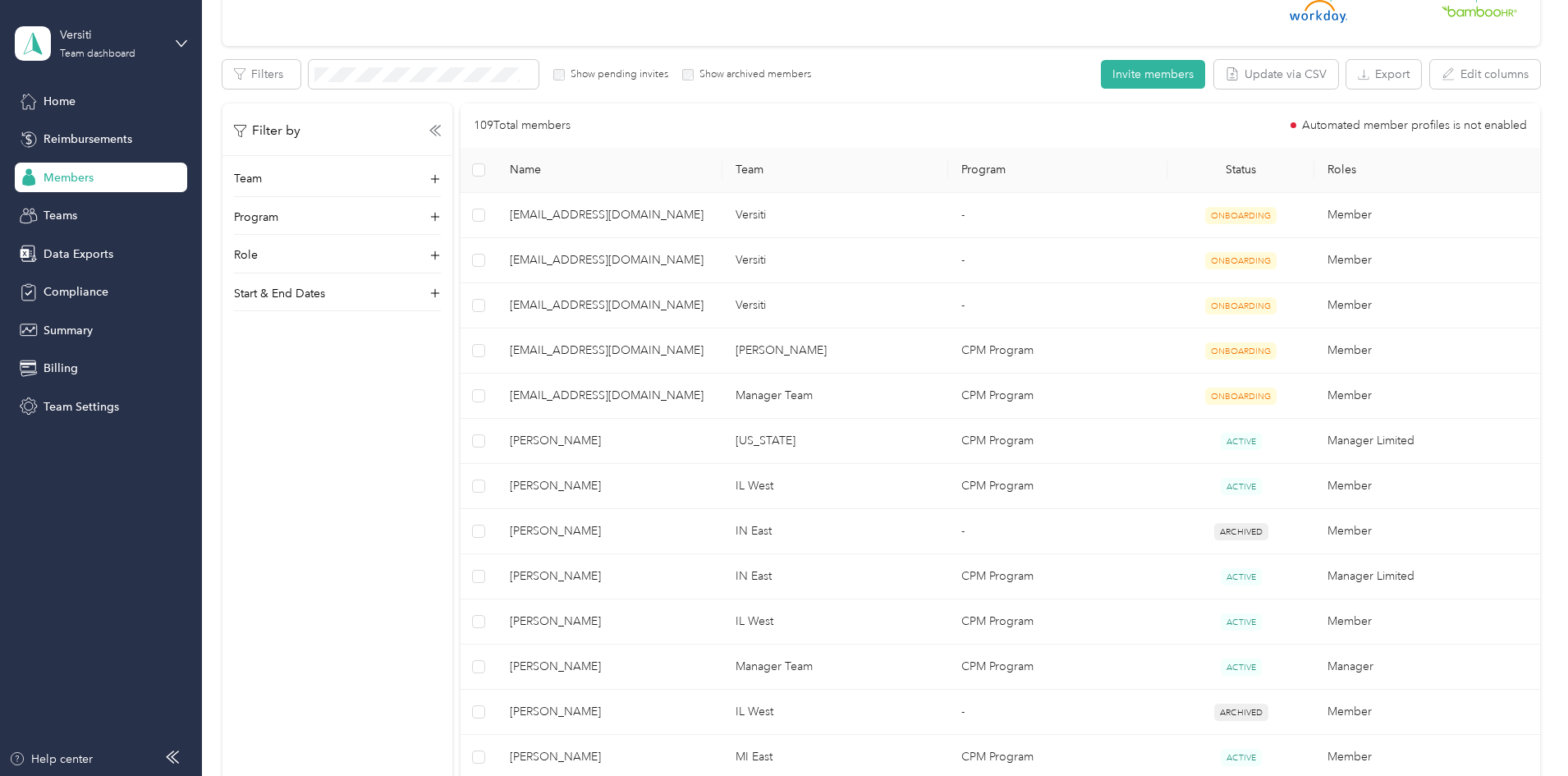
scroll to position [165, 0]
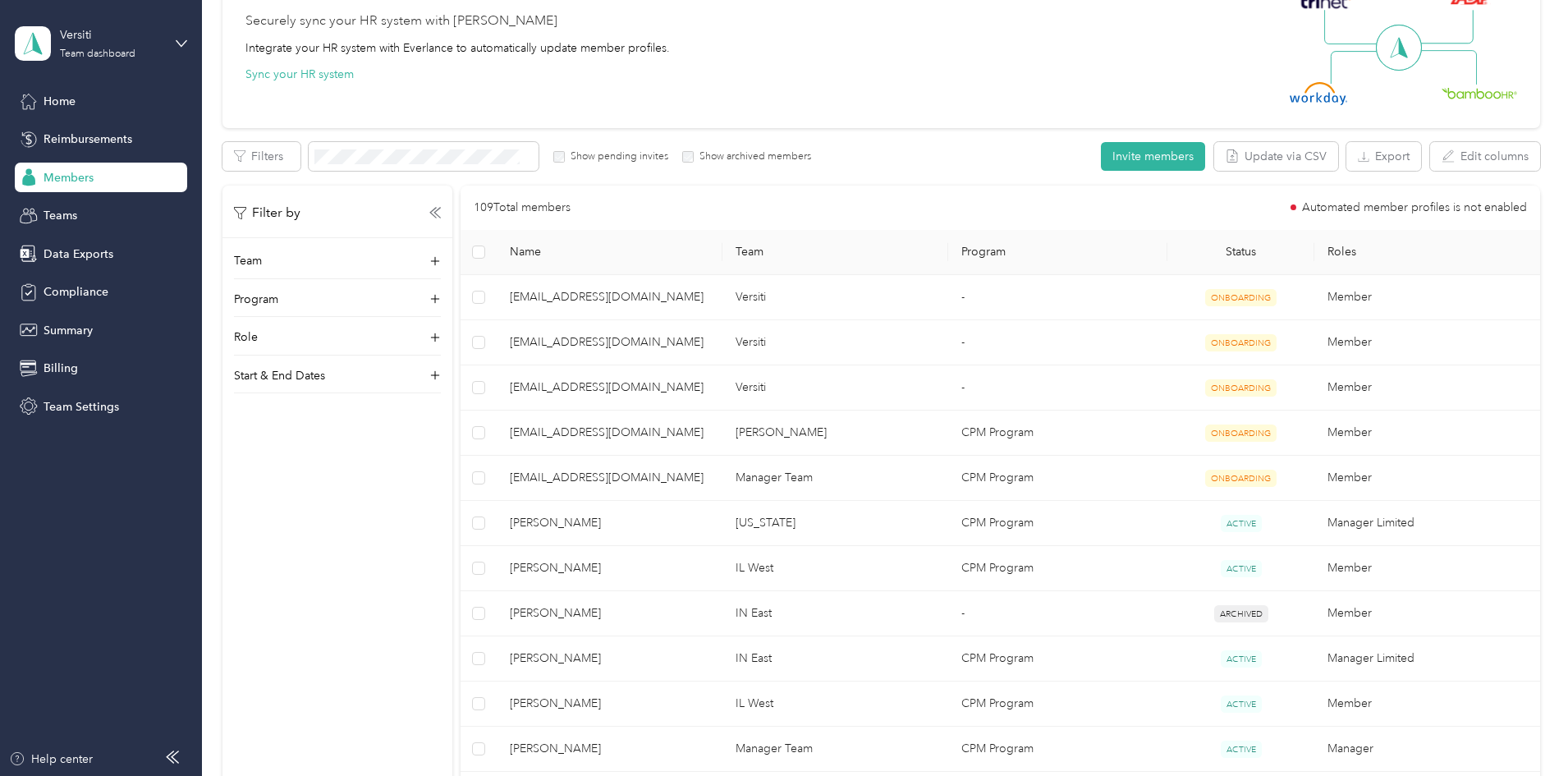
click at [433, 583] on div "Filter by Team Program Role Start & End Dates" at bounding box center [337, 573] width 230 height 776
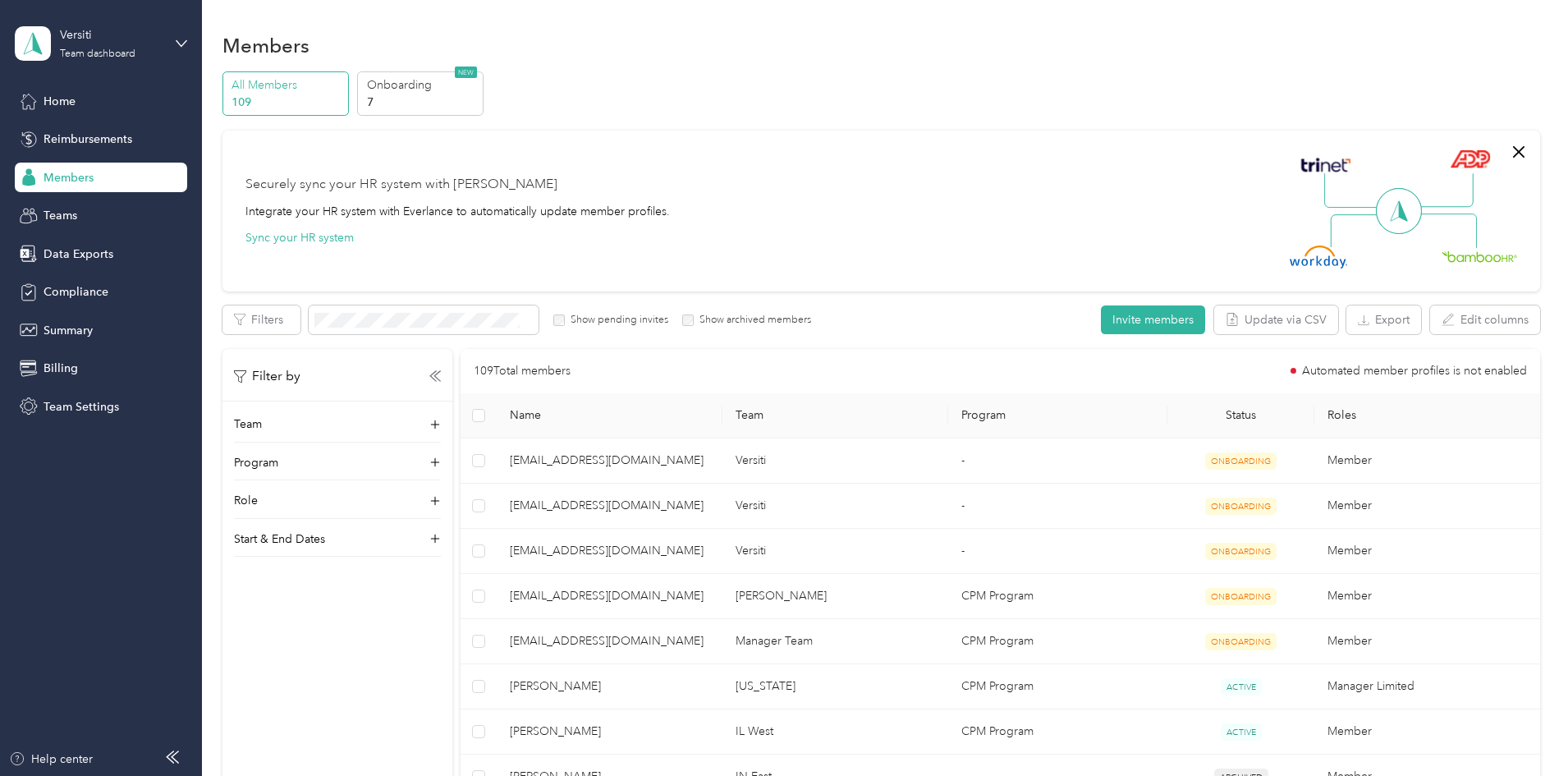
scroll to position [0, 0]
